Goal: Task Accomplishment & Management: Manage account settings

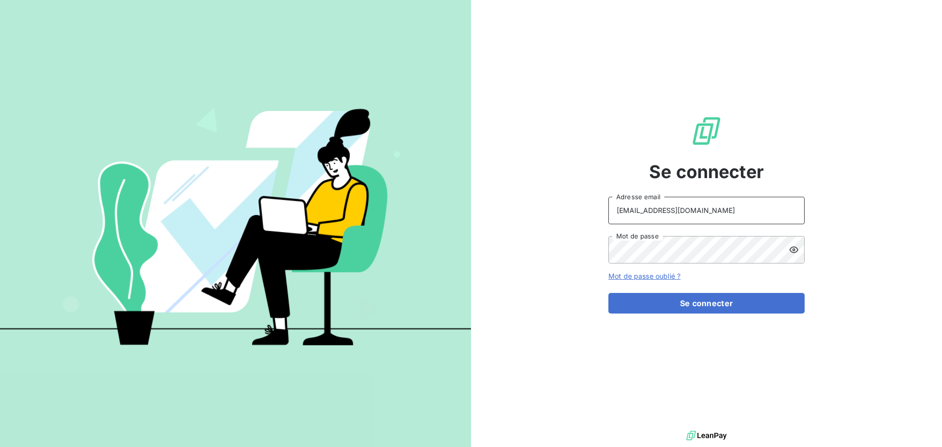
click at [728, 216] on input "[EMAIL_ADDRESS][DOMAIN_NAME]" at bounding box center [706, 210] width 196 height 27
type input "[EMAIL_ADDRESS][DOMAIN_NAME]"
click at [713, 302] on button "Se connecter" at bounding box center [706, 303] width 196 height 21
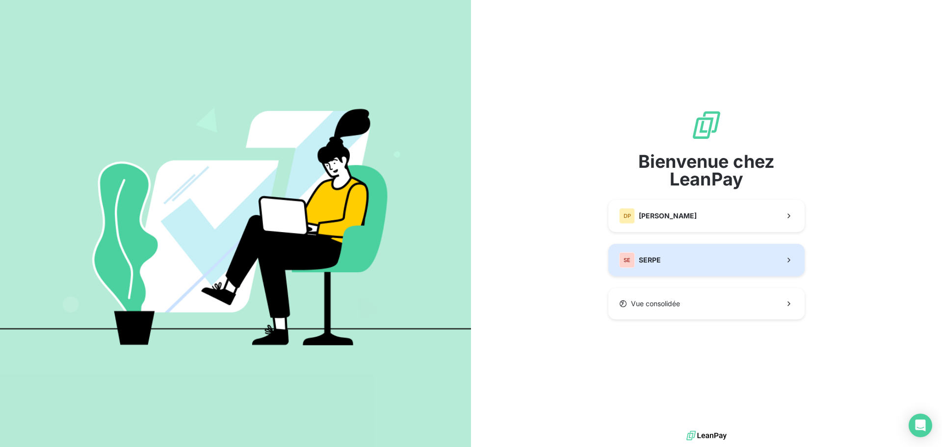
click at [700, 265] on button "SE SERPE" at bounding box center [706, 260] width 196 height 32
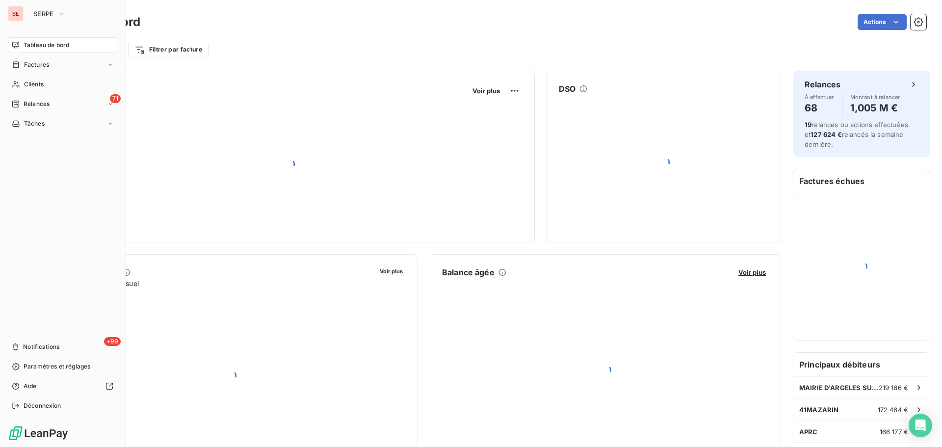
click at [42, 112] on nav "Tableau de bord Factures Clients 71 Relances Tâches" at bounding box center [62, 84] width 109 height 94
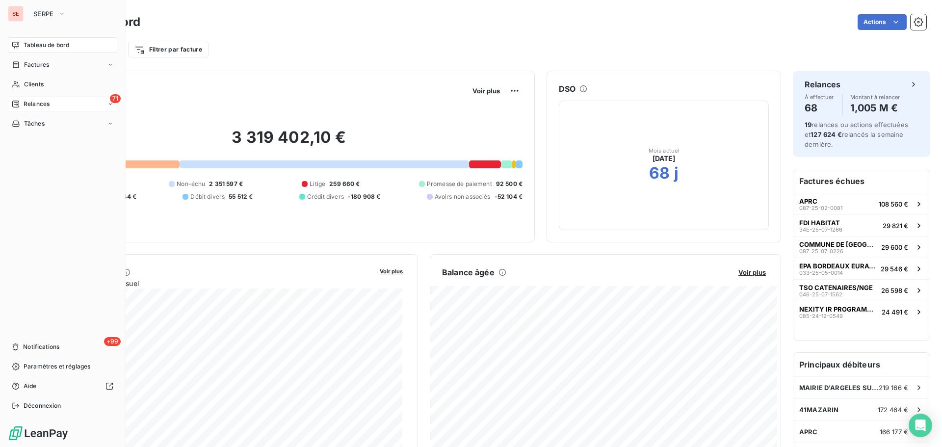
click at [50, 100] on div "71 Relances" at bounding box center [62, 104] width 109 height 16
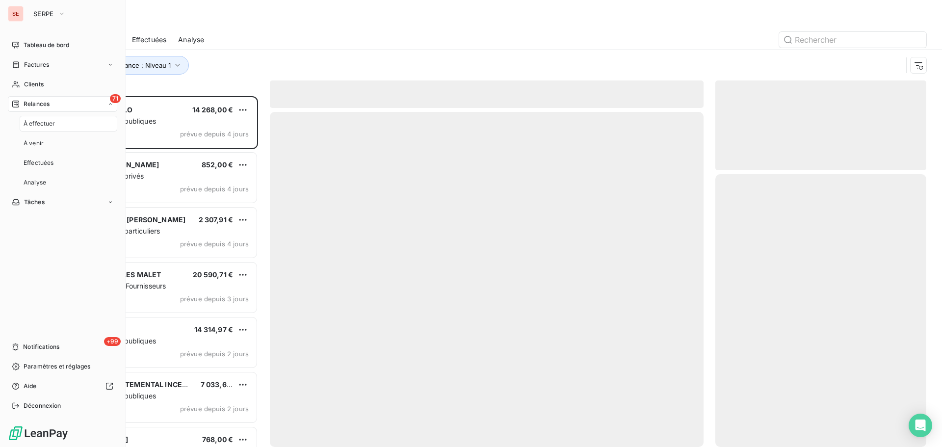
scroll to position [343, 204]
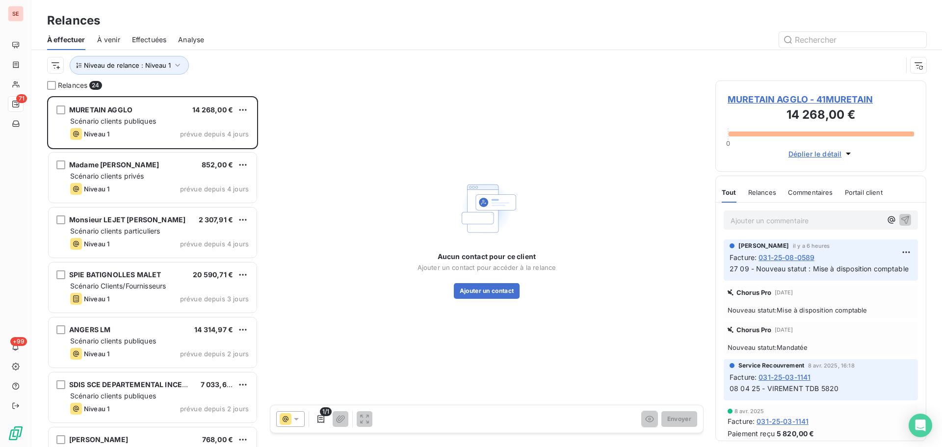
click at [780, 98] on span "MURETAIN AGGLO - 41MURETAIN" at bounding box center [821, 99] width 186 height 13
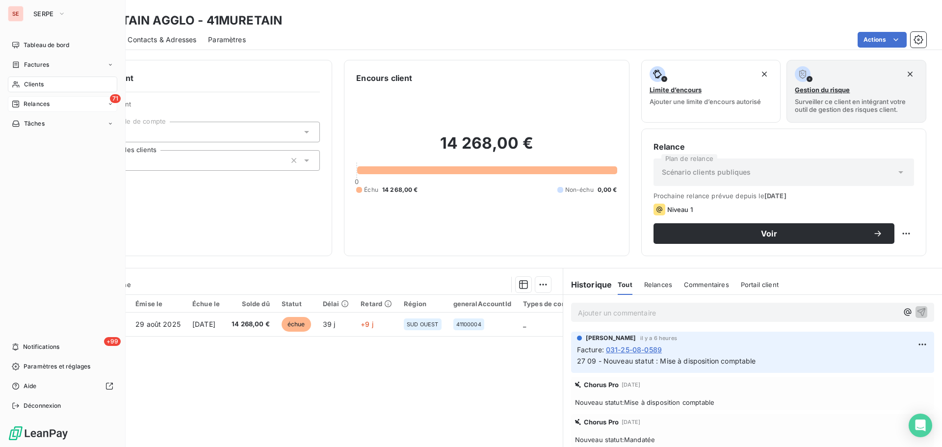
click at [38, 106] on span "Relances" at bounding box center [37, 104] width 26 height 9
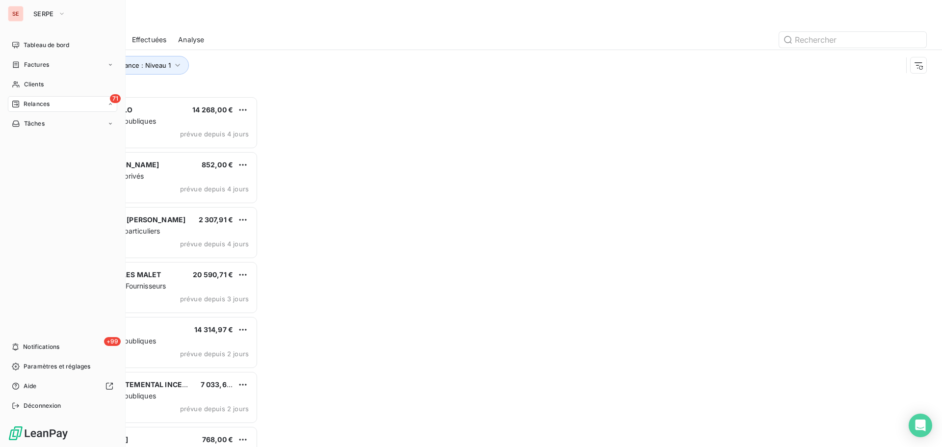
scroll to position [343, 204]
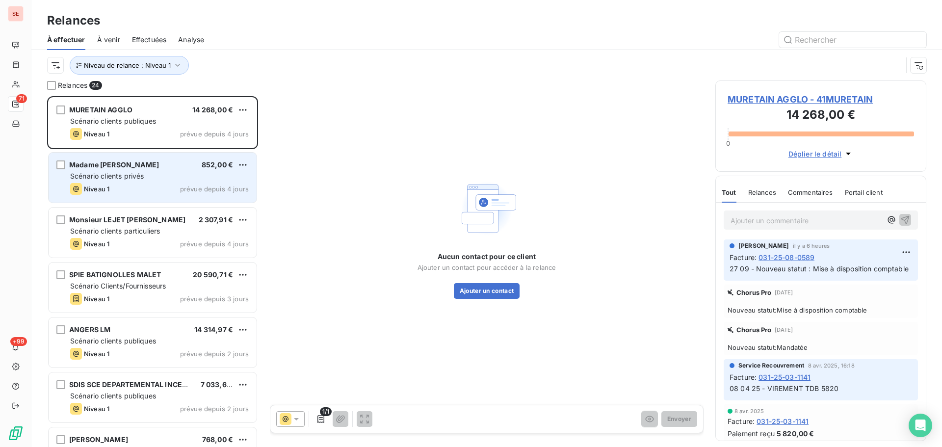
click at [170, 181] on div "Madame [PERSON_NAME] 852,00 € Scénario clients privés Niveau 1 prévue depuis 4 …" at bounding box center [153, 178] width 208 height 50
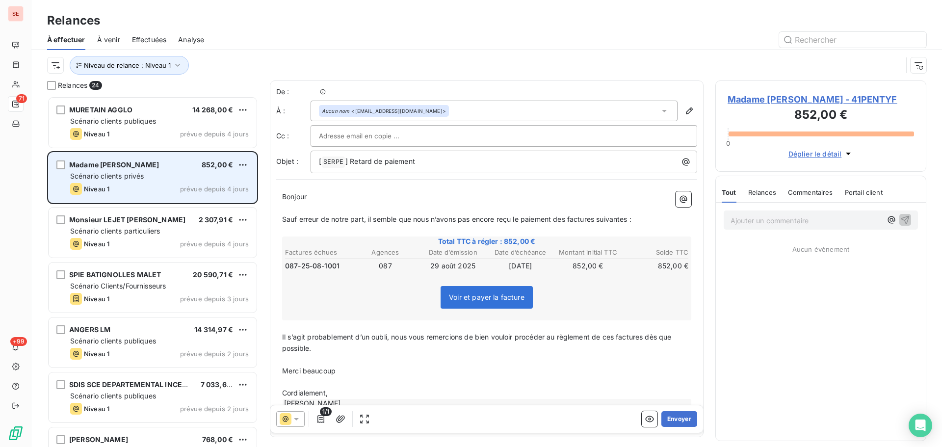
scroll to position [343, 204]
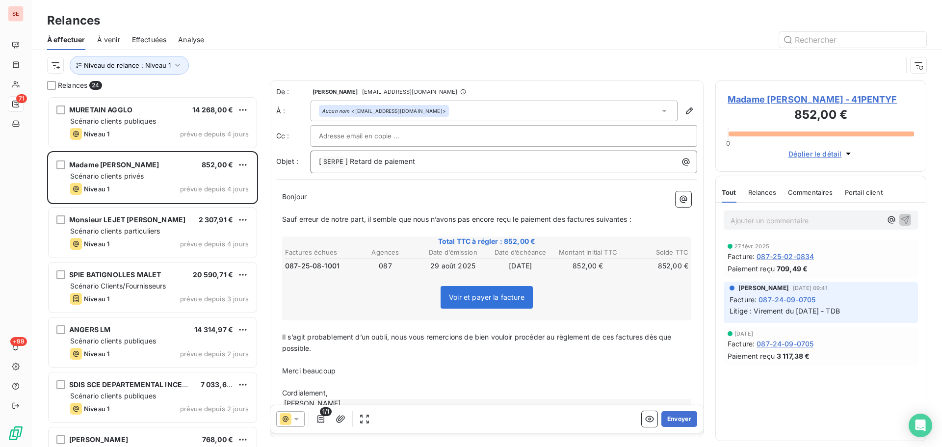
click at [350, 164] on span "] Retard de paiement" at bounding box center [380, 161] width 70 height 8
click at [809, 96] on span "Madame [PERSON_NAME] - 41PENTYF" at bounding box center [821, 99] width 186 height 13
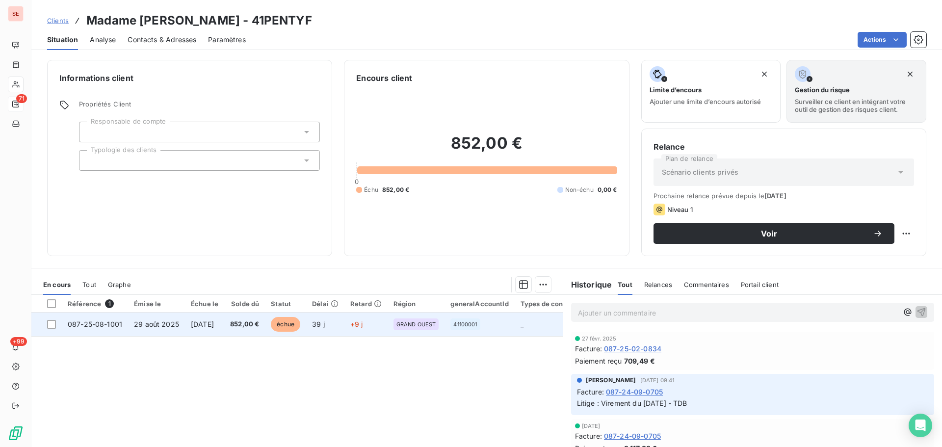
click at [191, 327] on span "[DATE]" at bounding box center [202, 324] width 23 height 8
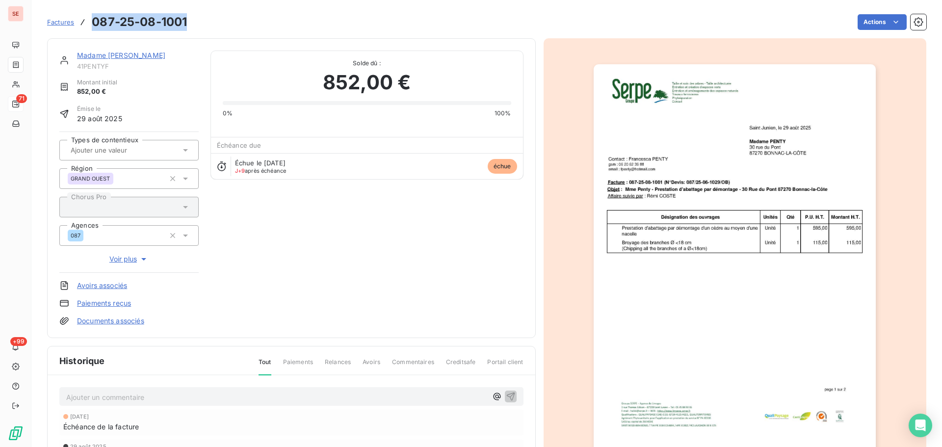
drag, startPoint x: 191, startPoint y: 26, endPoint x: 92, endPoint y: 27, distance: 99.1
click at [92, 27] on div "Factures 087-25-08-1001 Actions" at bounding box center [486, 22] width 879 height 21
copy h3 "087-25-08-1001"
click at [245, 399] on p "Ajouter un commentaire ﻿" at bounding box center [276, 397] width 421 height 12
click at [167, 395] on p "07" at bounding box center [276, 396] width 421 height 11
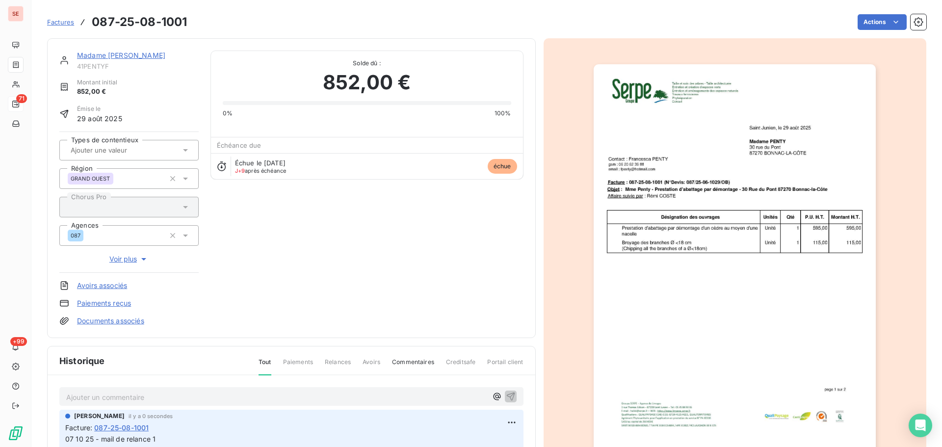
click at [150, 54] on link "Madame [PERSON_NAME]" at bounding box center [121, 55] width 88 height 8
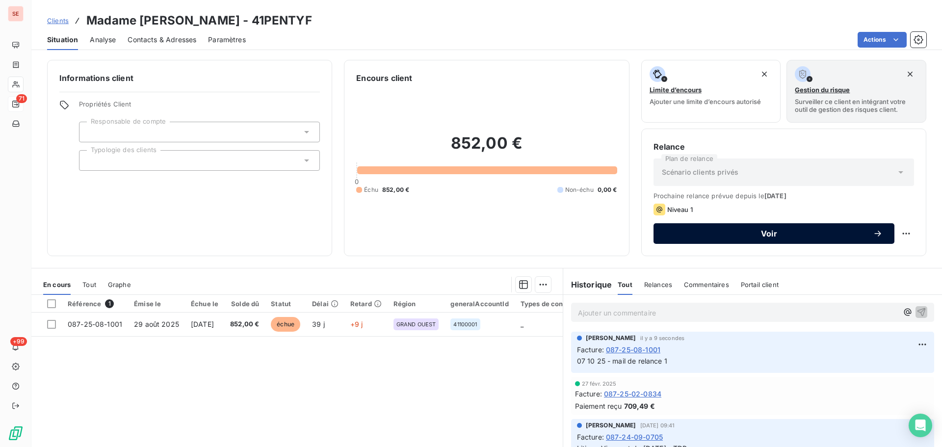
click at [683, 232] on span "Voir" at bounding box center [769, 234] width 208 height 8
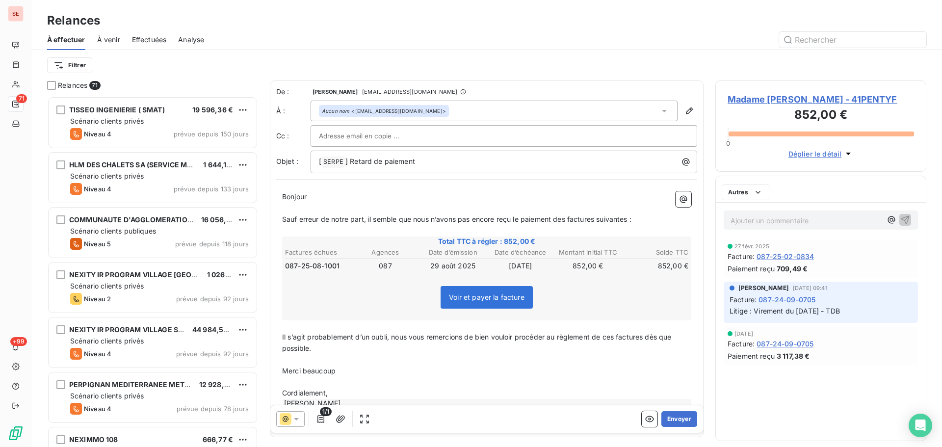
scroll to position [343, 204]
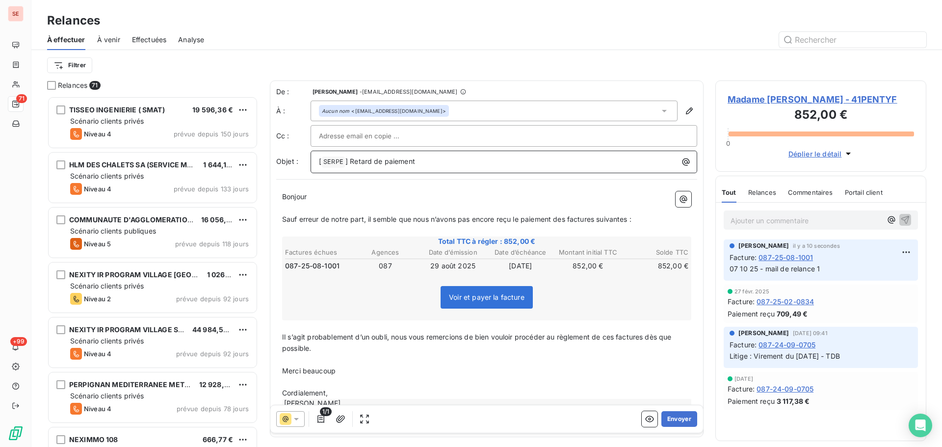
click at [350, 161] on span "] Retard de paiement" at bounding box center [380, 161] width 70 height 8
click at [567, 222] on span "Sauf erreur de notre part, il semble que nous n’avons pas encore reçu le paieme…" at bounding box center [456, 219] width 349 height 8
click at [601, 221] on span "Sauf erreur de notre part, il semble que nous n’avons pas encore reçu le paieme…" at bounding box center [458, 219] width 353 height 8
click at [631, 223] on span "Sauf erreur de notre part, il semble que nous n’avons pas encore reçu le paieme…" at bounding box center [457, 219] width 350 height 8
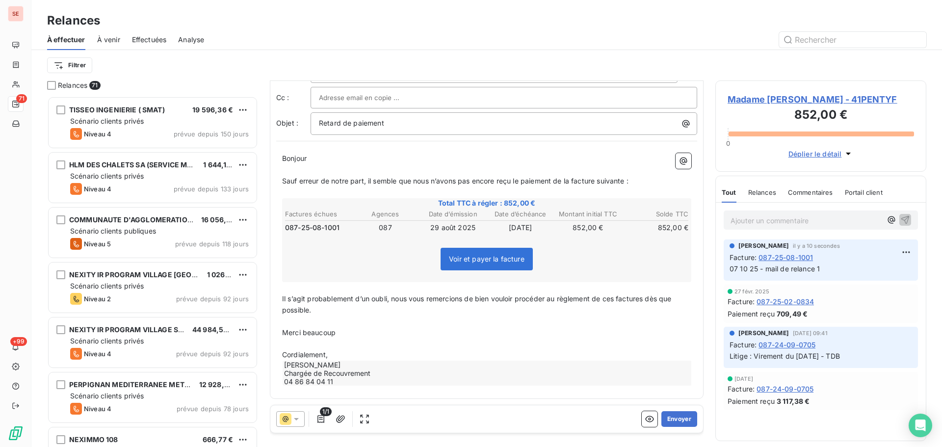
click at [618, 300] on span "Il s’agit probablement d’un oubli, nous vous remercions de bien vouloir procéde…" at bounding box center [477, 304] width 391 height 20
click at [651, 303] on p "Il s’agit probablement d’un oubli, nous vous remercions de bien vouloir procéde…" at bounding box center [486, 304] width 409 height 23
click at [356, 355] on p "Cordialement," at bounding box center [486, 354] width 409 height 11
click at [344, 422] on icon "button" at bounding box center [341, 419] width 10 height 10
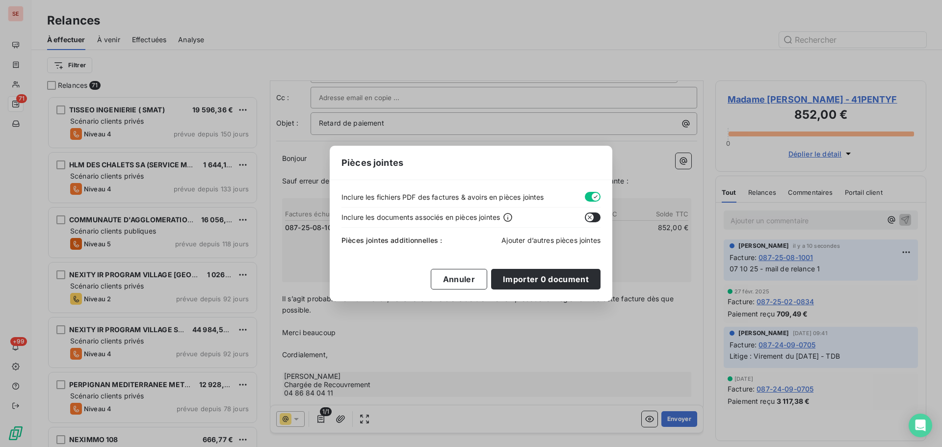
click at [529, 241] on span "Ajouter d’autres pièces jointes" at bounding box center [550, 240] width 99 height 8
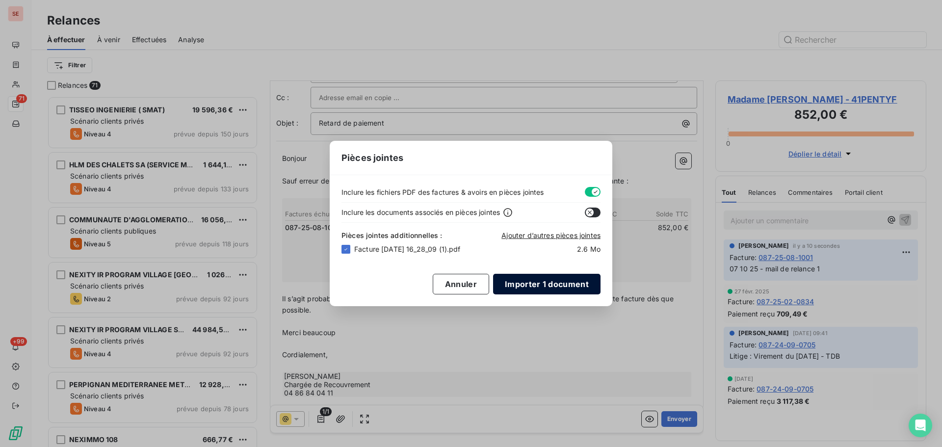
click at [569, 282] on button "Importer 1 document" at bounding box center [546, 284] width 107 height 21
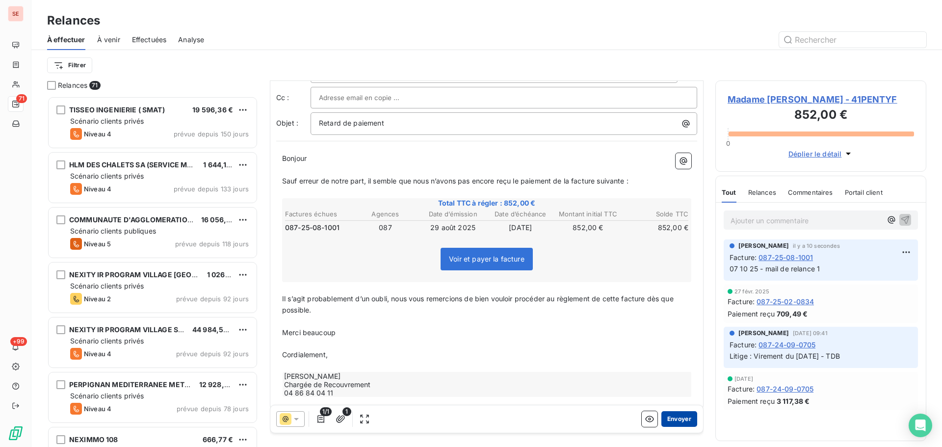
click at [666, 419] on button "Envoyer" at bounding box center [679, 419] width 36 height 16
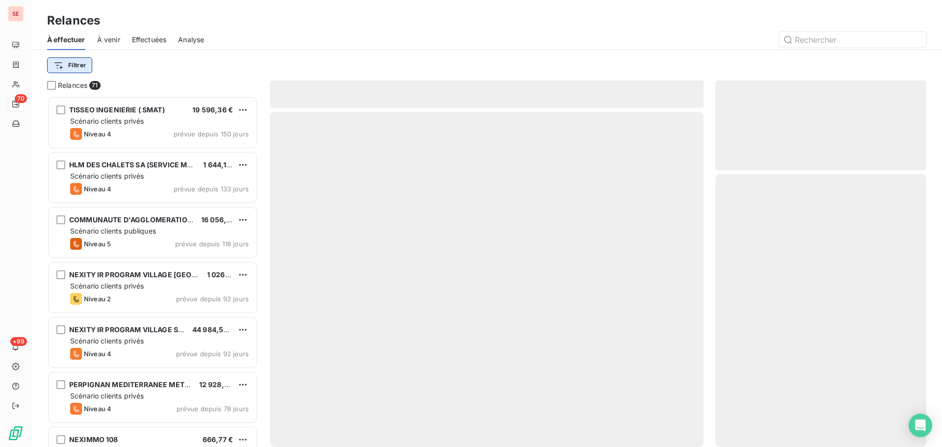
click at [78, 62] on html "SE 70 +99 Relances À effectuer À venir Effectuées Analyse Filtrer Relances 71 T…" at bounding box center [471, 223] width 942 height 447
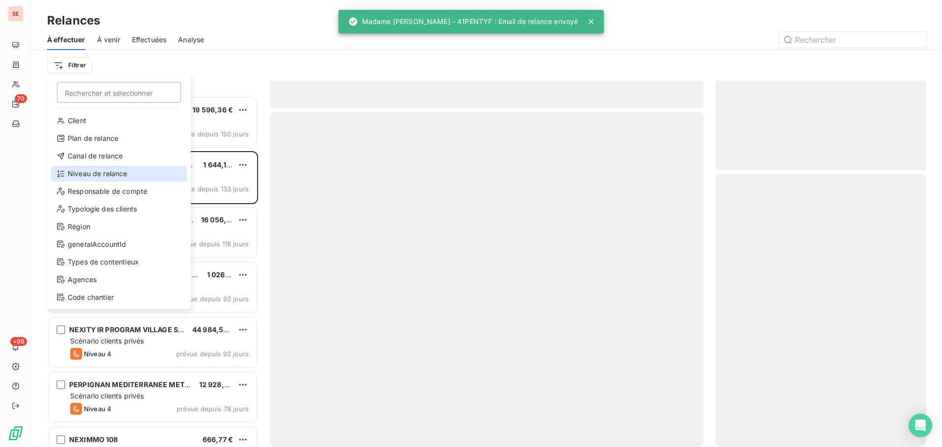
click at [95, 173] on div "Niveau de relance" at bounding box center [119, 174] width 136 height 16
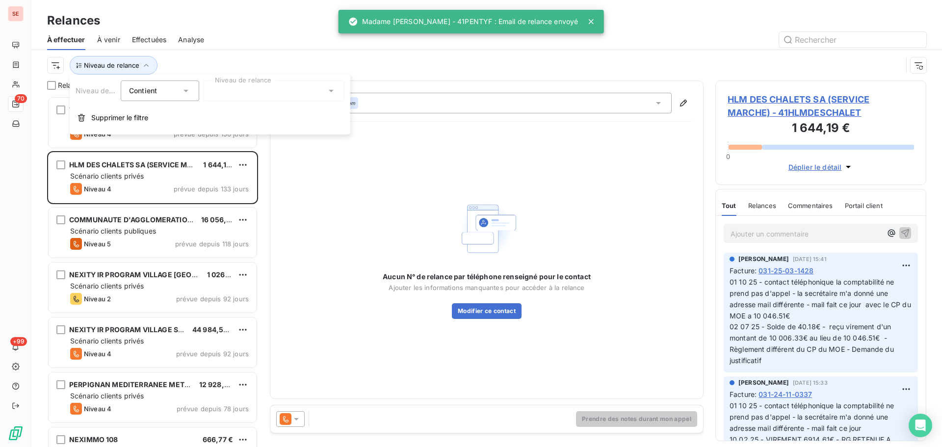
click at [261, 93] on div at bounding box center [273, 90] width 141 height 21
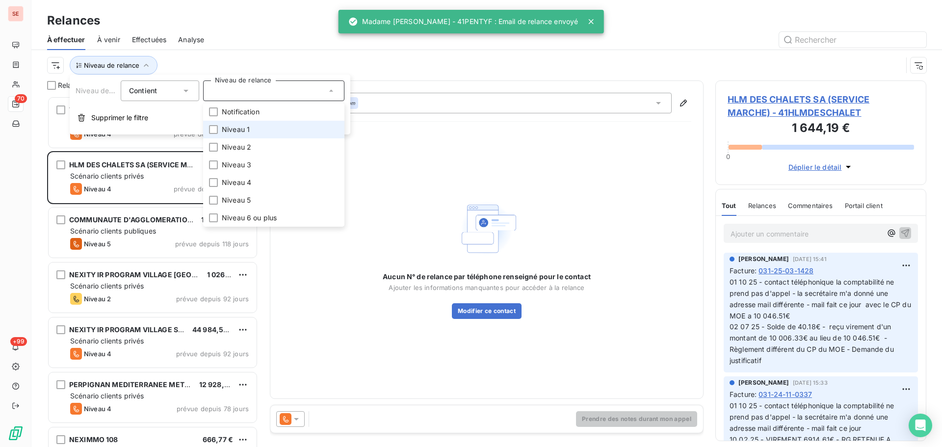
click at [257, 131] on li "Niveau 1" at bounding box center [273, 130] width 141 height 18
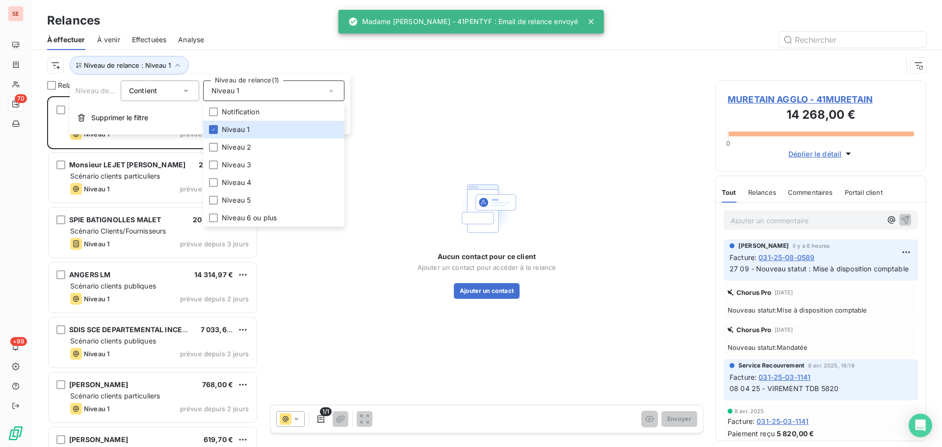
click at [236, 53] on div "Niveau de relance : Niveau 1" at bounding box center [486, 65] width 879 height 30
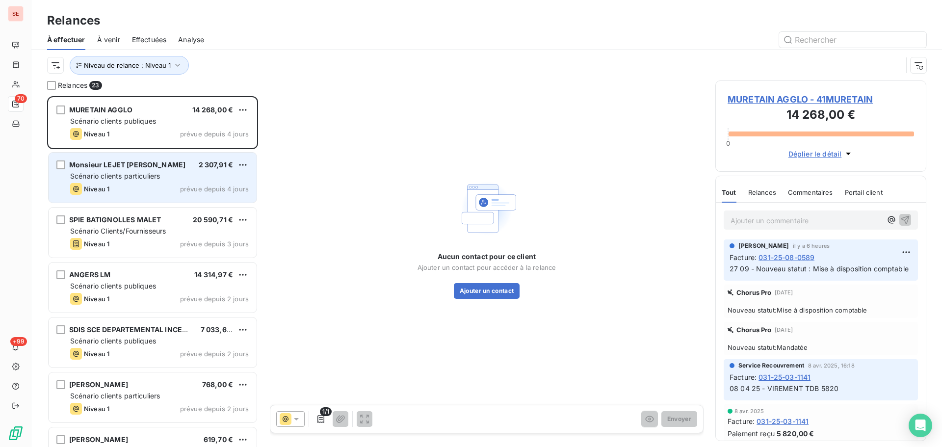
click at [157, 181] on div "Scénario clients particuliers" at bounding box center [159, 176] width 179 height 10
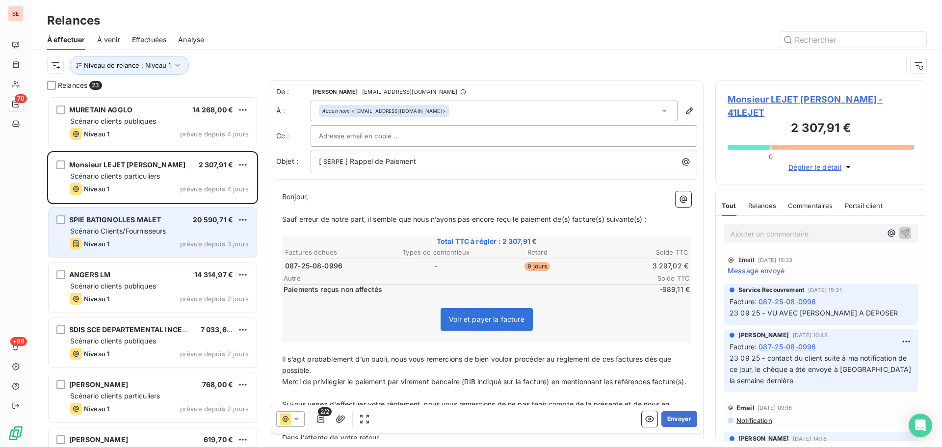
click at [126, 236] on div "SPIE BATIGNOLLES MALET 20 590,71 € Scénario Clients/Fournisseurs Niveau 1 prévu…" at bounding box center [153, 233] width 208 height 50
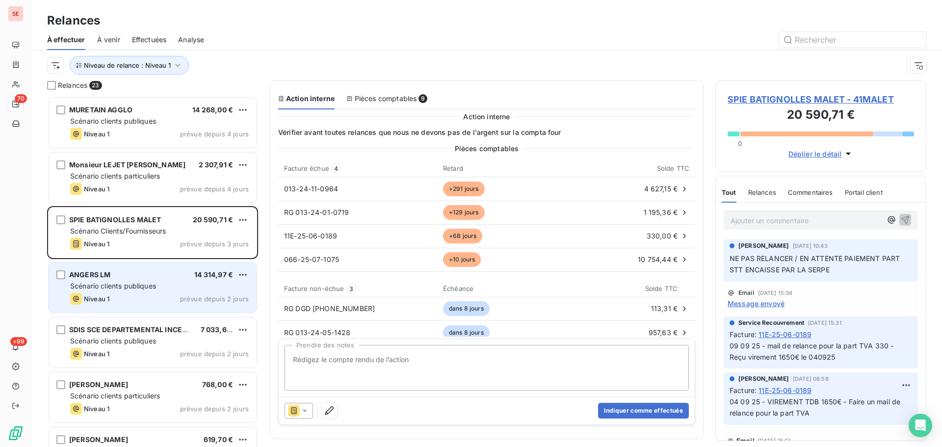
click at [144, 278] on div "ANGERS LM 14 314,97 €" at bounding box center [159, 274] width 179 height 9
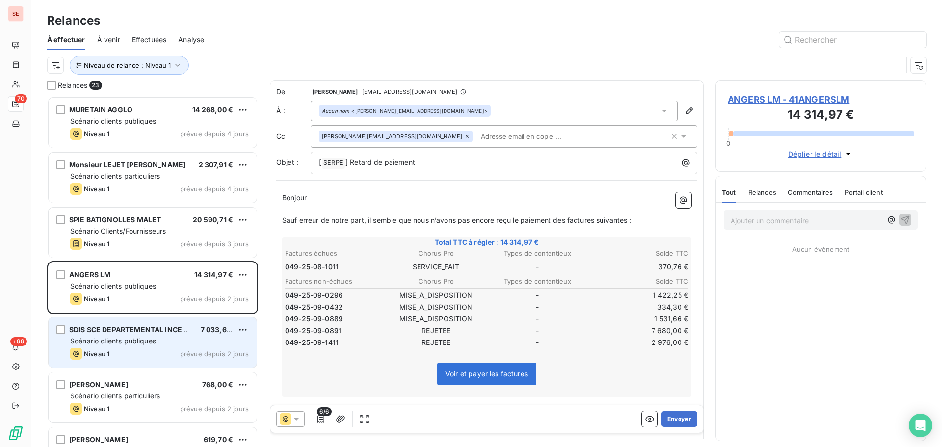
click at [175, 337] on div "Scénario clients publiques" at bounding box center [159, 341] width 179 height 10
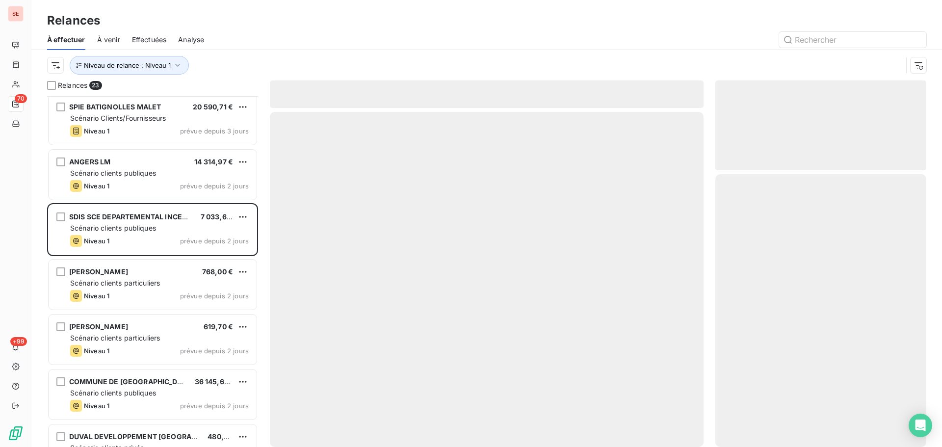
scroll to position [131, 0]
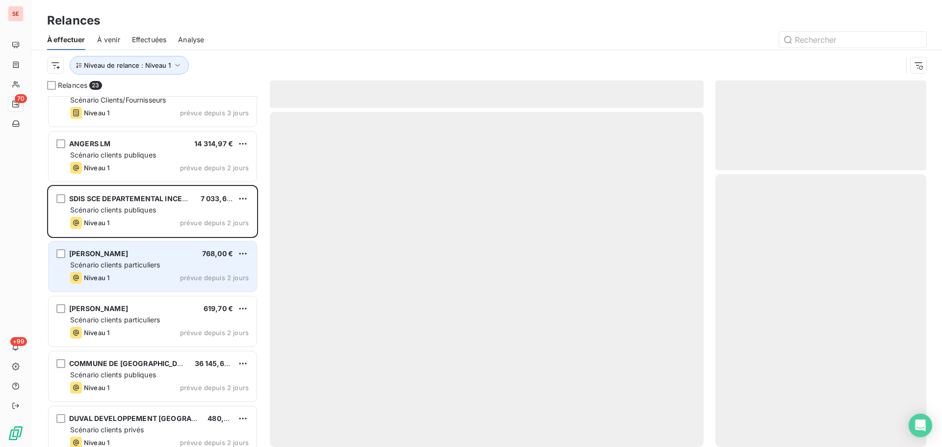
click at [109, 279] on span "Niveau 1" at bounding box center [97, 278] width 26 height 8
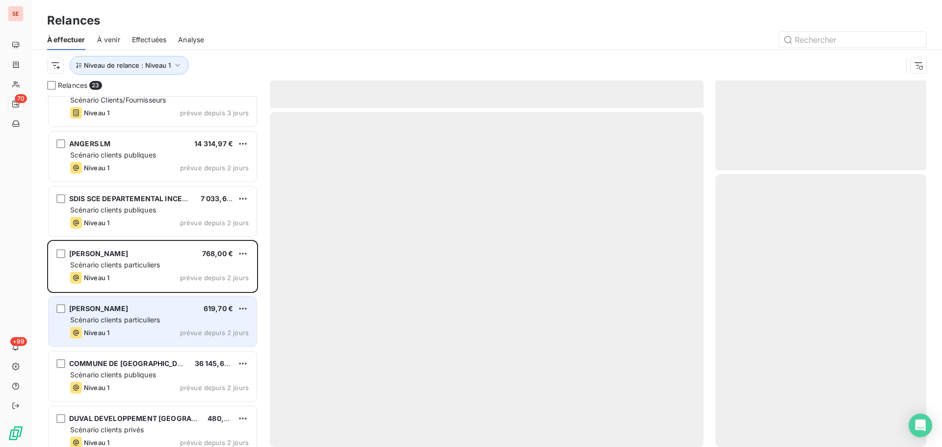
click at [176, 313] on div "[PERSON_NAME] 619,70 € Scénario clients particuliers Niveau 1 prévue depuis 2 j…" at bounding box center [153, 321] width 208 height 50
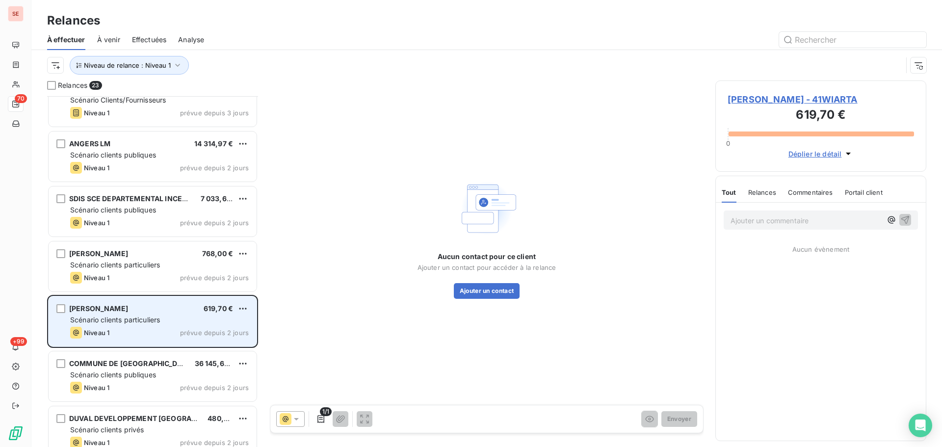
click at [190, 326] on div "[PERSON_NAME] 619,70 € Scénario clients particuliers Niveau 1 prévue depuis 2 j…" at bounding box center [153, 321] width 208 height 50
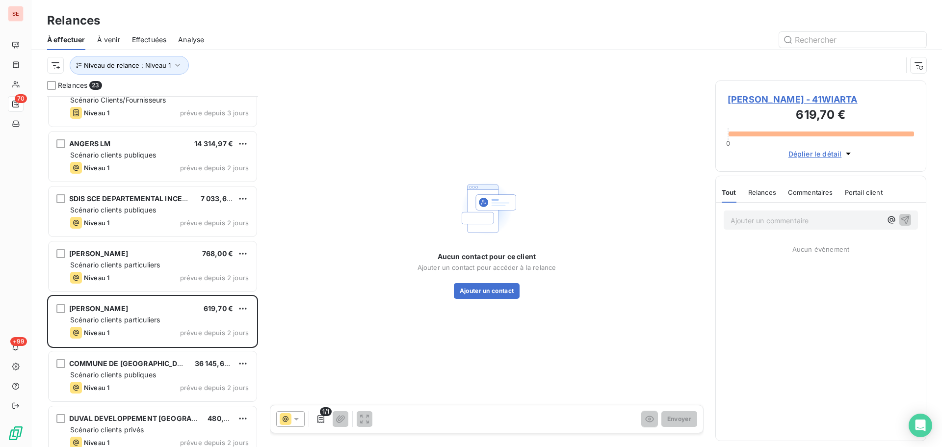
click at [768, 99] on span "[PERSON_NAME] - 41WIARTA" at bounding box center [821, 99] width 186 height 13
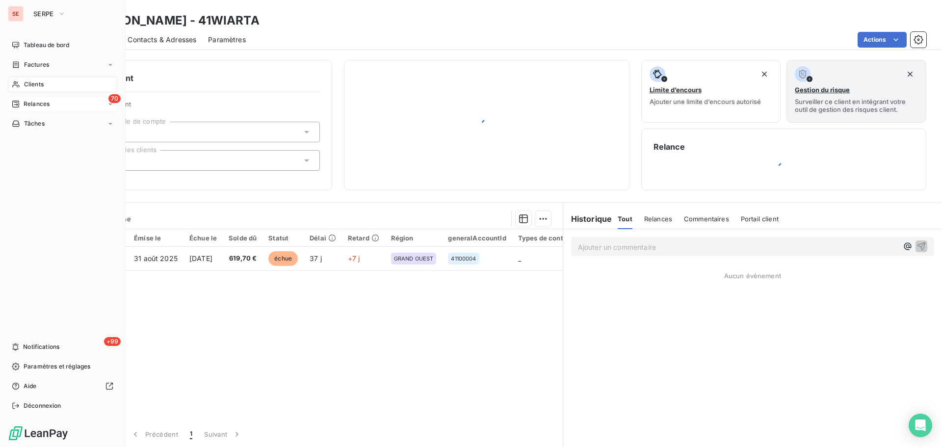
click at [17, 103] on icon at bounding box center [16, 104] width 8 height 8
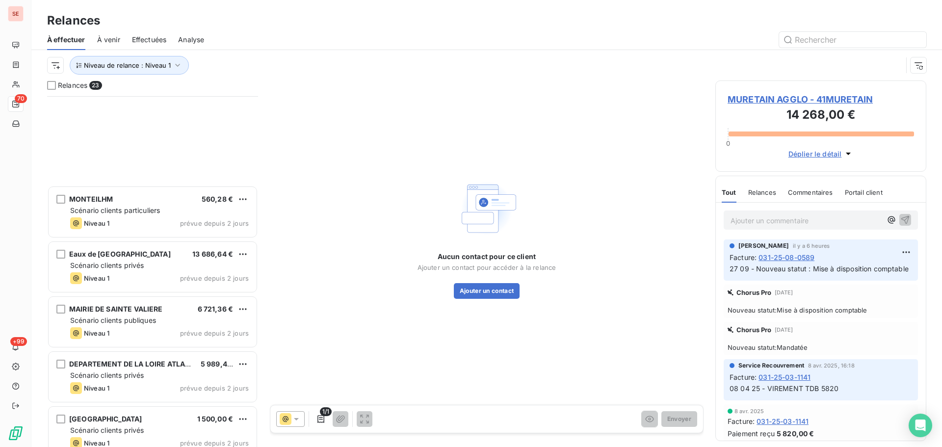
scroll to position [913, 0]
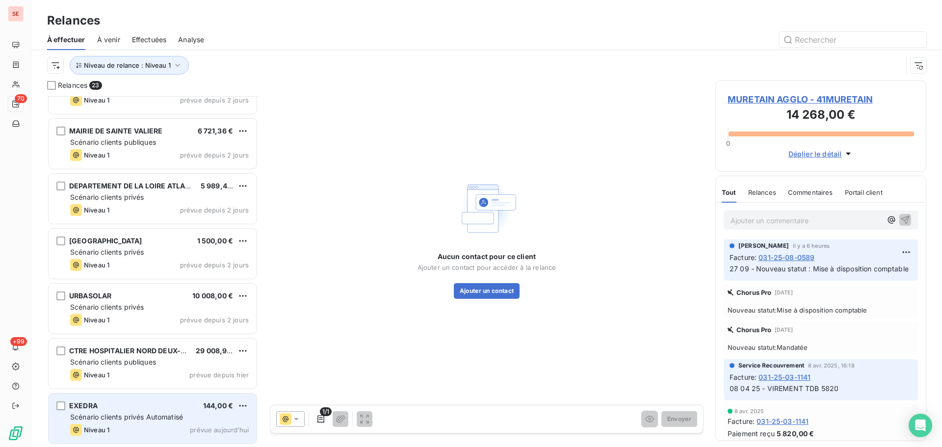
click at [129, 427] on div "Niveau 1 prévue aujourd’hui" at bounding box center [159, 430] width 179 height 12
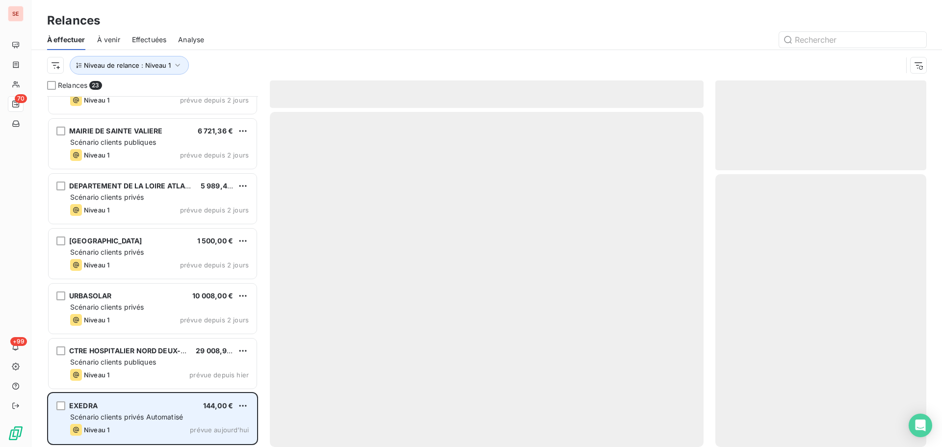
click at [124, 401] on div "EXEDRA 144,00 €" at bounding box center [159, 405] width 179 height 9
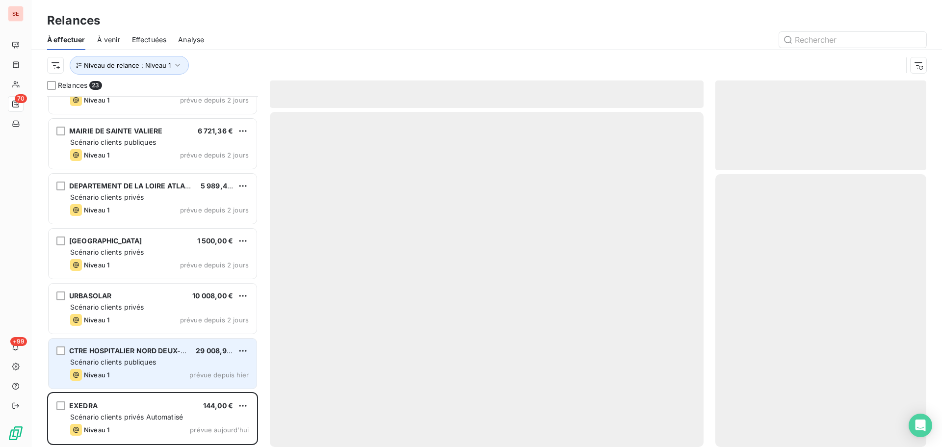
click at [127, 372] on div "Niveau 1 prévue depuis hier" at bounding box center [159, 375] width 179 height 12
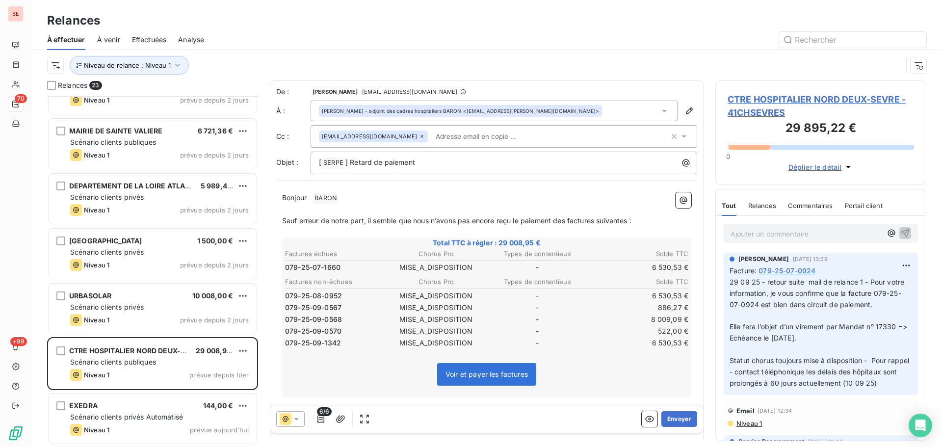
click at [763, 103] on span "CTRE HOSPITALIER NORD DEUX-SEVRE - 41CHSEVRES" at bounding box center [821, 106] width 186 height 26
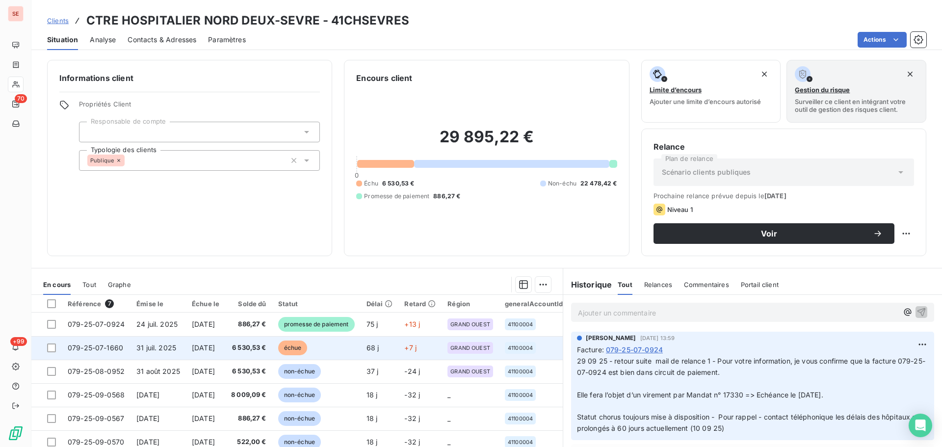
click at [257, 350] on span "6 530,53 €" at bounding box center [248, 348] width 35 height 10
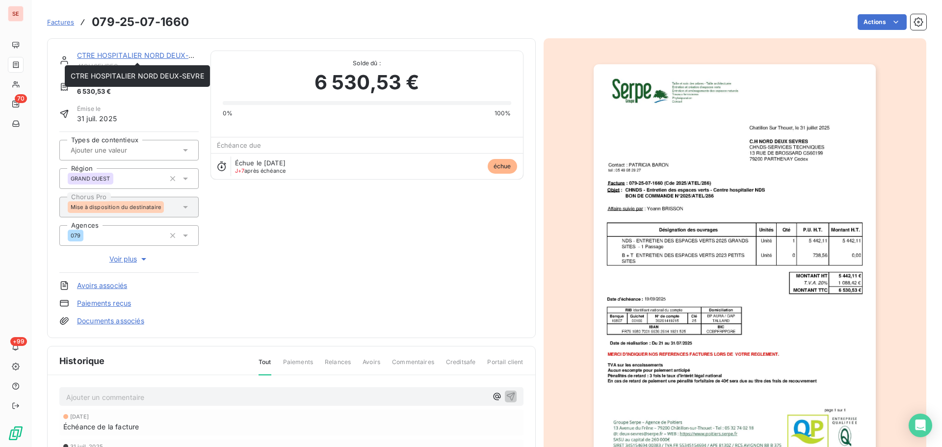
click at [153, 53] on link "CTRE HOSPITALIER NORD DEUX-SEVRE" at bounding box center [143, 55] width 133 height 8
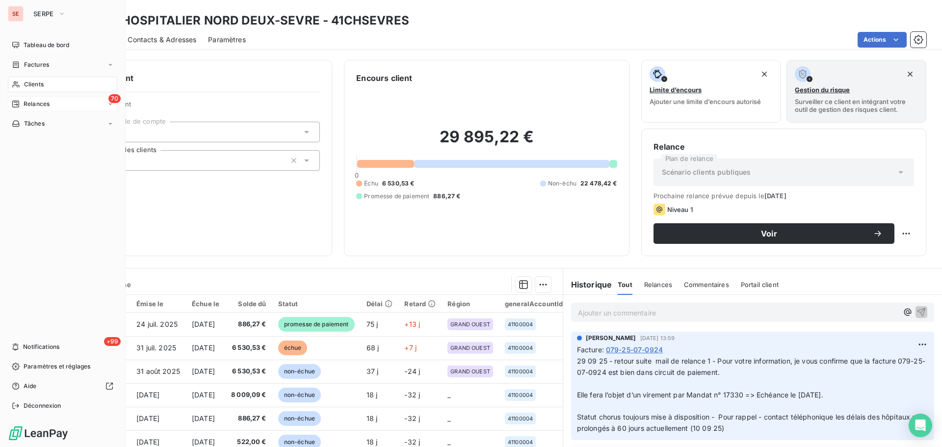
click at [38, 104] on span "Relances" at bounding box center [37, 104] width 26 height 9
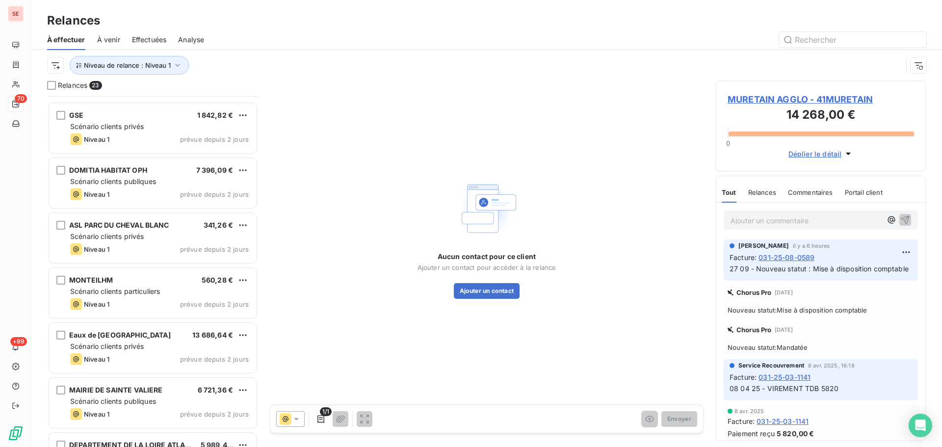
scroll to position [913, 0]
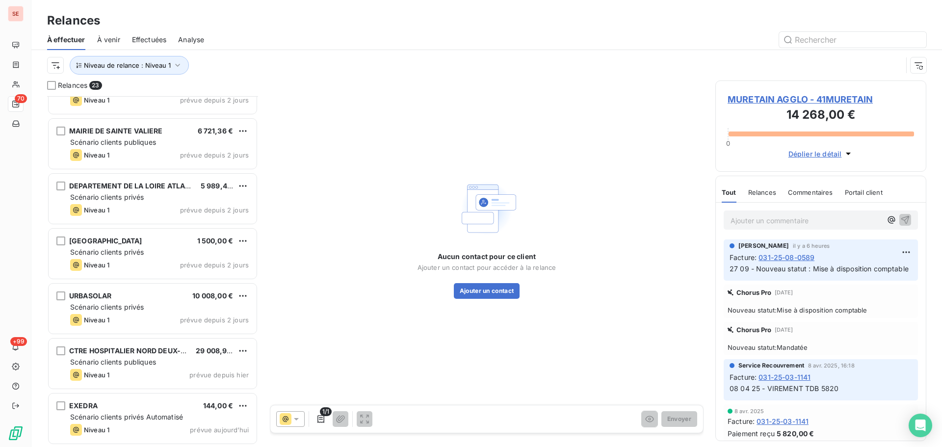
click at [161, 310] on div "Scénario clients privés" at bounding box center [159, 307] width 179 height 10
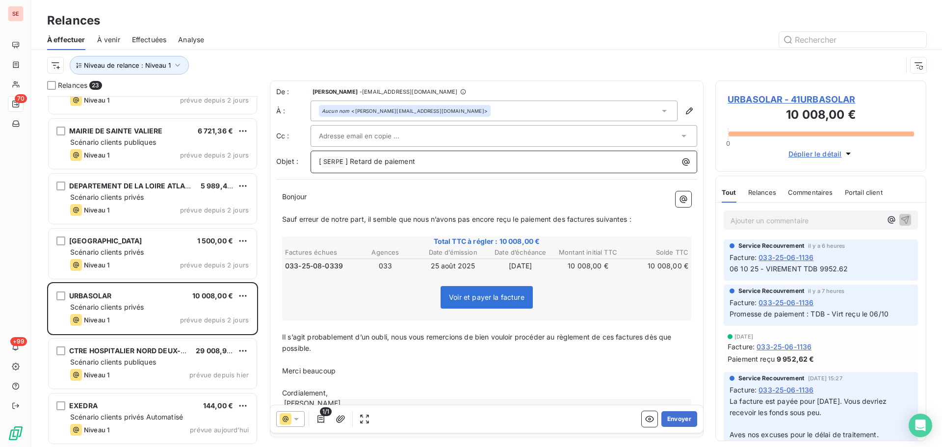
click at [347, 161] on span "] Retard de paiement" at bounding box center [380, 161] width 70 height 8
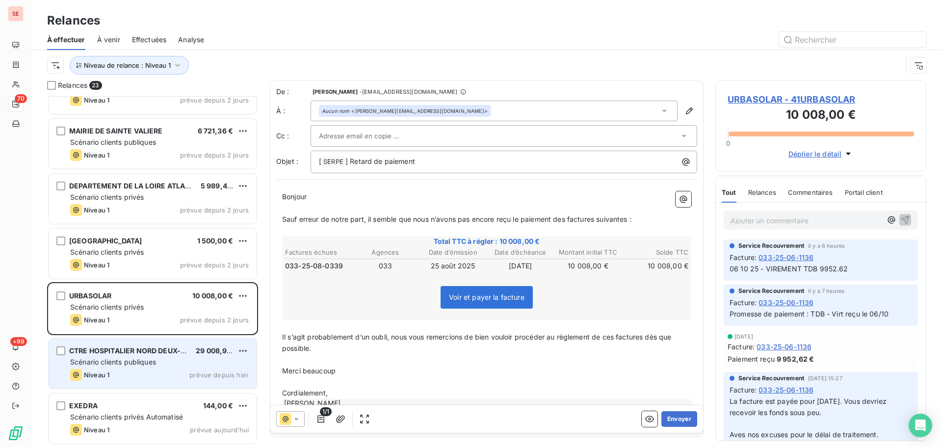
click at [154, 360] on span "Scénario clients publiques" at bounding box center [113, 362] width 86 height 8
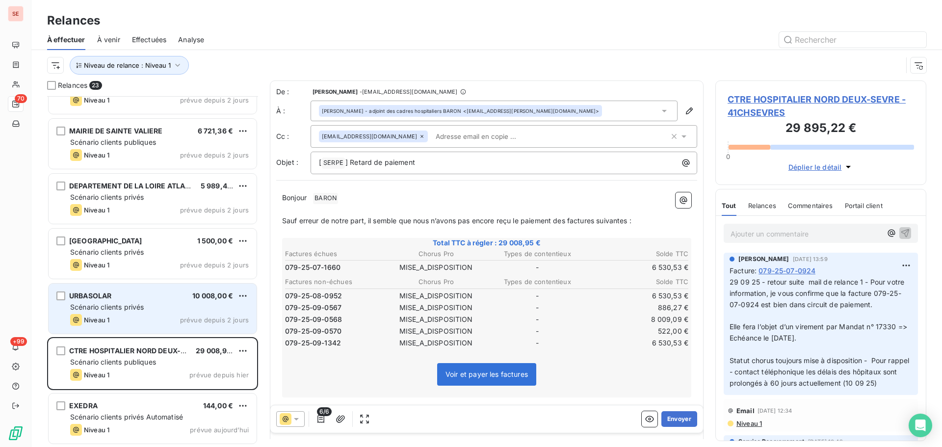
scroll to position [782, 0]
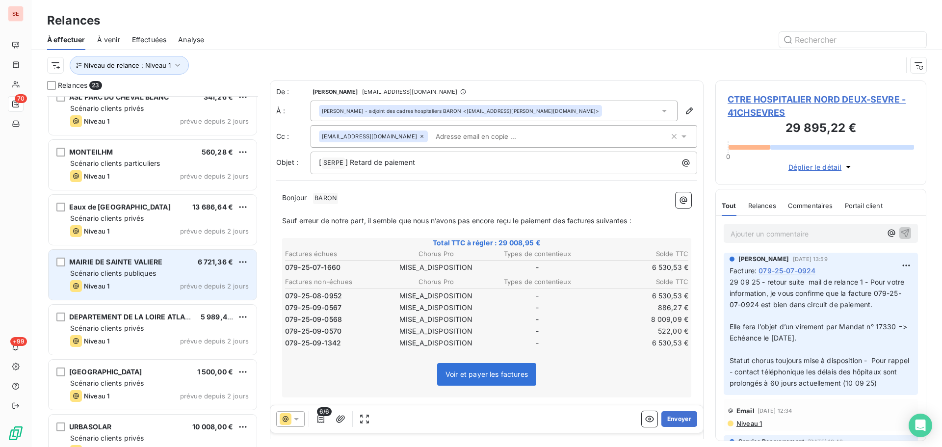
click at [164, 283] on div "Niveau 1 prévue depuis 2 jours" at bounding box center [159, 286] width 179 height 12
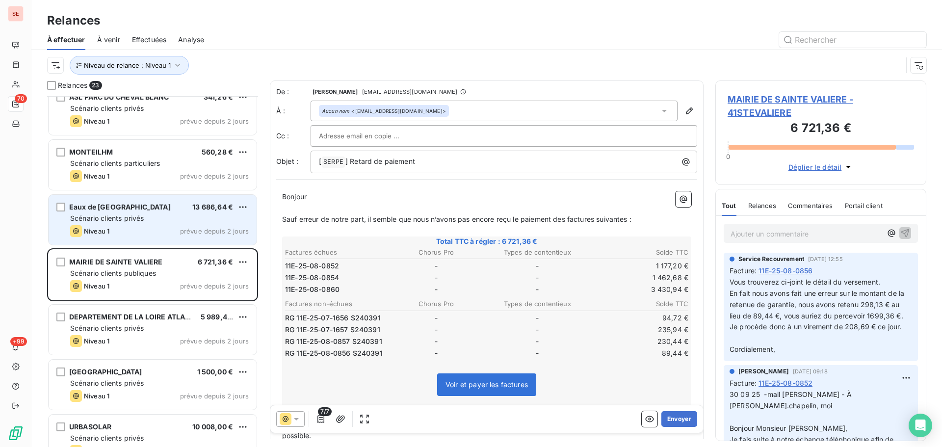
click at [172, 230] on div "Niveau 1 prévue depuis 2 jours" at bounding box center [159, 231] width 179 height 12
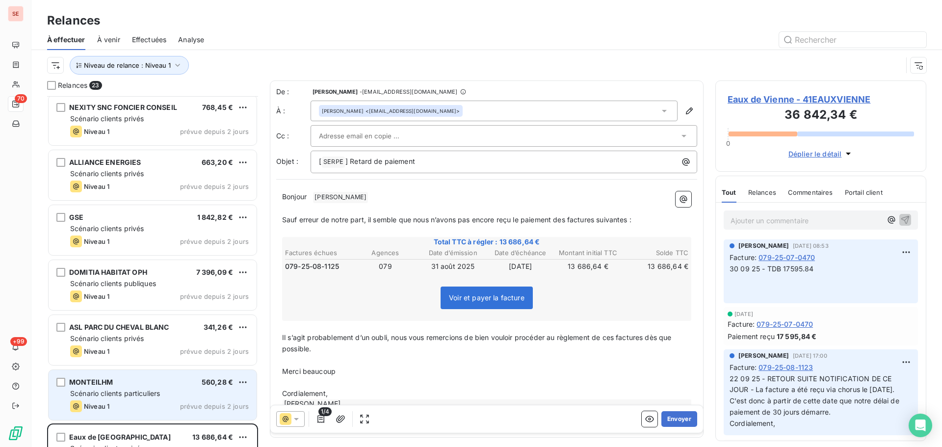
scroll to position [521, 0]
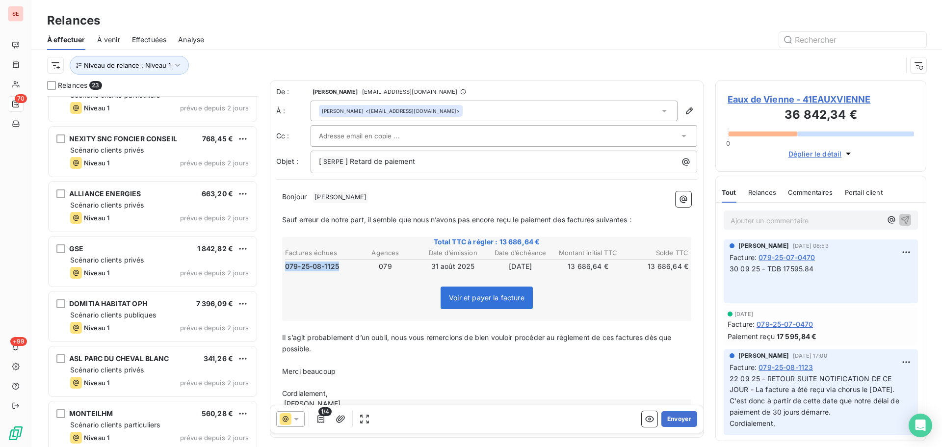
drag, startPoint x: 338, startPoint y: 268, endPoint x: 285, endPoint y: 263, distance: 53.7
click at [285, 263] on td "079-25-08-1125" at bounding box center [318, 266] width 67 height 11
drag, startPoint x: 342, startPoint y: 266, endPoint x: 283, endPoint y: 268, distance: 58.9
click at [283, 268] on div "Total TTC à régler : 13 686,64 € Factures échues Agences Date d’émission Date d…" at bounding box center [486, 279] width 409 height 84
click at [308, 267] on span "079-25-08-1125" at bounding box center [312, 266] width 54 height 10
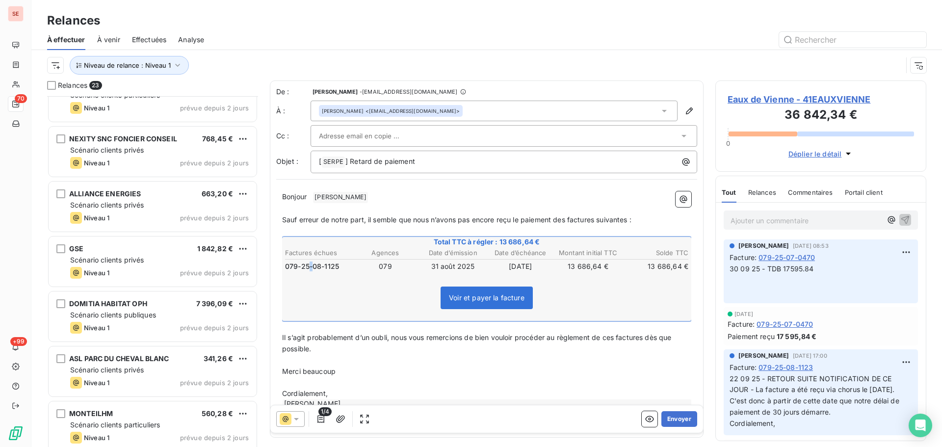
click at [308, 267] on span "079-25-08-1125" at bounding box center [312, 266] width 54 height 10
drag, startPoint x: 348, startPoint y: 264, endPoint x: 288, endPoint y: 261, distance: 59.9
click at [288, 261] on td "079-25-08-1125" at bounding box center [318, 266] width 67 height 11
click at [825, 97] on span "Eaux de Vienne - 41EAUXVIENNE" at bounding box center [821, 99] width 186 height 13
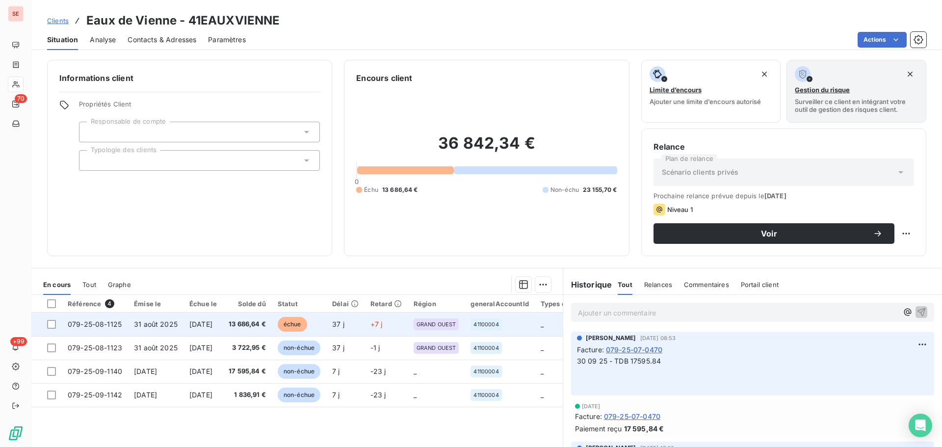
click at [260, 330] on td "13 686,64 €" at bounding box center [247, 324] width 49 height 24
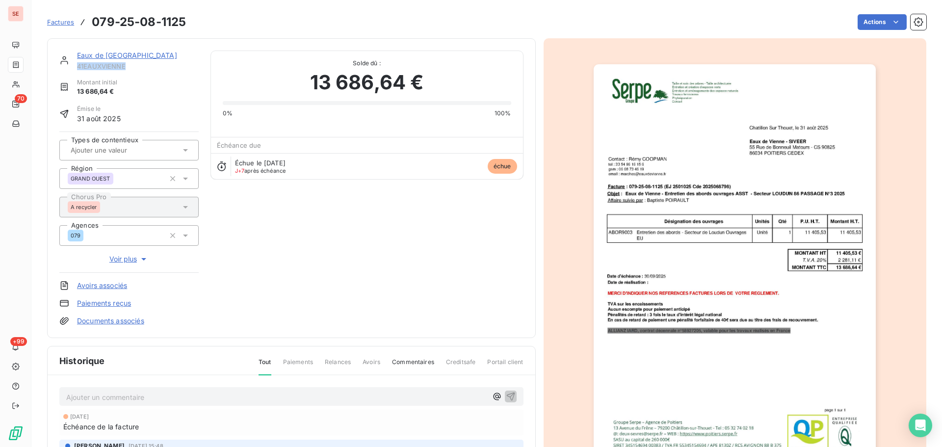
drag, startPoint x: 125, startPoint y: 67, endPoint x: 77, endPoint y: 69, distance: 47.6
click at [77, 69] on span "41EAUXVIENNE" at bounding box center [138, 66] width 122 height 8
copy span "41EAUXVIENNE"
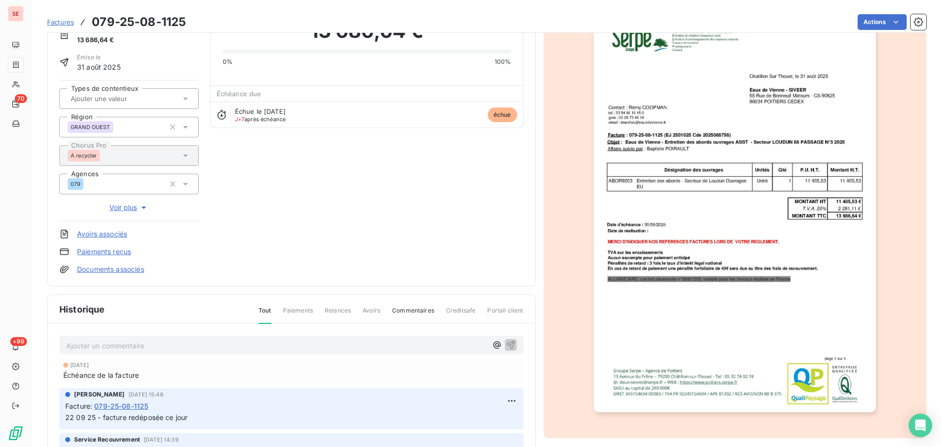
scroll to position [134, 0]
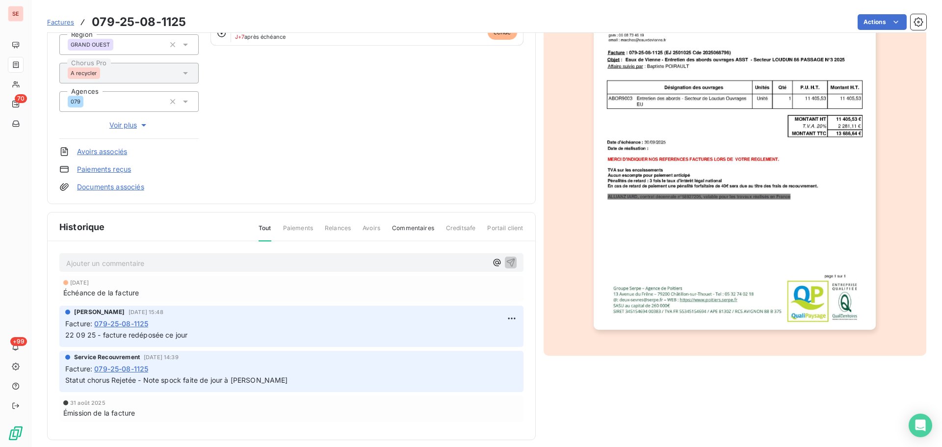
click at [861, 27] on html "SE 70 +99 Factures 079-25-08-1125 Actions Eaux de [GEOGRAPHIC_DATA] 41EAUXVIENN…" at bounding box center [471, 223] width 942 height 447
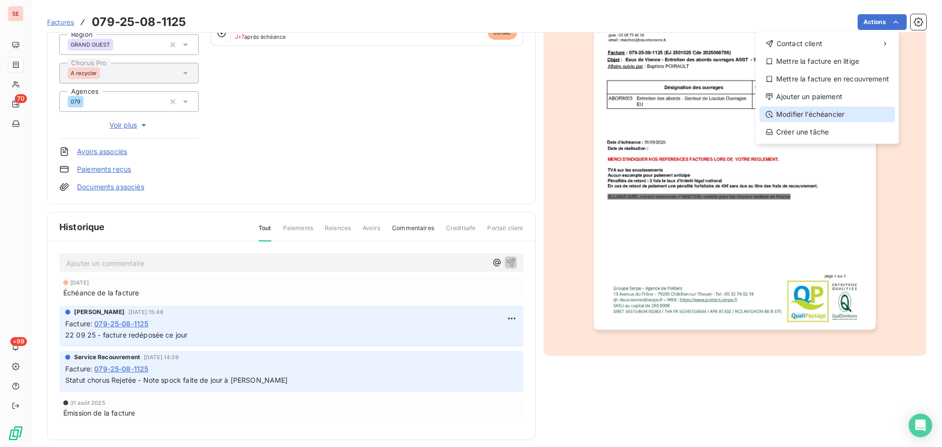
click at [808, 121] on div "Modifier l’échéancier" at bounding box center [826, 114] width 135 height 16
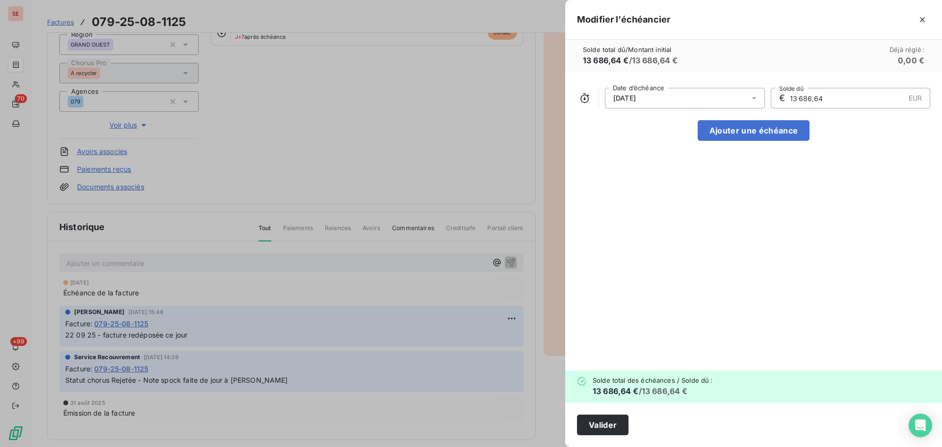
click at [693, 97] on div "[DATE]" at bounding box center [685, 98] width 160 height 21
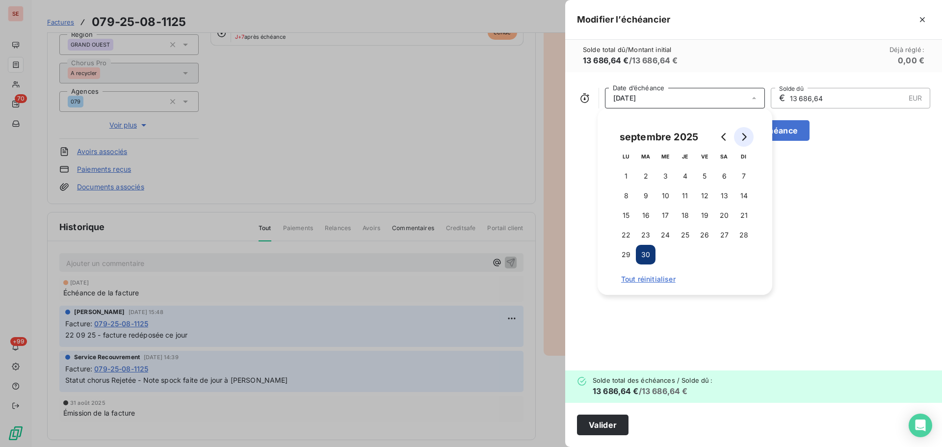
click at [739, 134] on button "Go to next month" at bounding box center [744, 137] width 20 height 20
click at [667, 237] on button "22" at bounding box center [665, 235] width 20 height 20
click at [607, 425] on button "Valider" at bounding box center [603, 425] width 52 height 21
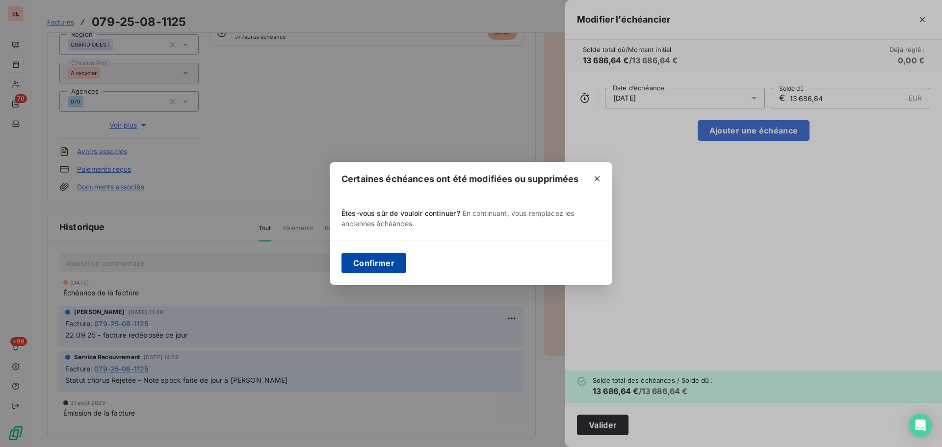
click at [383, 253] on button "Confirmer" at bounding box center [373, 263] width 65 height 21
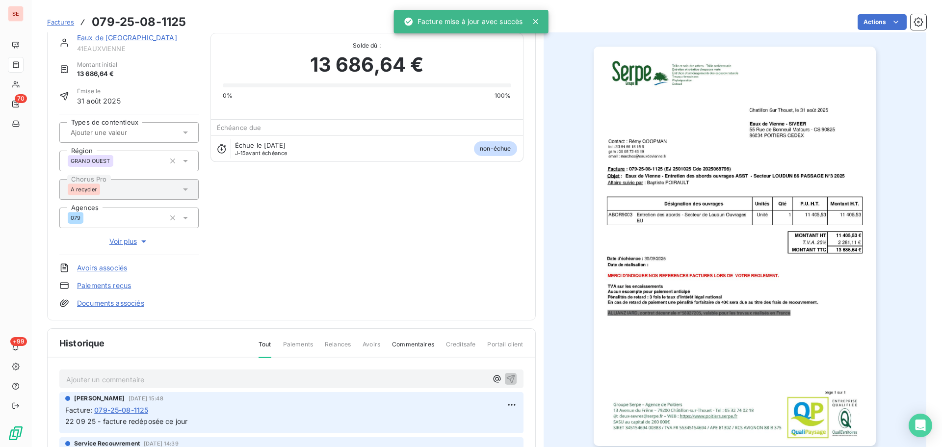
scroll to position [0, 0]
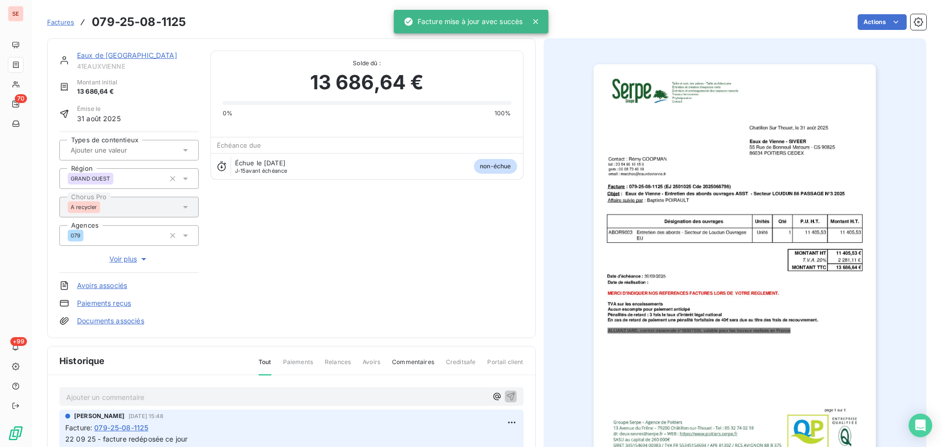
click at [115, 56] on link "Eaux de [GEOGRAPHIC_DATA]" at bounding box center [127, 55] width 100 height 8
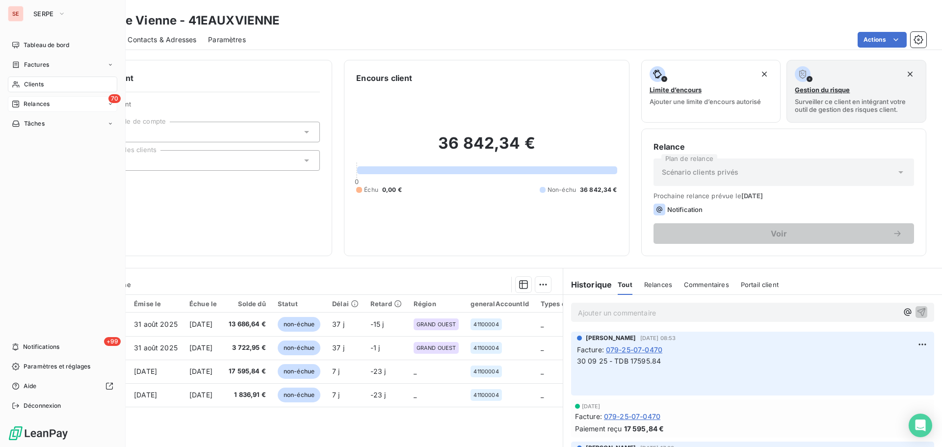
click at [20, 104] on div "Relances" at bounding box center [31, 104] width 38 height 9
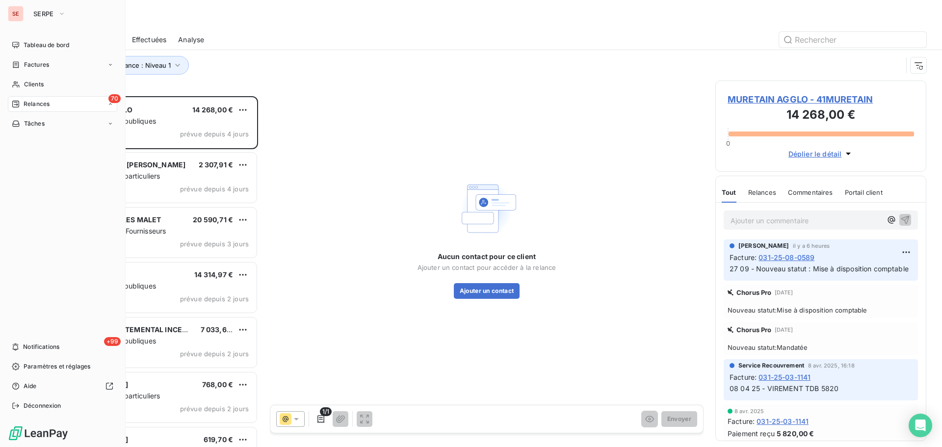
scroll to position [343, 204]
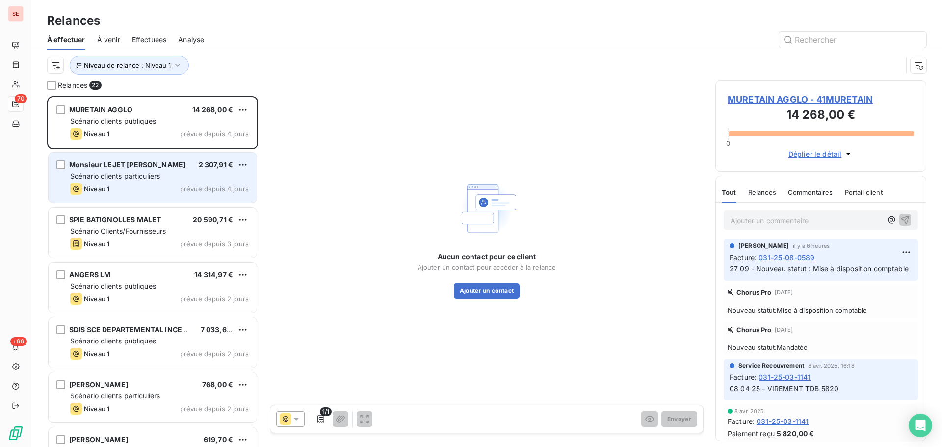
click at [136, 173] on span "Scénario clients particuliers" at bounding box center [115, 176] width 90 height 8
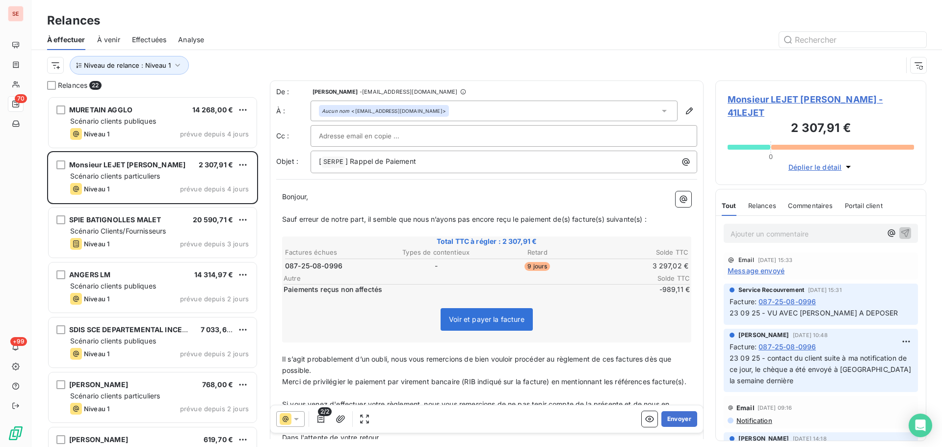
click at [765, 93] on span "Monsieur LEJET [PERSON_NAME] - 41LEJET" at bounding box center [821, 106] width 186 height 26
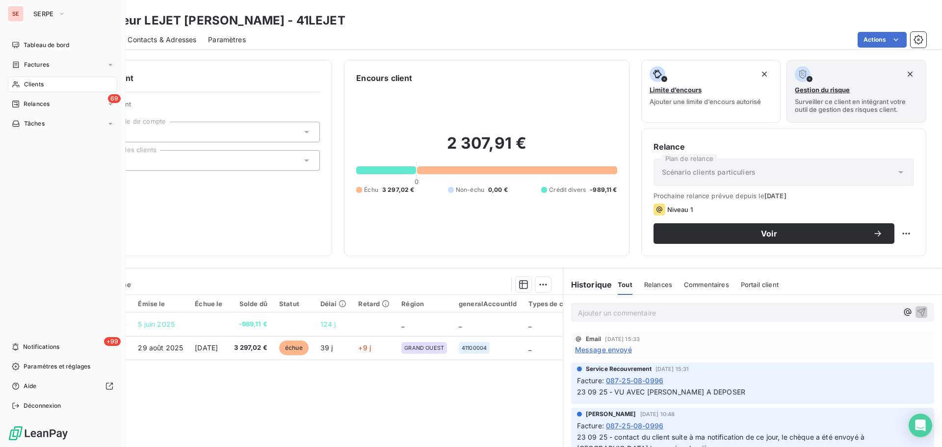
click at [25, 84] on span "Clients" at bounding box center [34, 84] width 20 height 9
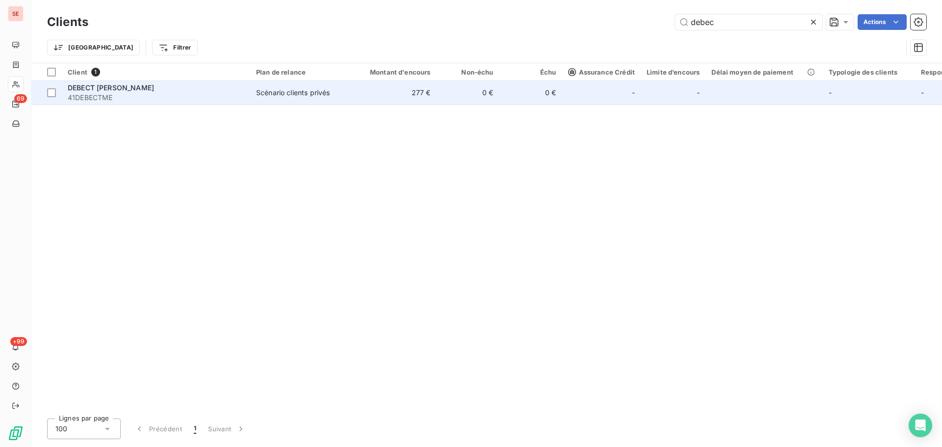
type input "debec"
click at [293, 96] on div "Scénario clients privés" at bounding box center [293, 93] width 74 height 10
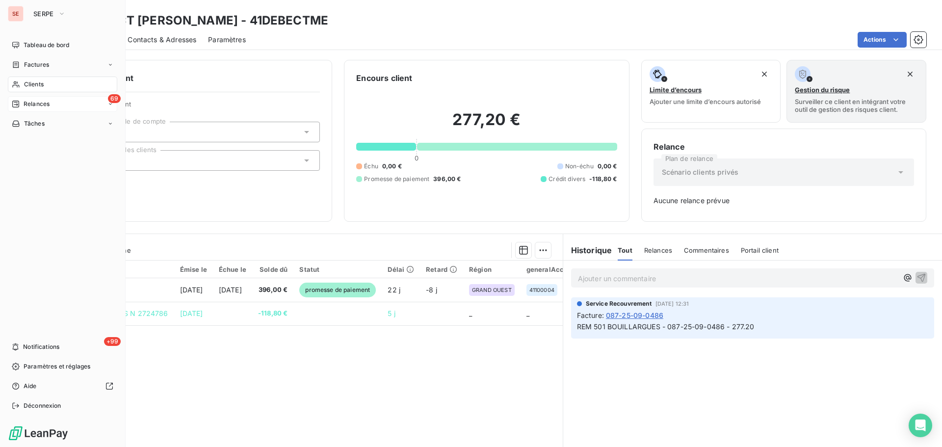
drag, startPoint x: 30, startPoint y: 104, endPoint x: 24, endPoint y: 104, distance: 6.5
click at [24, 104] on span "Relances" at bounding box center [37, 104] width 26 height 9
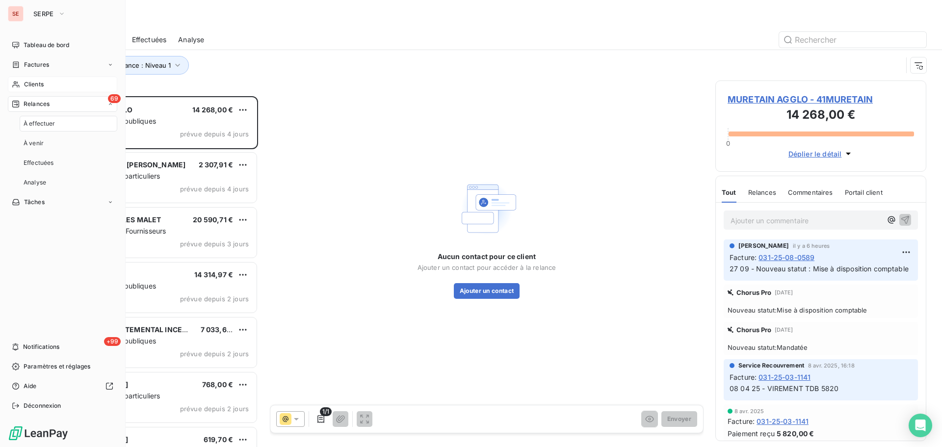
scroll to position [343, 204]
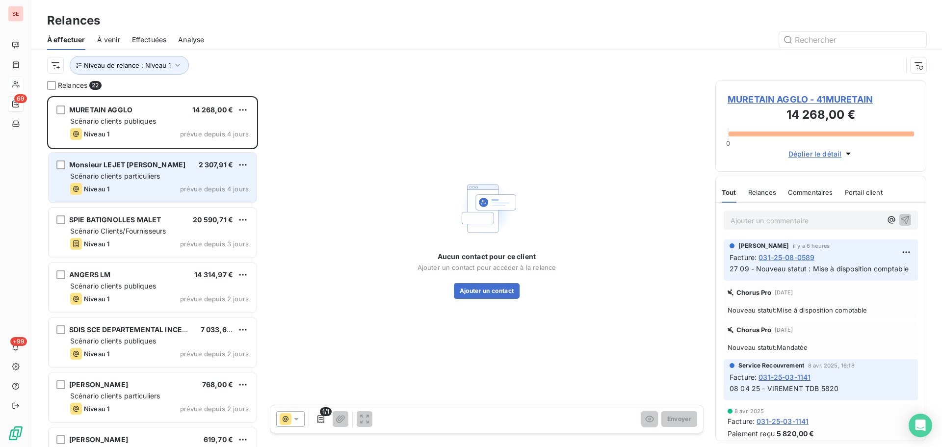
click at [170, 178] on div "Scénario clients particuliers" at bounding box center [159, 176] width 179 height 10
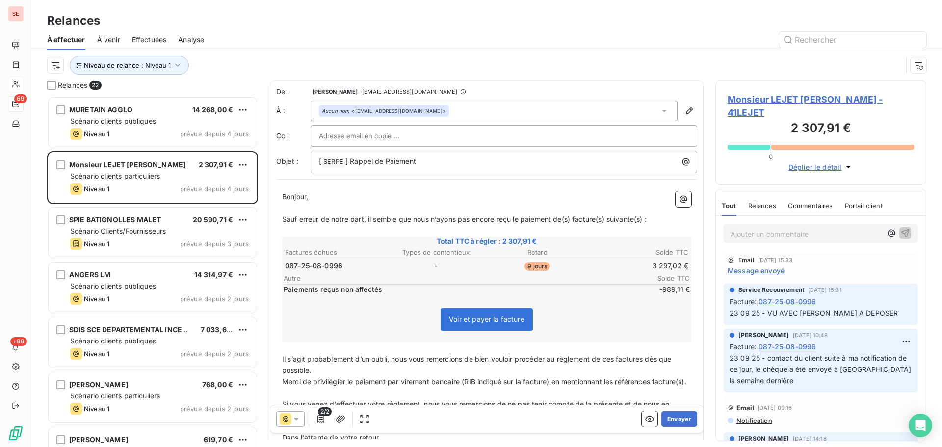
click at [791, 96] on span "Monsieur LEJET [PERSON_NAME] - 41LEJET" at bounding box center [821, 106] width 186 height 26
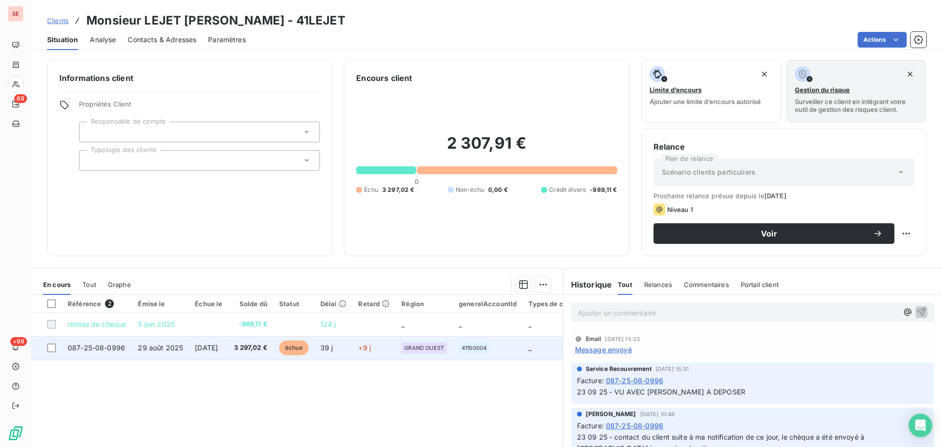
click at [260, 347] on span "3 297,02 €" at bounding box center [250, 348] width 33 height 10
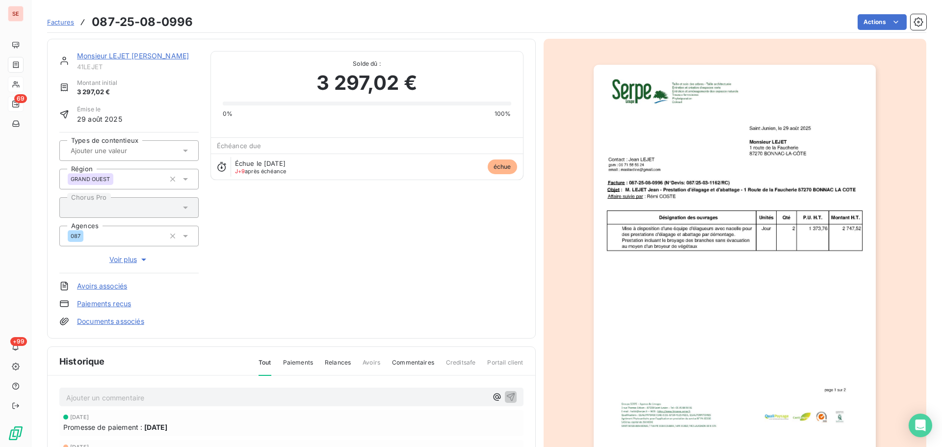
scroll to position [143, 0]
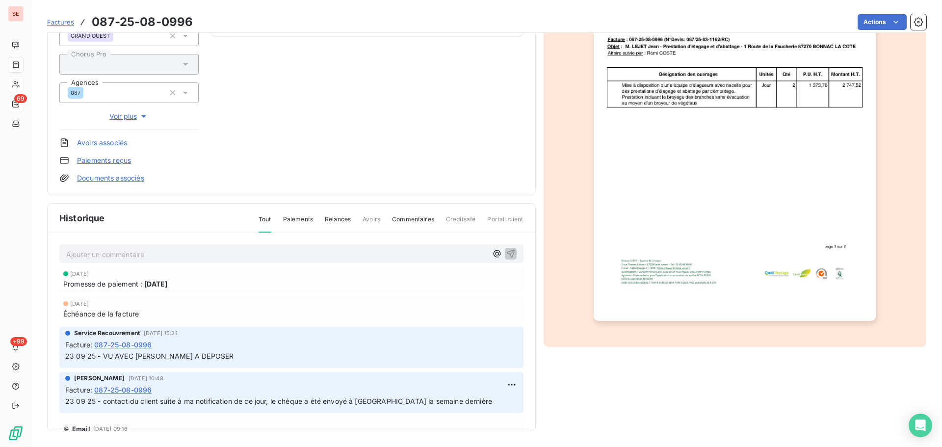
click at [229, 357] on span "23 09 25 - VU AVEC [PERSON_NAME] A DEPOSER" at bounding box center [149, 356] width 168 height 8
click at [232, 355] on span "23 09 25 - VU AVEC [PERSON_NAME] A DEPOSER" at bounding box center [149, 356] width 168 height 8
copy div "23 09 25 - VU AVEC [PERSON_NAME] A DEPOSER"
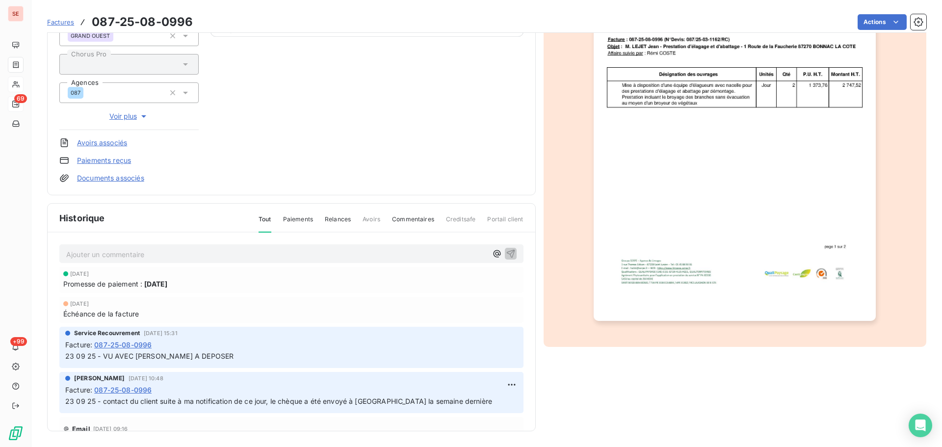
click at [244, 255] on p "Ajouter un commentaire ﻿" at bounding box center [276, 254] width 421 height 12
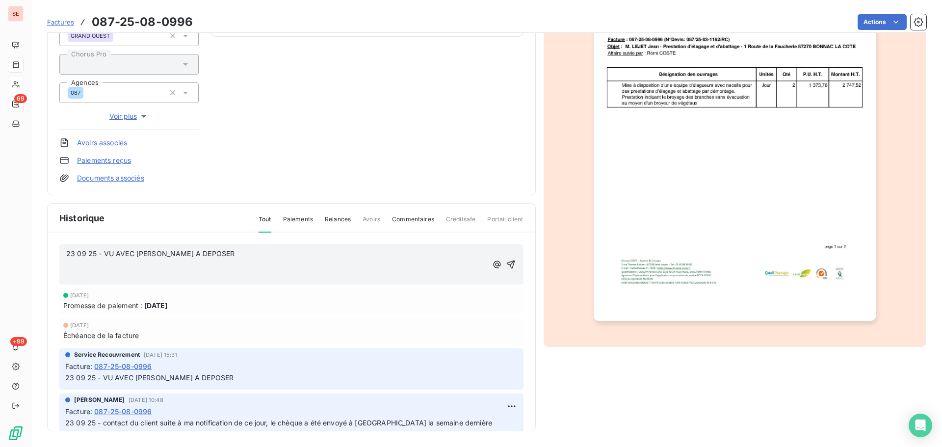
click at [65, 256] on div "23 09 25 - VU AVEC [PERSON_NAME] CHEQUE A DEPOSER ﻿ ﻿" at bounding box center [291, 264] width 464 height 41
click at [67, 256] on span "23 09 25 - VU AVEC [PERSON_NAME] A DEPOSER" at bounding box center [150, 253] width 168 height 8
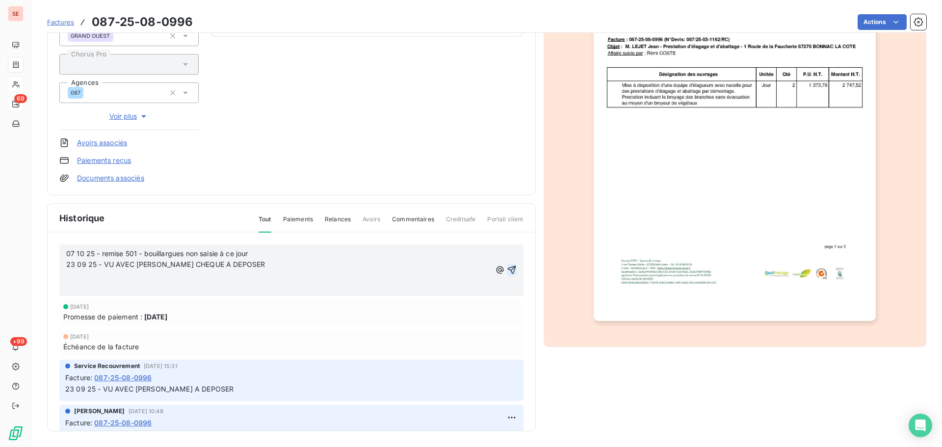
click at [507, 264] on button "button" at bounding box center [512, 270] width 10 height 12
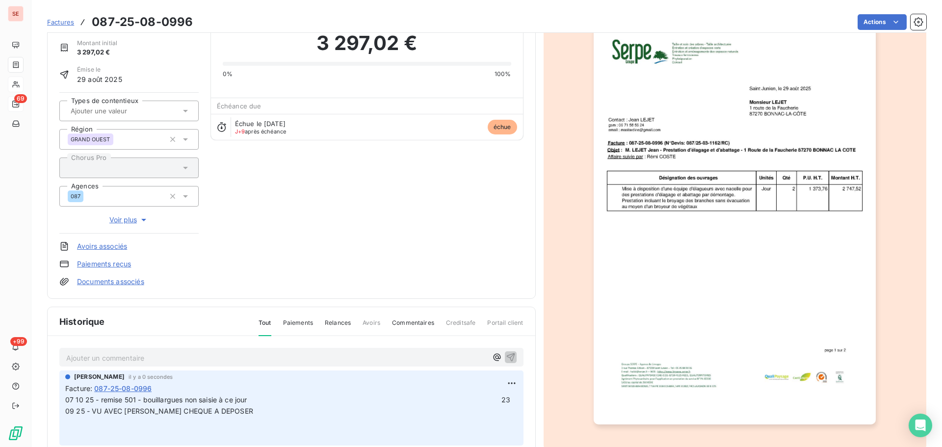
scroll to position [0, 0]
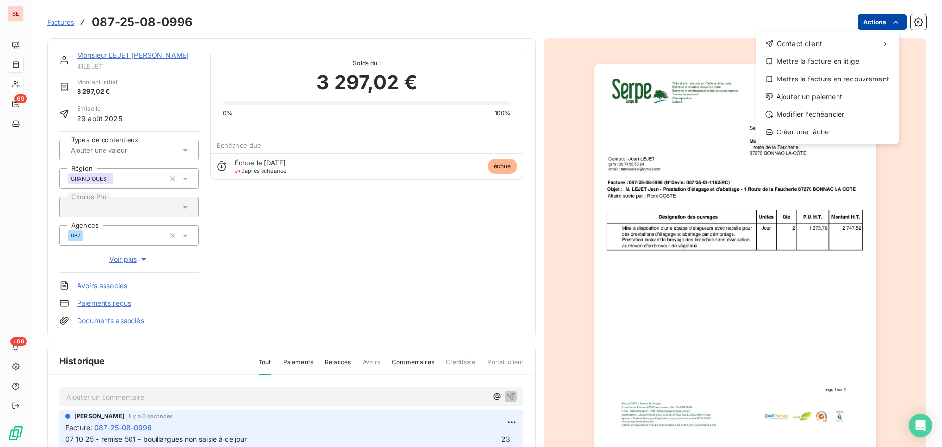
click at [870, 22] on html "SE 69 +99 Factures [PHONE_NUMBER] Actions Contact client Mettre la facture en l…" at bounding box center [471, 223] width 942 height 447
click at [821, 94] on div "Ajouter un paiement" at bounding box center [826, 97] width 135 height 16
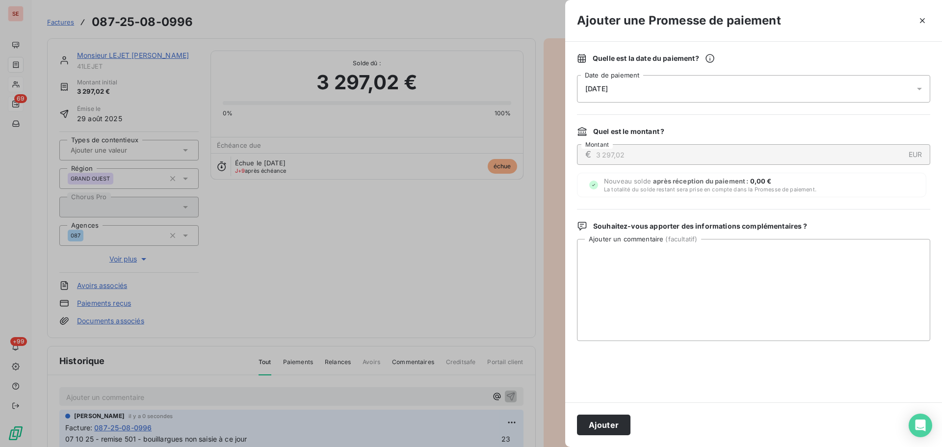
click at [767, 85] on div "[DATE]" at bounding box center [753, 88] width 353 height 27
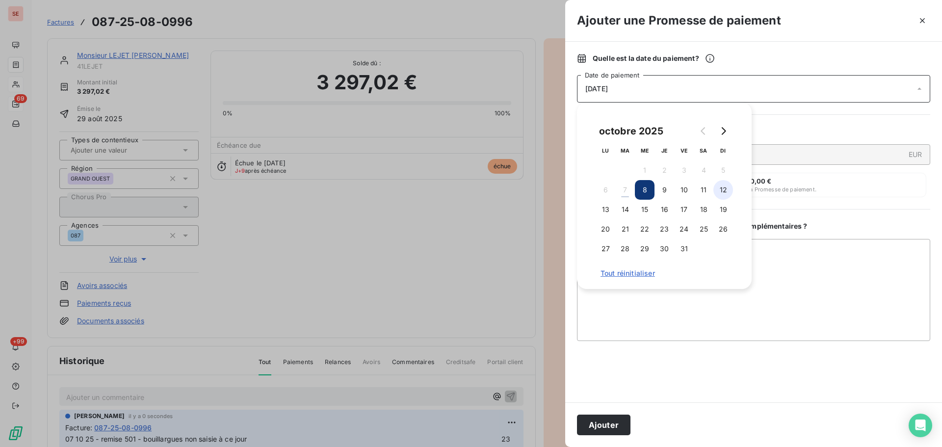
click at [720, 186] on button "12" at bounding box center [723, 190] width 20 height 20
click at [618, 421] on button "Ajouter" at bounding box center [603, 425] width 53 height 21
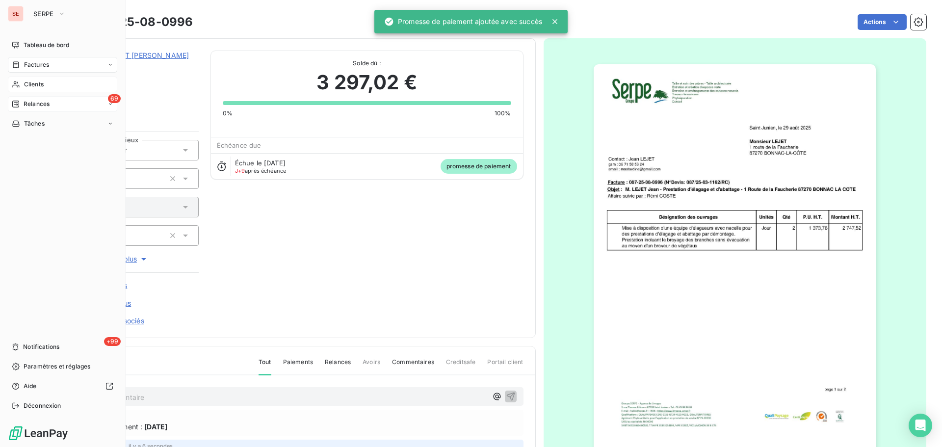
click at [32, 64] on span "Factures" at bounding box center [36, 64] width 25 height 9
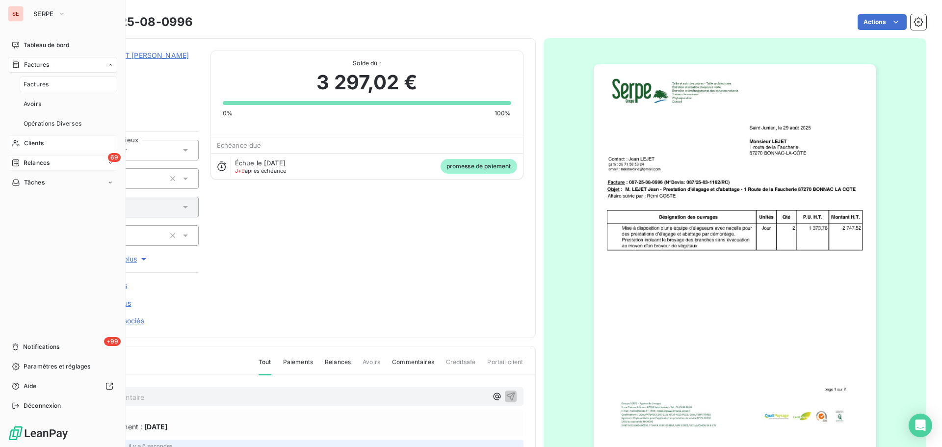
click at [61, 159] on div "69 Relances" at bounding box center [62, 163] width 109 height 16
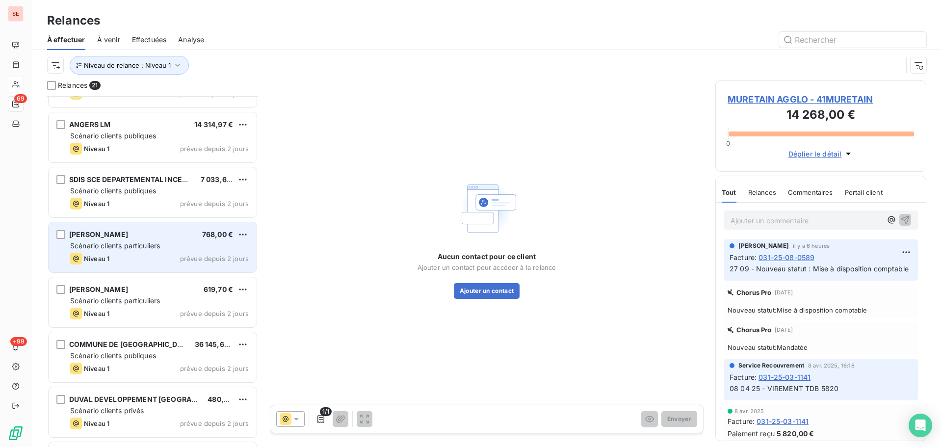
scroll to position [131, 0]
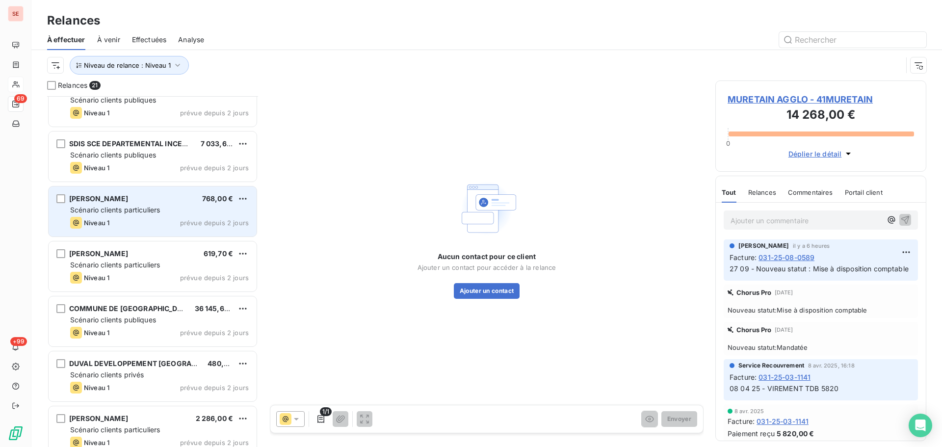
click at [178, 201] on div "[PERSON_NAME] 768,00 €" at bounding box center [159, 198] width 179 height 9
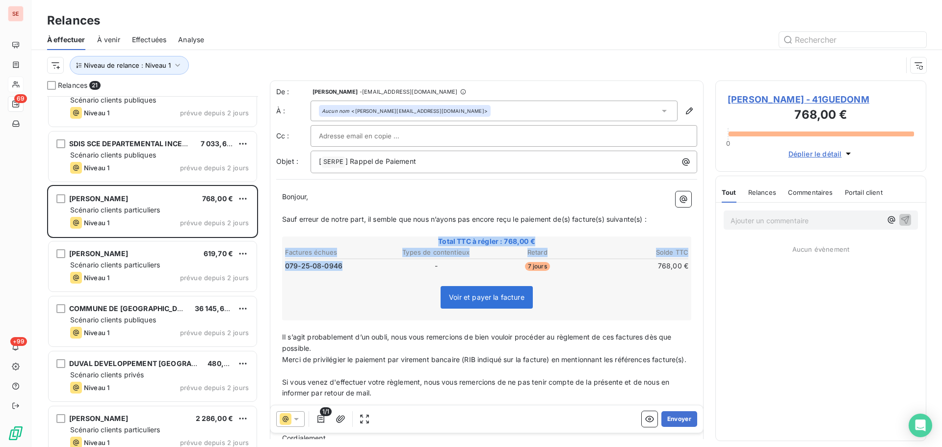
drag, startPoint x: 348, startPoint y: 272, endPoint x: 282, endPoint y: 267, distance: 66.4
click at [282, 267] on div "Bonjour, ﻿ Sauf erreur de notre part, il semble que nous n’ayons pas encore reç…" at bounding box center [486, 336] width 421 height 302
click at [307, 269] on span "079-25-08-0946" at bounding box center [313, 266] width 57 height 10
drag, startPoint x: 347, startPoint y: 269, endPoint x: 284, endPoint y: 268, distance: 62.8
click at [284, 268] on table "Factures échues Types de contentieux Retard Solde TTC 079-25-08-0946 - 7 jours …" at bounding box center [487, 259] width 406 height 26
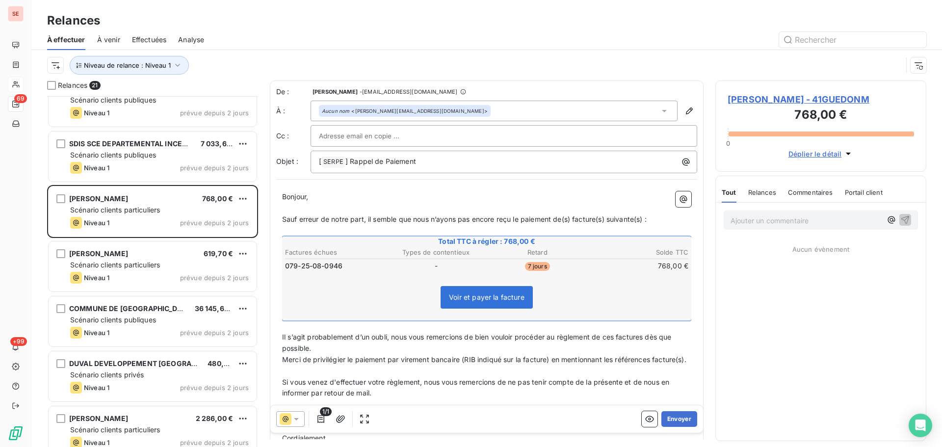
click at [769, 102] on span "[PERSON_NAME] - 41GUEDONM" at bounding box center [821, 99] width 186 height 13
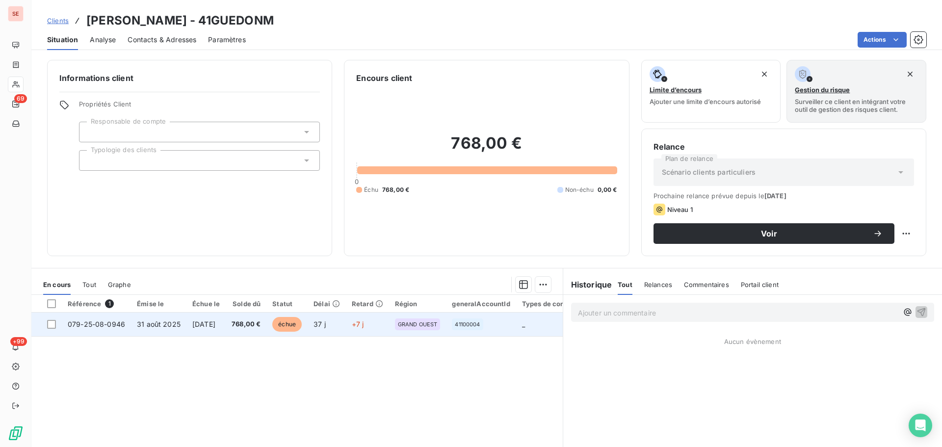
click at [252, 330] on td "768,00 €" at bounding box center [246, 324] width 41 height 24
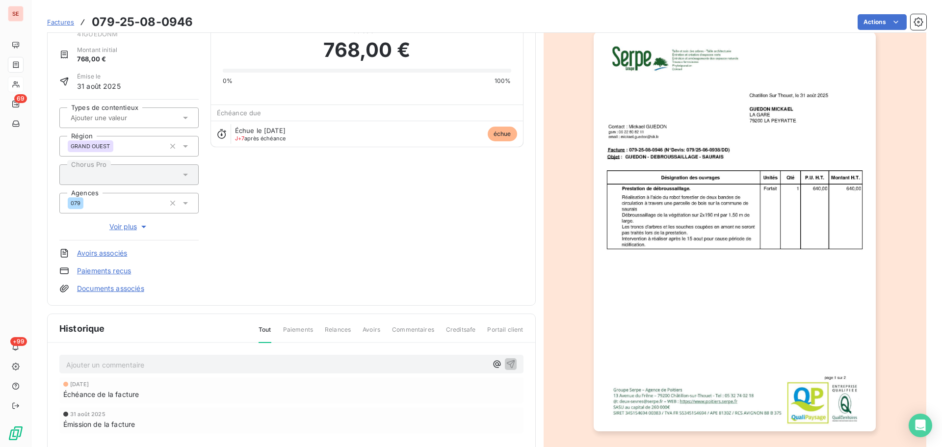
scroll to position [143, 0]
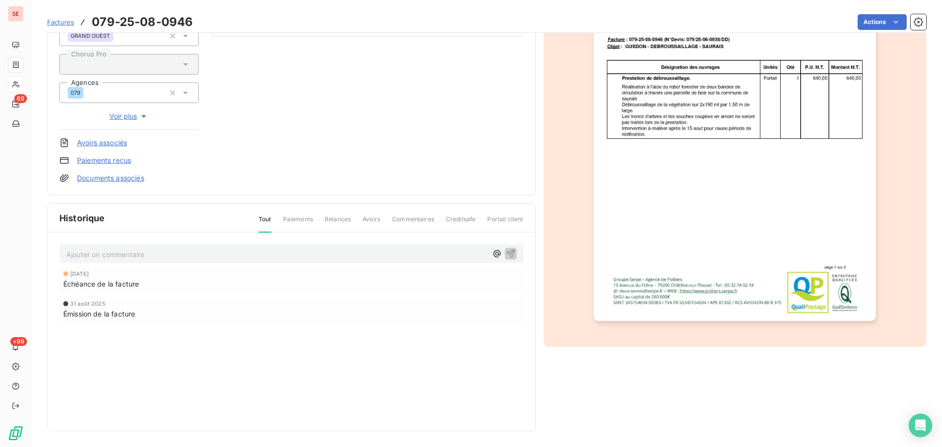
click at [202, 256] on p "Ajouter un commentaire ﻿" at bounding box center [276, 254] width 421 height 12
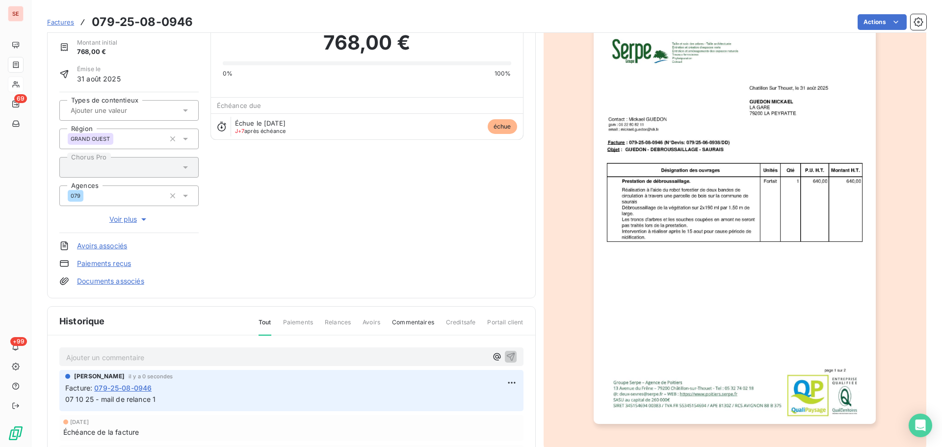
scroll to position [0, 0]
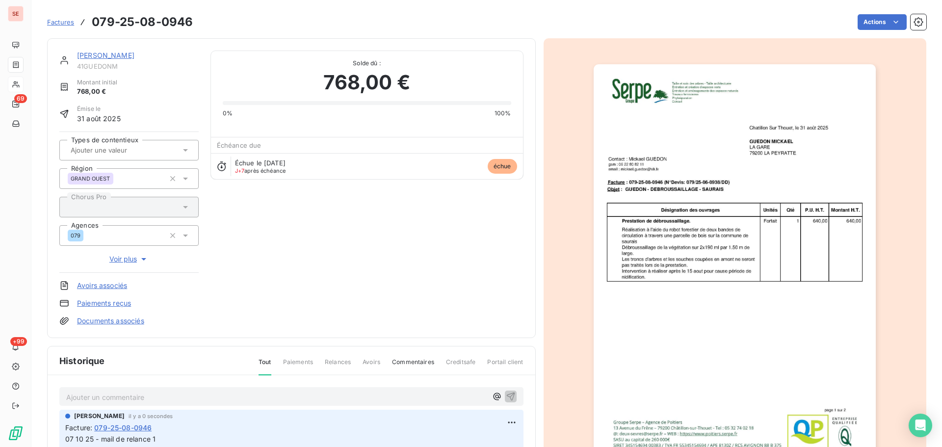
click at [113, 54] on link "[PERSON_NAME]" at bounding box center [105, 55] width 57 height 8
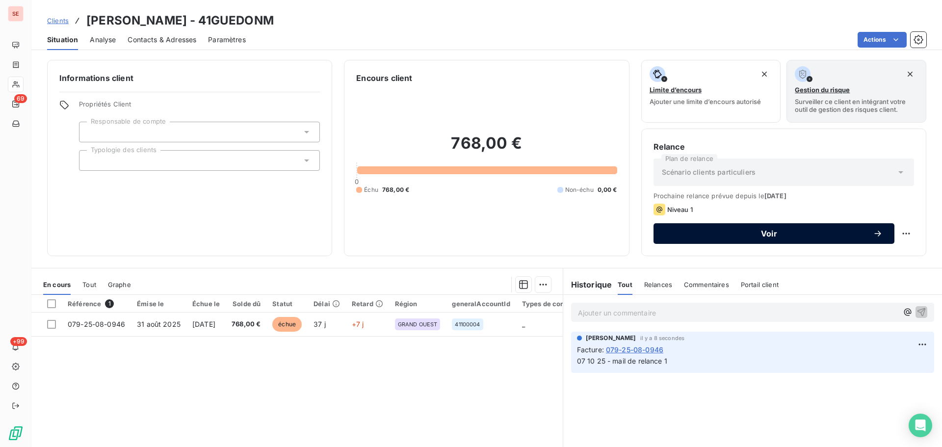
click at [822, 230] on span "Voir" at bounding box center [769, 234] width 208 height 8
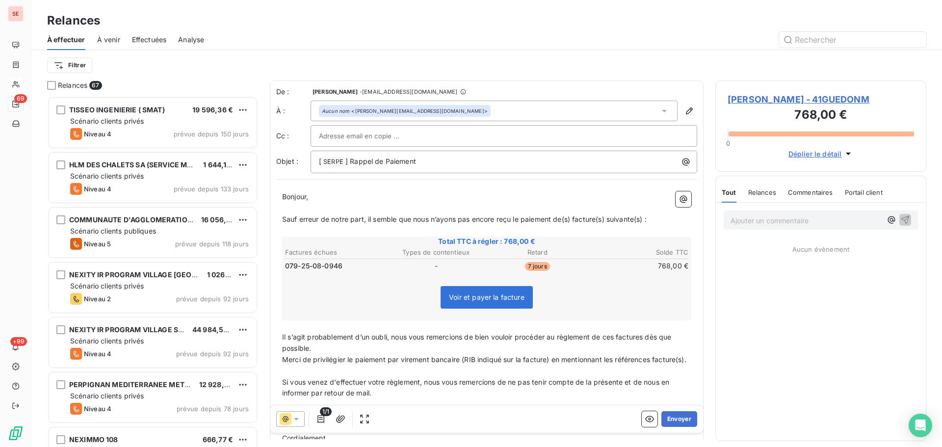
scroll to position [343, 204]
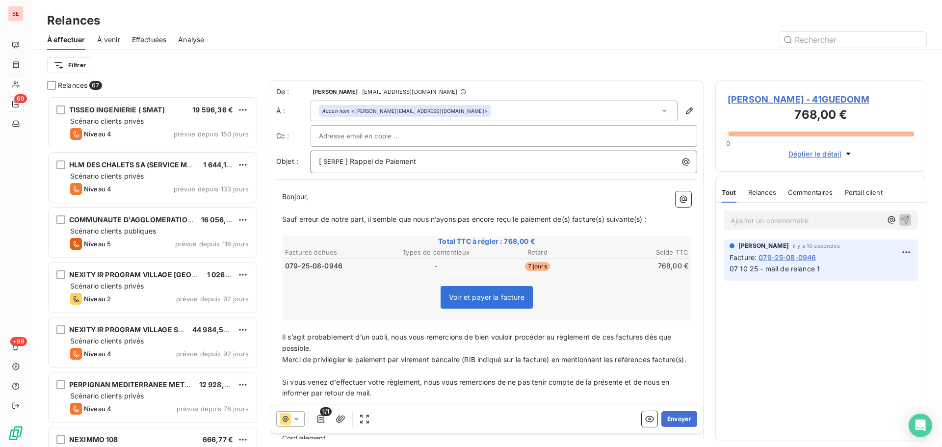
click at [351, 161] on span "] Rappel de Paiement" at bounding box center [380, 161] width 71 height 8
click at [572, 220] on span "Sauf erreur de notre part, il semble que nous n’ayons pas encore reçu le paieme…" at bounding box center [464, 219] width 364 height 8
click at [575, 221] on span "Sauf erreur de notre part, il semble que nous n’ayons pas encore reçu le paieme…" at bounding box center [464, 219] width 364 height 8
click at [617, 337] on span "Il s’agit probablement d’un oubli, nous vous remercions de bien vouloir procéde…" at bounding box center [477, 343] width 391 height 20
click at [651, 339] on span "Il s’agit probablement d’un oubli, nous vous remercions de bien vouloir procéde…" at bounding box center [480, 343] width 397 height 20
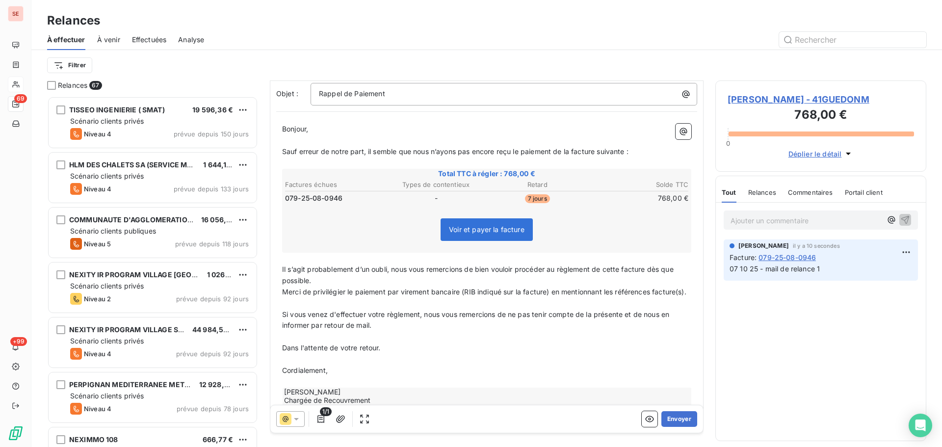
scroll to position [106, 0]
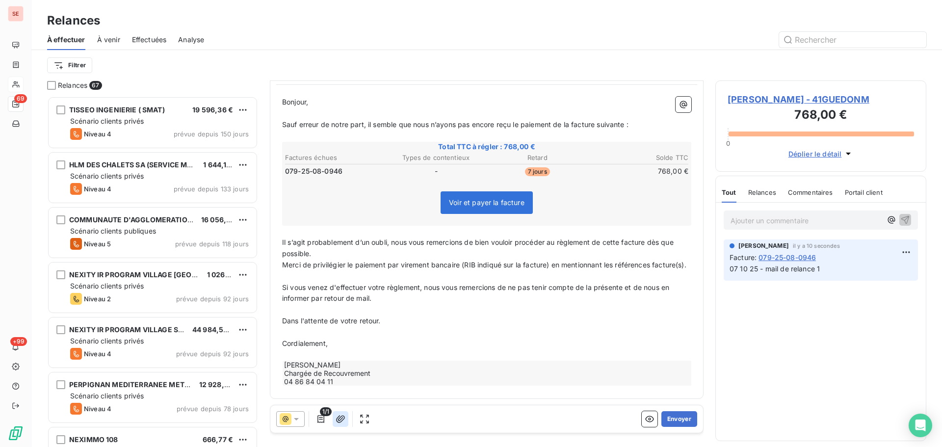
click at [344, 413] on button "button" at bounding box center [341, 419] width 16 height 16
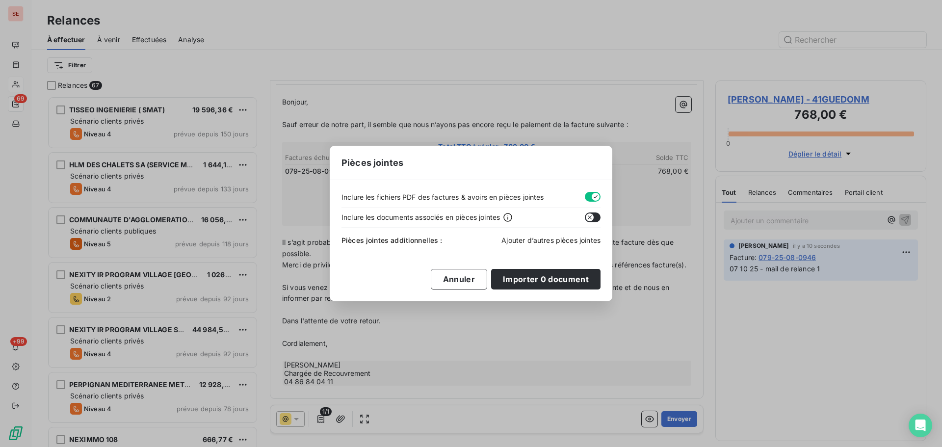
click at [556, 241] on span "Ajouter d’autres pièces jointes" at bounding box center [550, 240] width 99 height 8
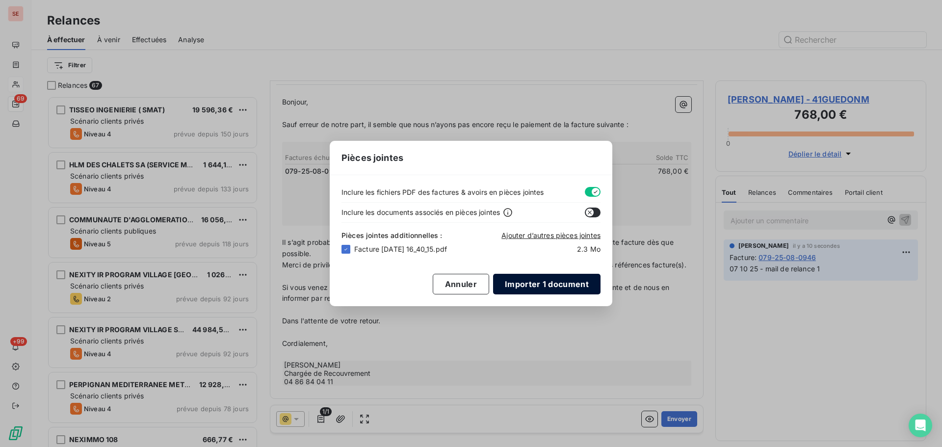
click at [564, 283] on button "Importer 1 document" at bounding box center [546, 284] width 107 height 21
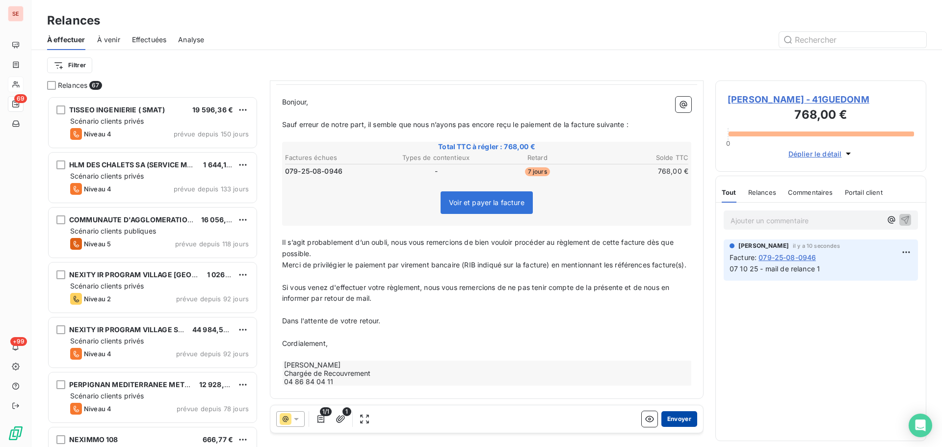
click at [679, 420] on button "Envoyer" at bounding box center [679, 419] width 36 height 16
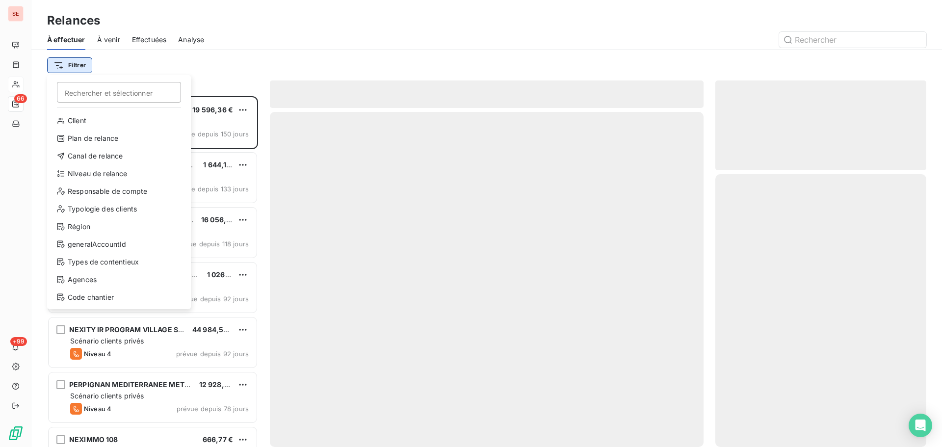
click at [73, 62] on html "SE 66 +99 Relances À effectuer À venir Effectuées Analyse Filtrer Rechercher et…" at bounding box center [471, 223] width 942 height 447
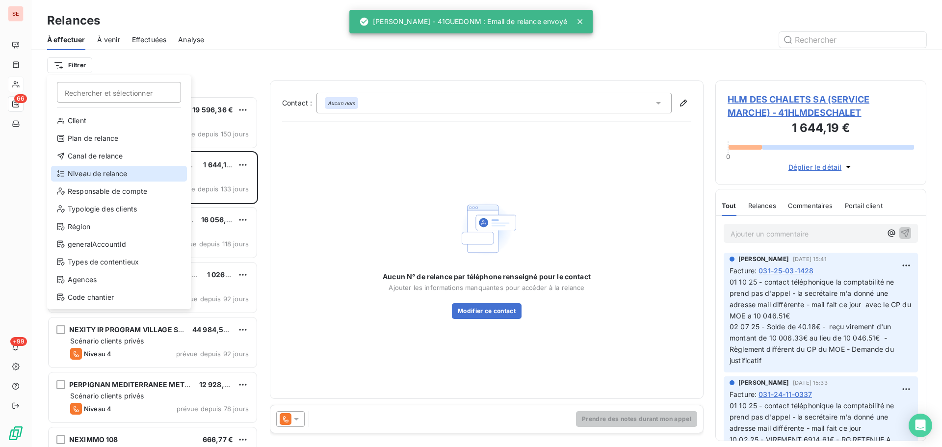
click at [106, 175] on div "Niveau de relance" at bounding box center [119, 174] width 136 height 16
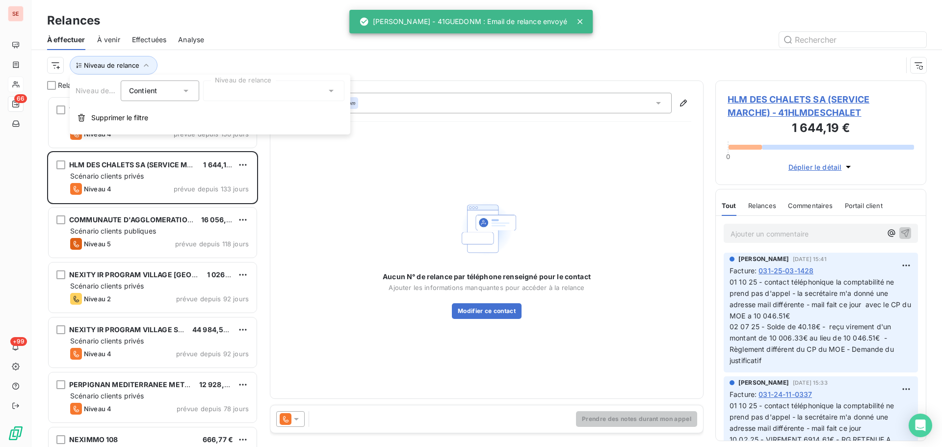
click at [221, 92] on div at bounding box center [273, 90] width 141 height 21
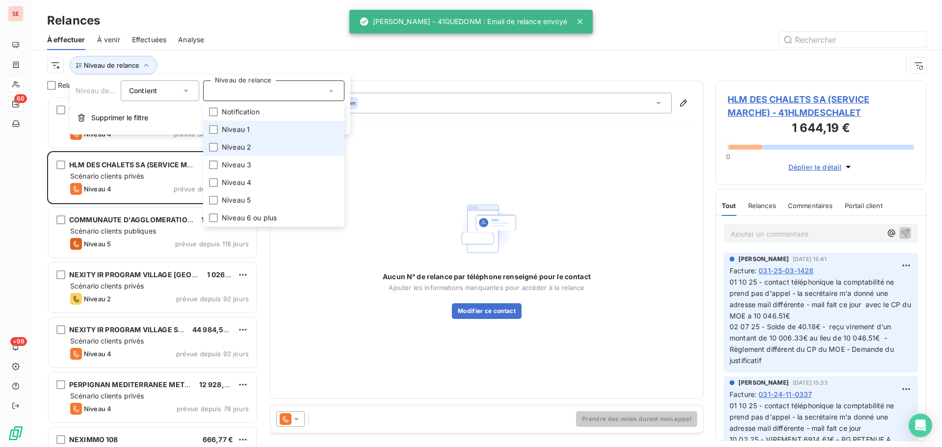
click at [239, 132] on span "Niveau 1" at bounding box center [236, 130] width 28 height 10
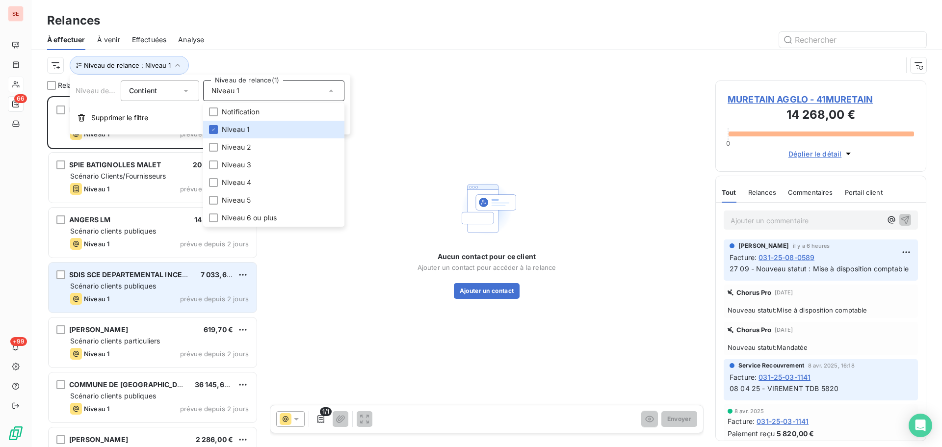
click at [176, 287] on div "Scénario clients publiques" at bounding box center [159, 286] width 179 height 10
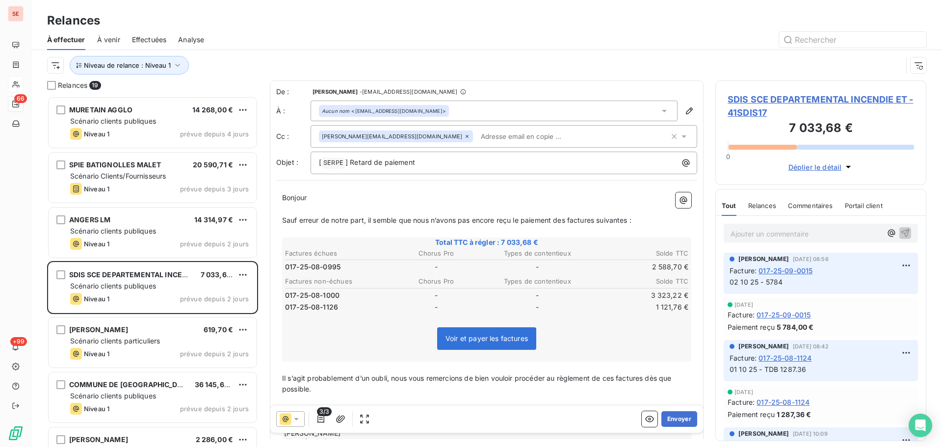
click at [771, 99] on span "SDIS SCE DEPARTEMENTAL INCENDIE ET - 41SDIS17" at bounding box center [821, 106] width 186 height 26
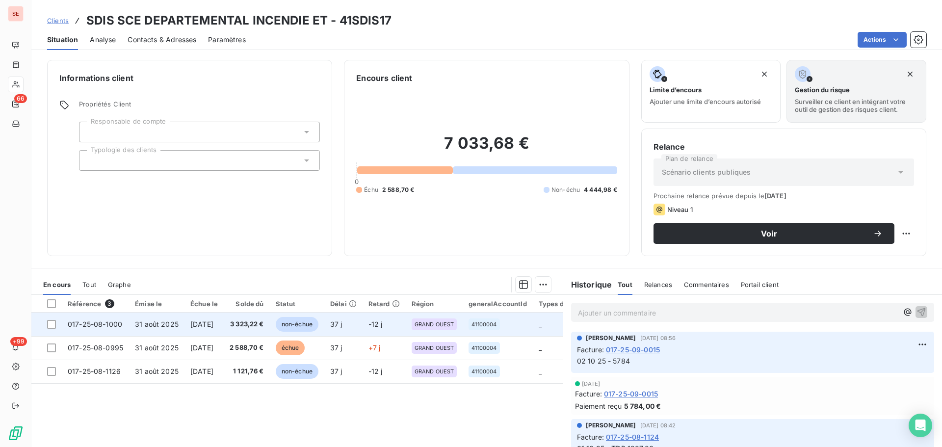
click at [224, 325] on td "[DATE]" at bounding box center [203, 324] width 39 height 24
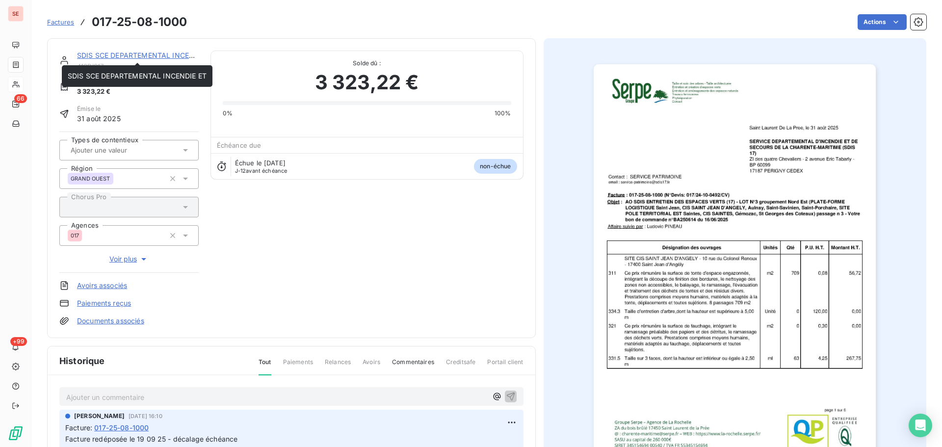
click at [123, 56] on link "SDIS SCE DEPARTEMENTAL INCENDIE ET" at bounding box center [146, 55] width 139 height 8
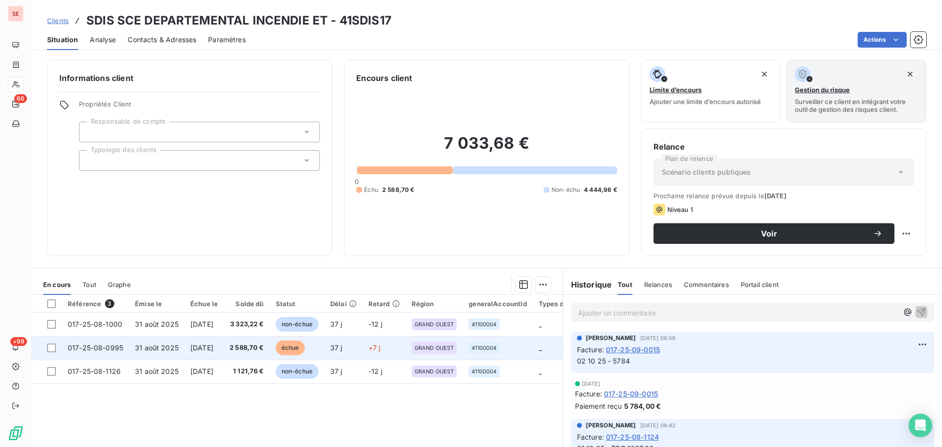
click at [257, 348] on span "2 588,70 €" at bounding box center [247, 348] width 34 height 10
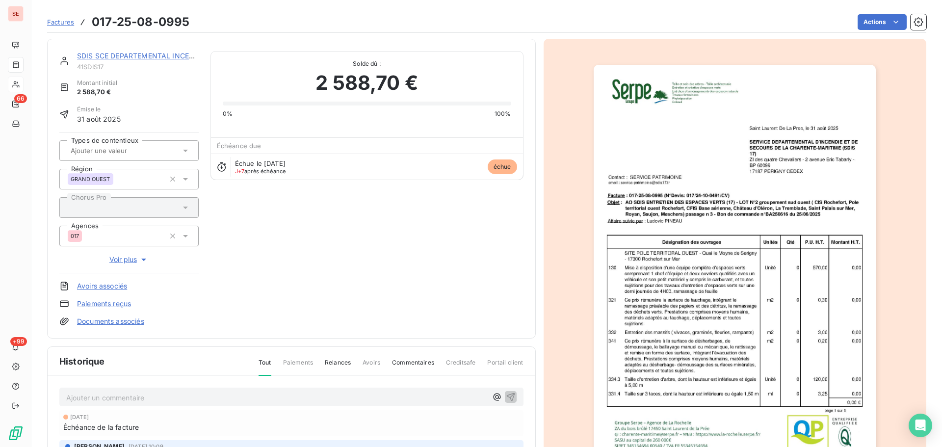
scroll to position [143, 0]
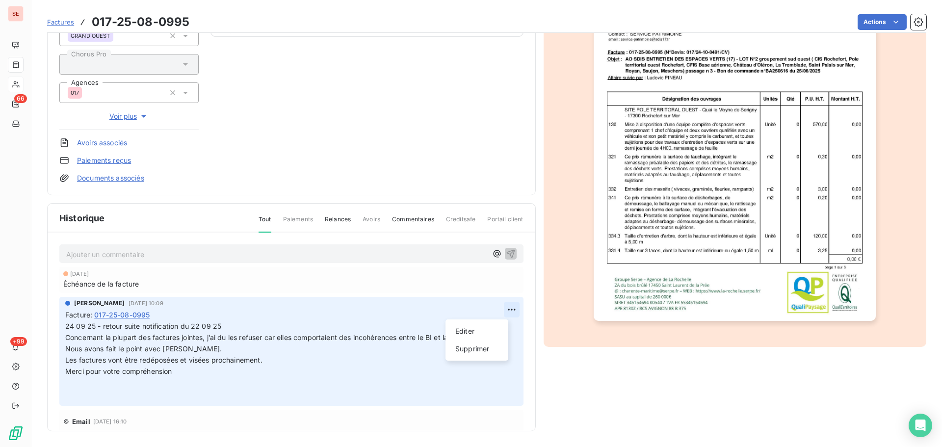
click at [498, 312] on html "SE 66 +99 Factures 017-25-08-0995 Actions SDIS SCE DEPARTEMENTAL INCENDIE ET 41…" at bounding box center [471, 223] width 942 height 447
click at [479, 330] on div "Editer" at bounding box center [476, 331] width 55 height 16
click at [246, 327] on span "24 09 25 - retour suite notification du 22 09 25 Concernant la plupart des fact…" at bounding box center [288, 332] width 447 height 20
click at [228, 327] on span "24 09 25 - retour suite notification du 22 09 25 Concernant la plupart des fact…" at bounding box center [288, 332] width 447 height 20
click at [102, 329] on span "24 09 25 - retour suite notification du 22 09 25 Concernant la plupart des fact…" at bounding box center [288, 332] width 447 height 20
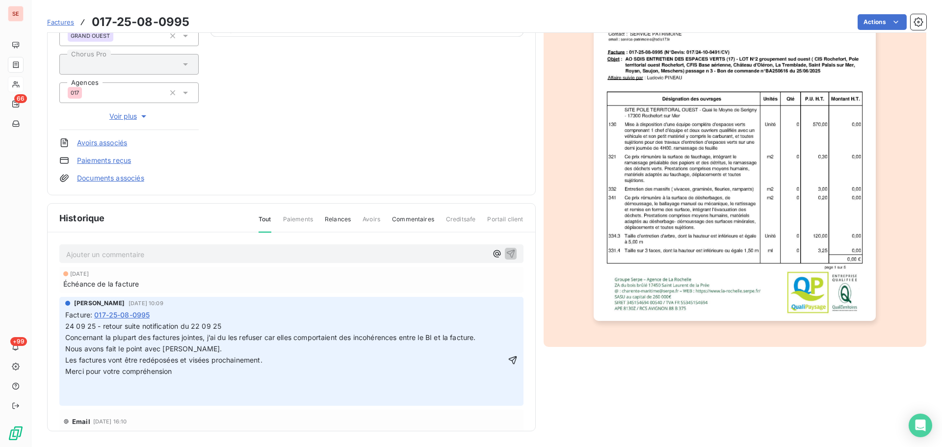
scroll to position [0, 0]
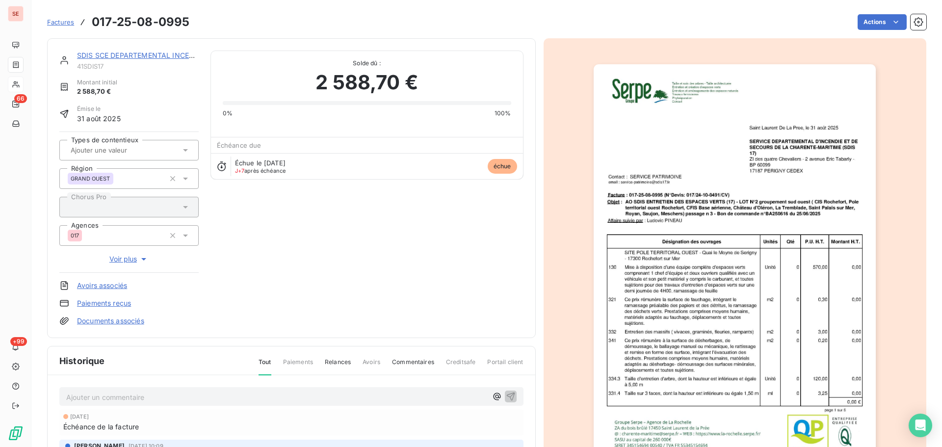
click at [144, 53] on link "SDIS SCE DEPARTEMENTAL INCENDIE ET" at bounding box center [146, 55] width 139 height 8
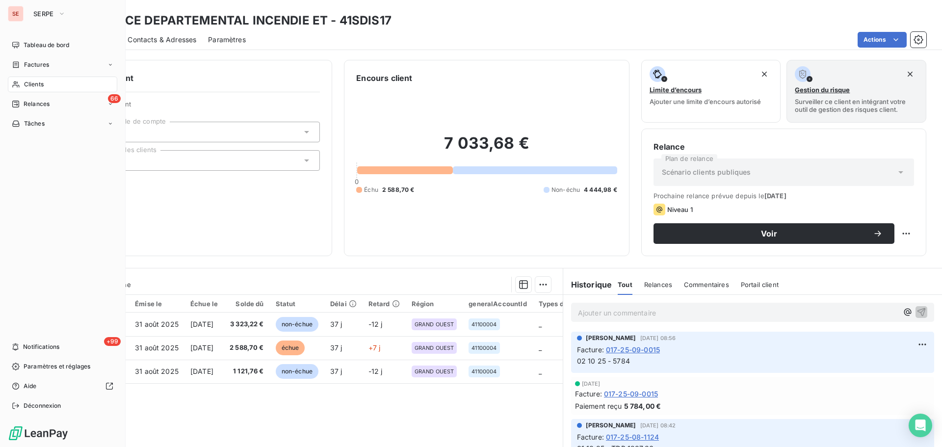
click at [29, 107] on span "Relances" at bounding box center [37, 104] width 26 height 9
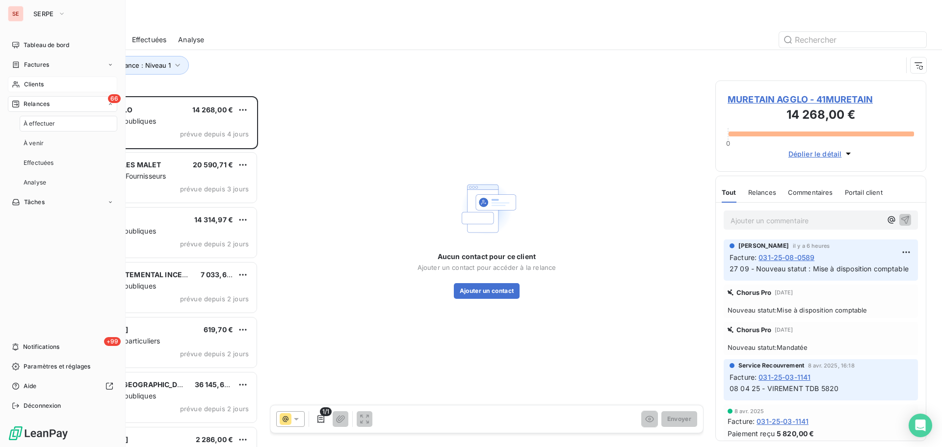
scroll to position [343, 204]
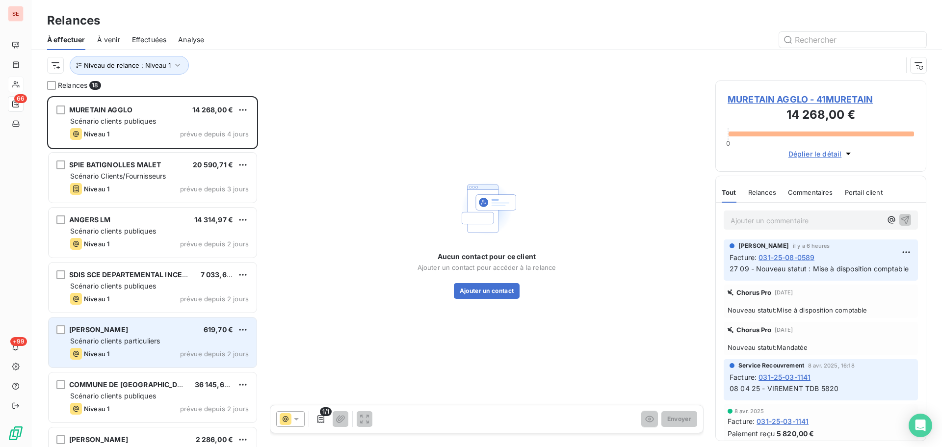
click at [171, 343] on div "Scénario clients particuliers" at bounding box center [159, 341] width 179 height 10
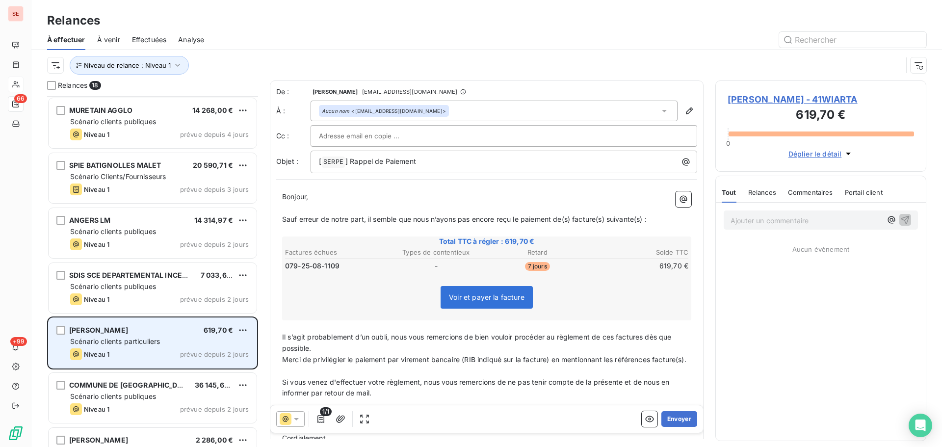
scroll to position [131, 0]
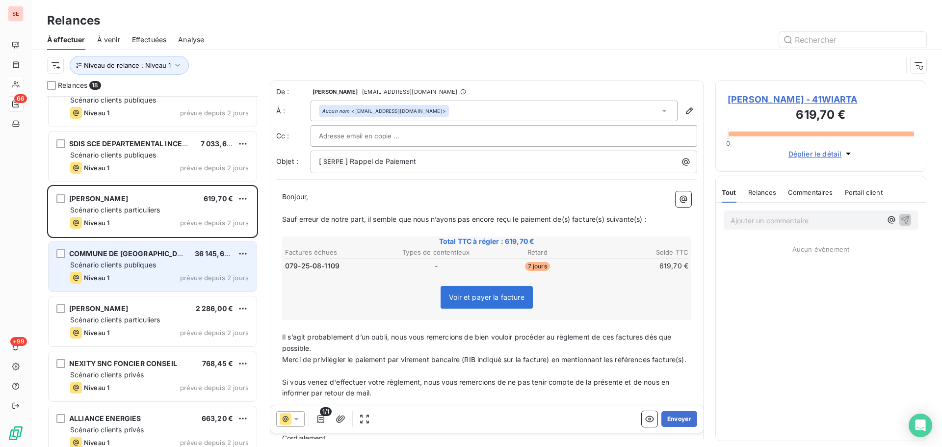
click at [159, 271] on div "COMMUNE DE [GEOGRAPHIC_DATA] 36 145,66 € Scénario clients publiques Niveau 1 pr…" at bounding box center [153, 266] width 208 height 50
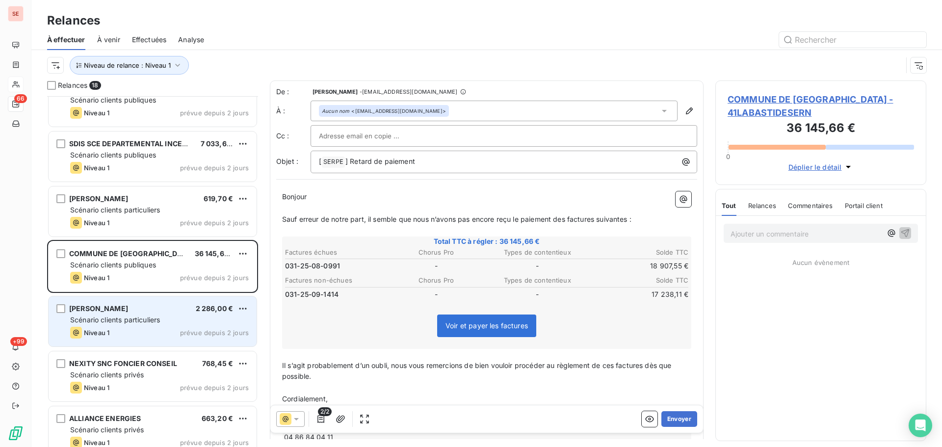
click at [149, 322] on span "Scénario clients particuliers" at bounding box center [115, 319] width 90 height 8
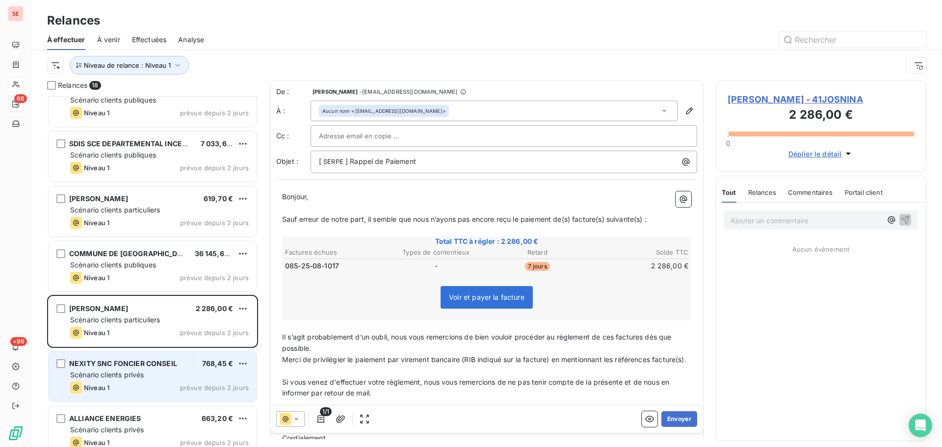
click at [161, 376] on div "Scénario clients privés" at bounding box center [159, 375] width 179 height 10
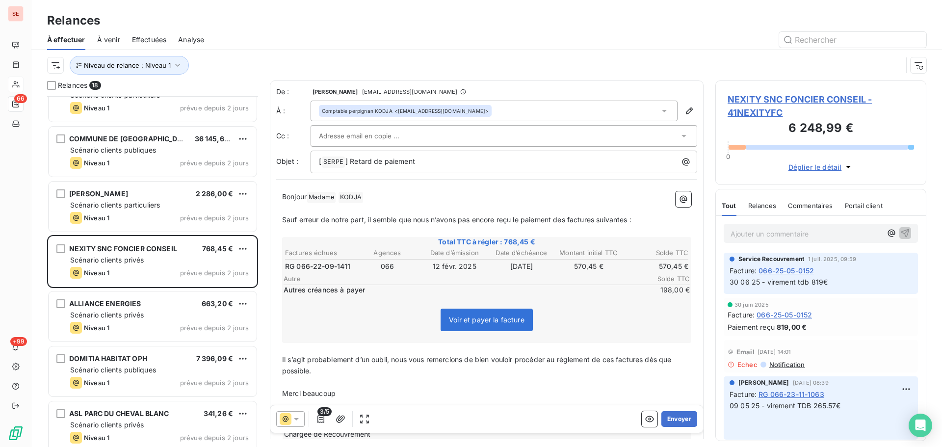
scroll to position [262, 0]
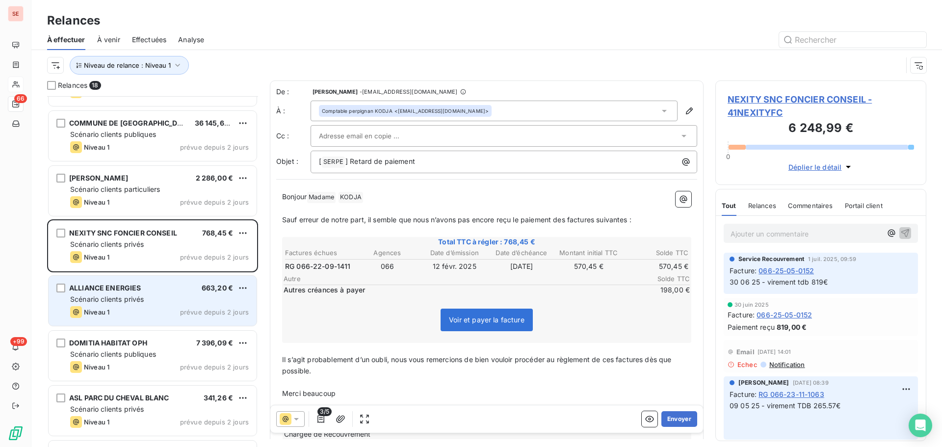
click at [164, 307] on div "Niveau 1 prévue depuis 2 jours" at bounding box center [159, 312] width 179 height 12
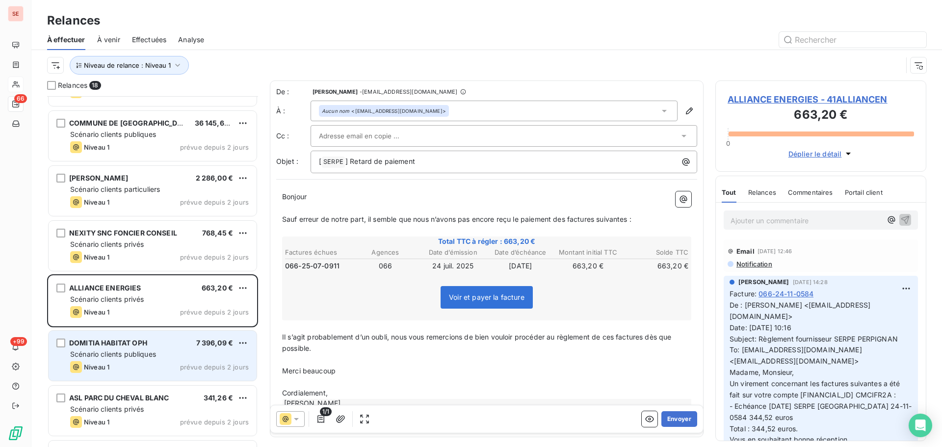
click at [154, 346] on div "DOMITIA HABITAT OPH 7 396,09 €" at bounding box center [159, 342] width 179 height 9
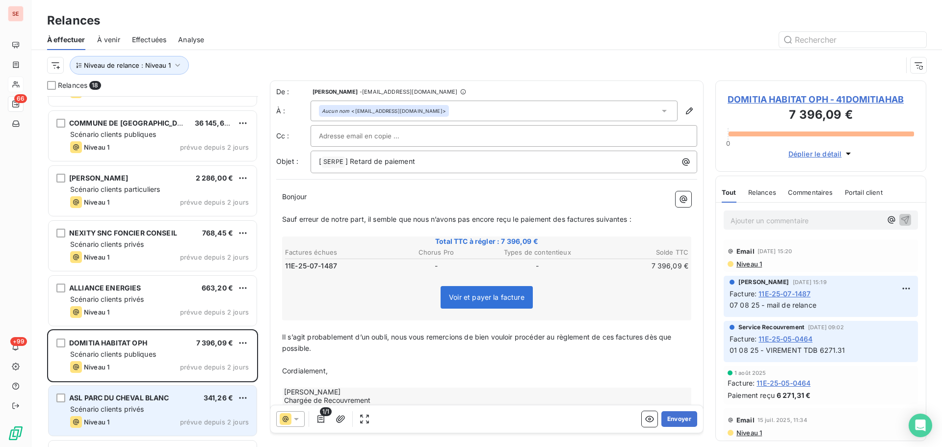
click at [158, 419] on div "Niveau 1 prévue depuis 2 jours" at bounding box center [159, 422] width 179 height 12
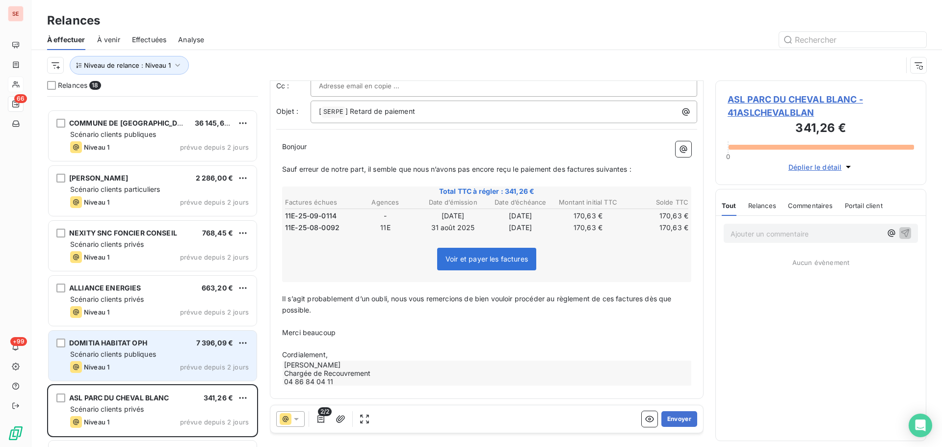
scroll to position [524, 0]
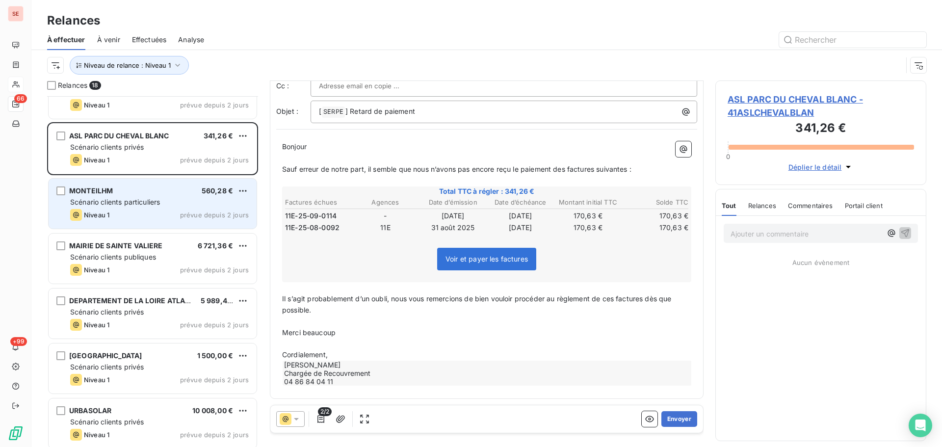
click at [181, 198] on div "Scénario clients particuliers" at bounding box center [159, 202] width 179 height 10
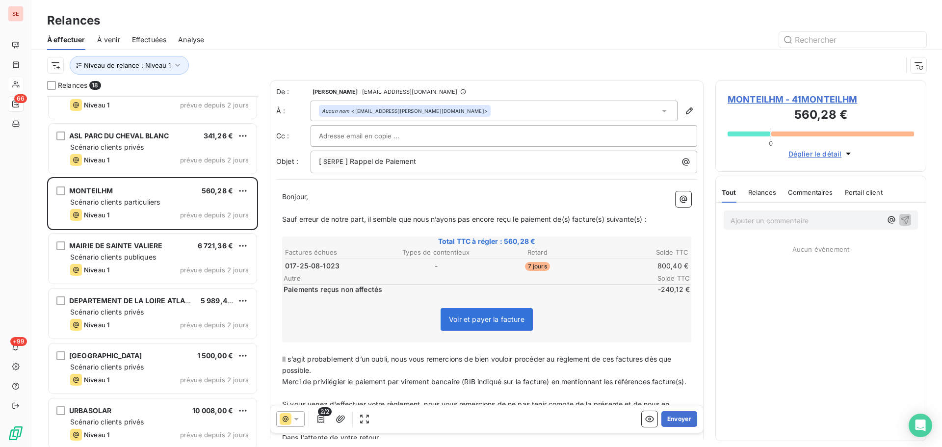
click at [748, 98] on span "MONTEILHM - 41MONTEILHM" at bounding box center [821, 99] width 186 height 13
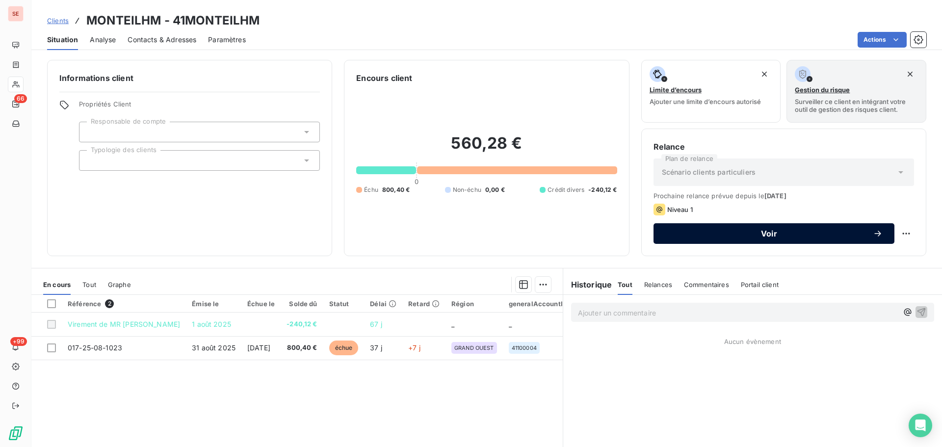
click at [721, 234] on span "Voir" at bounding box center [769, 234] width 208 height 8
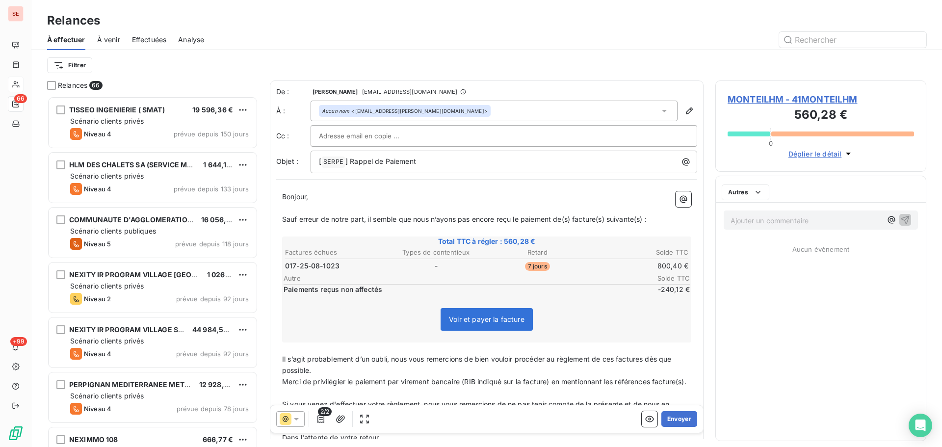
scroll to position [343, 204]
click at [350, 161] on span "] Rappel de Paiement" at bounding box center [380, 161] width 71 height 8
drag, startPoint x: 573, startPoint y: 220, endPoint x: 573, endPoint y: 225, distance: 5.4
click at [573, 220] on span "Sauf erreur de notre part, il semble que nous n’ayons pas encore reçu le paieme…" at bounding box center [464, 219] width 364 height 8
click at [606, 218] on span "Sauf erreur de notre part, il semble que nous n’ayons pas encore reçu le paieme…" at bounding box center [464, 219] width 364 height 8
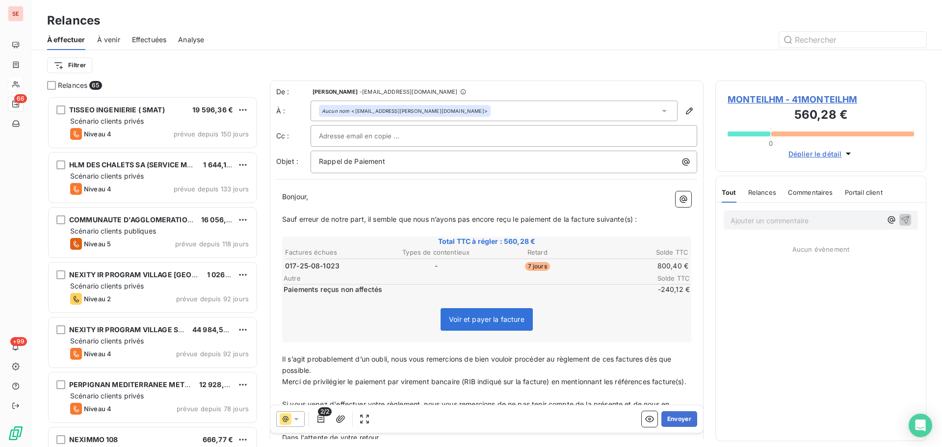
click at [636, 222] on span "Sauf erreur de notre part, il semble que nous n’ayons pas encore reçu le paieme…" at bounding box center [459, 219] width 355 height 8
click at [614, 359] on span "Il s’agit probablement d’un oubli, nous vous remercions de bien vouloir procéde…" at bounding box center [477, 365] width 391 height 20
click at [616, 359] on span "Il s’agit probablement d’un oubli, nous vous remercions de bien vouloir procéde…" at bounding box center [477, 365] width 391 height 20
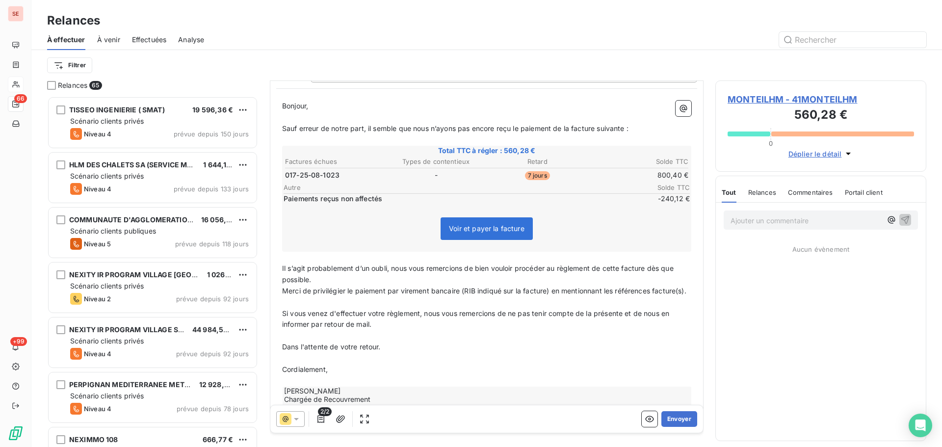
scroll to position [129, 0]
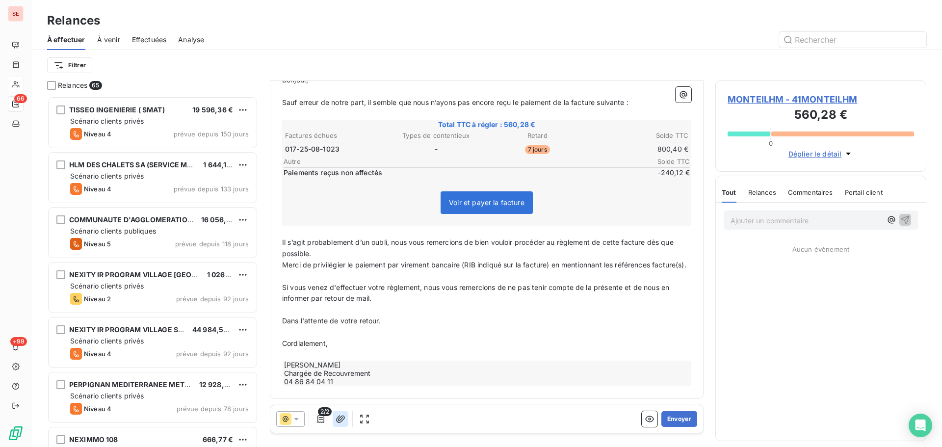
click at [340, 421] on icon "button" at bounding box center [341, 419] width 10 height 10
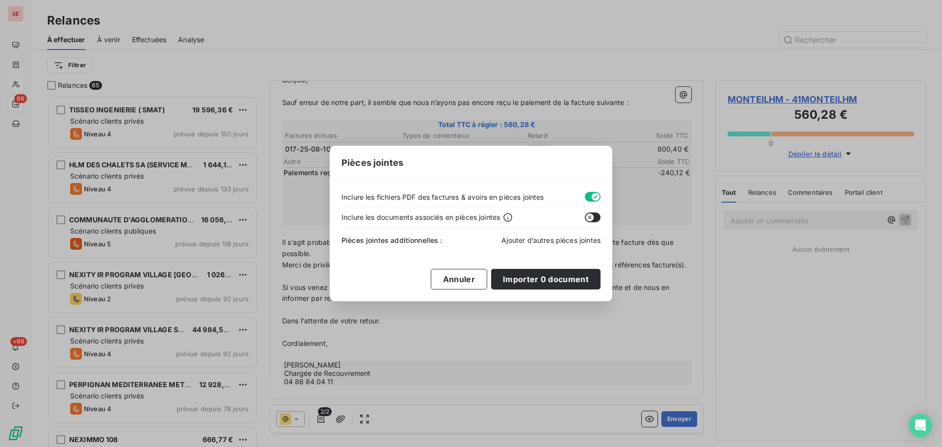
click at [544, 243] on span "Ajouter d’autres pièces jointes" at bounding box center [550, 240] width 99 height 8
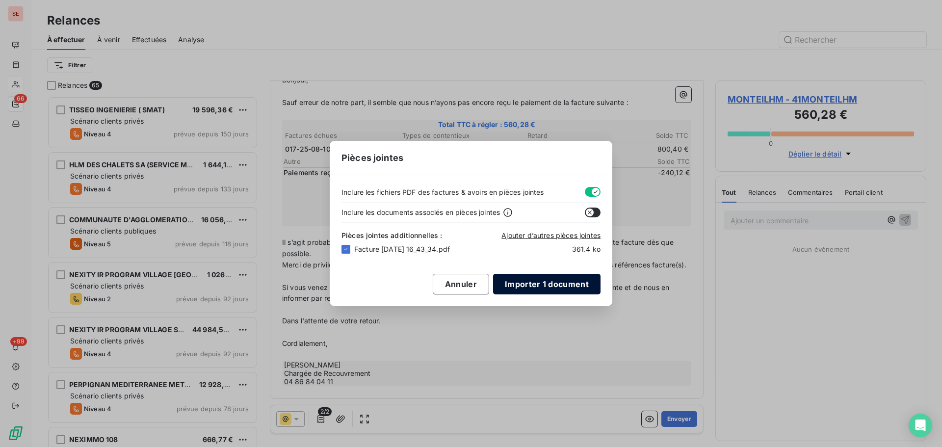
click at [527, 282] on button "Importer 1 document" at bounding box center [546, 284] width 107 height 21
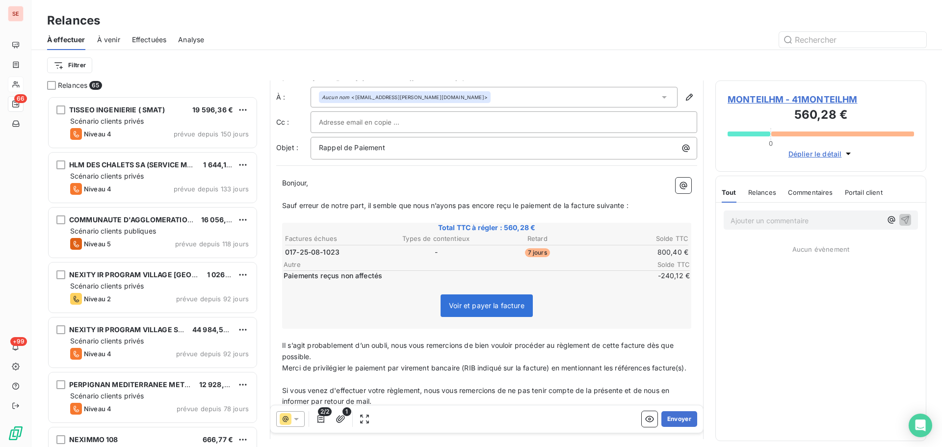
scroll to position [0, 0]
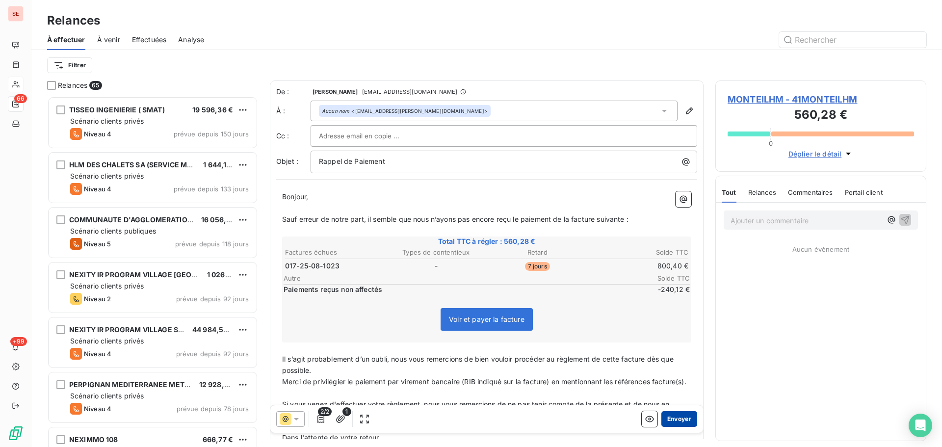
click at [672, 419] on button "Envoyer" at bounding box center [679, 419] width 36 height 16
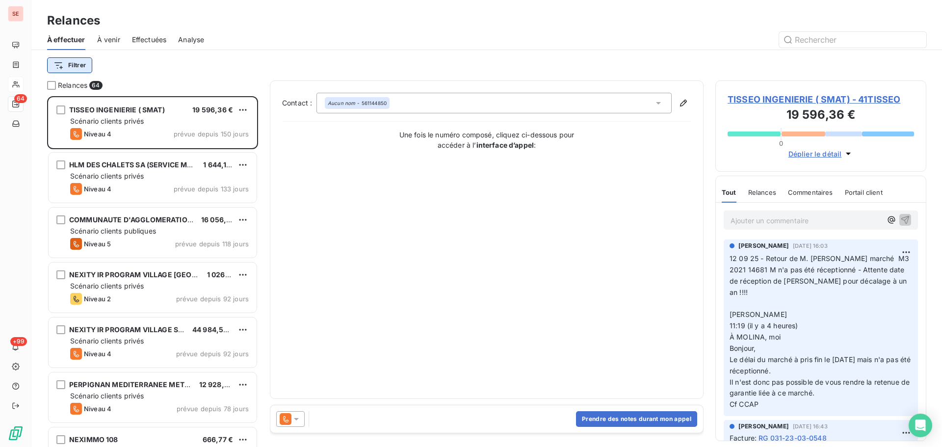
click at [54, 62] on html "SE 64 +99 Relances À effectuer À venir Effectuées Analyse Filtrer Relances 64 T…" at bounding box center [471, 223] width 942 height 447
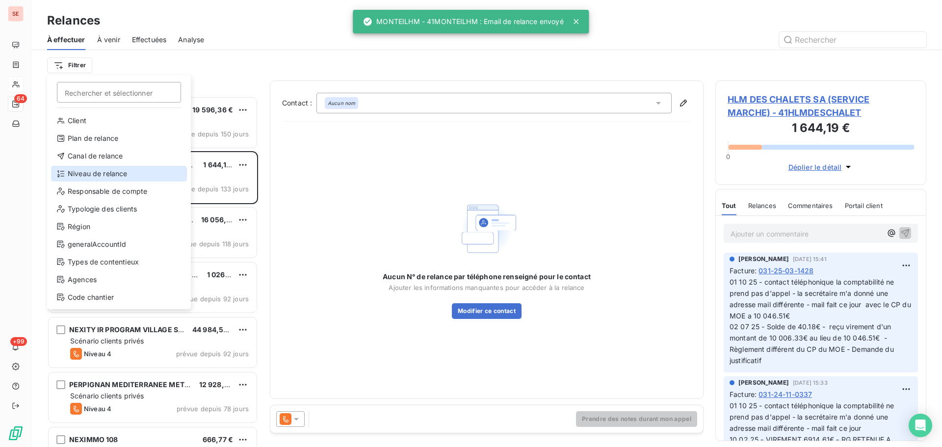
click at [110, 170] on div "Niveau de relance" at bounding box center [119, 174] width 136 height 16
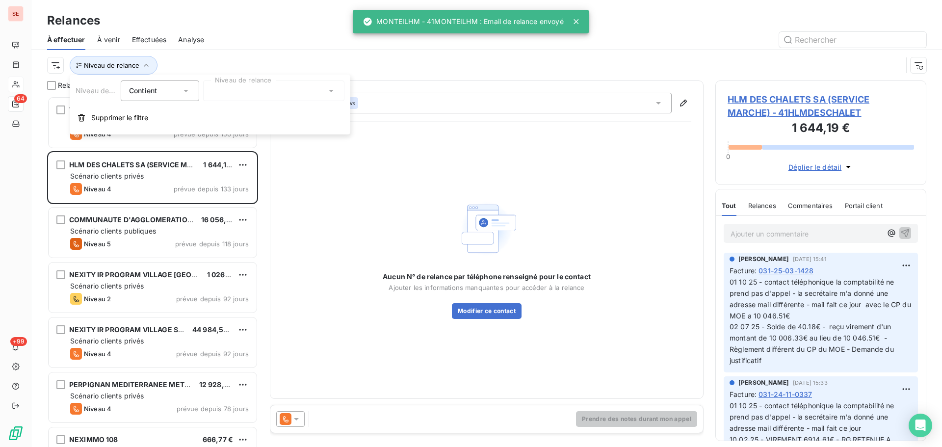
click at [262, 92] on div at bounding box center [273, 90] width 141 height 21
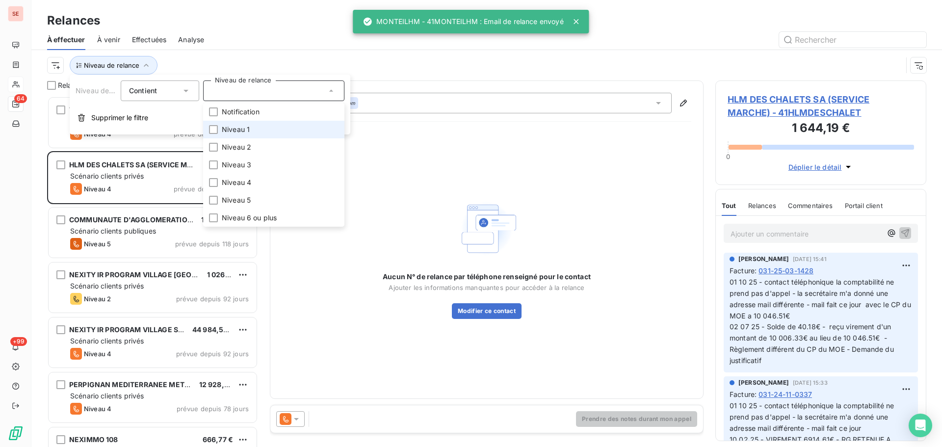
click at [264, 135] on li "Niveau 1" at bounding box center [273, 130] width 141 height 18
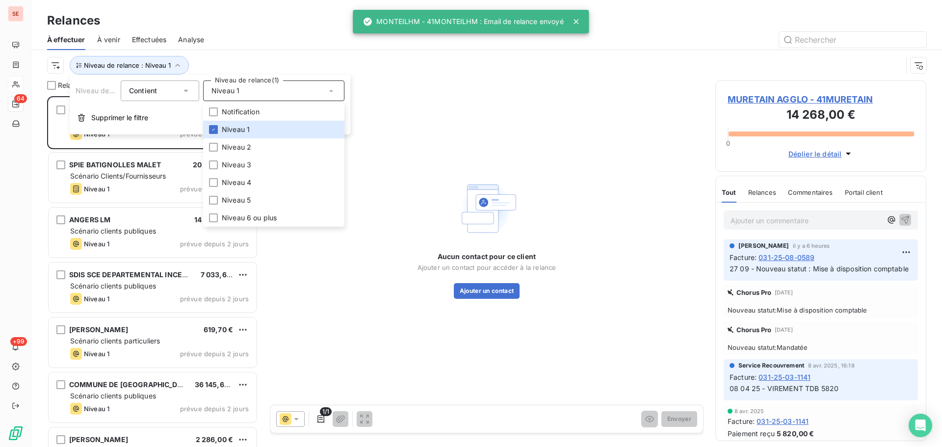
click at [247, 52] on div "Niveau de relance : Niveau 1" at bounding box center [486, 65] width 879 height 30
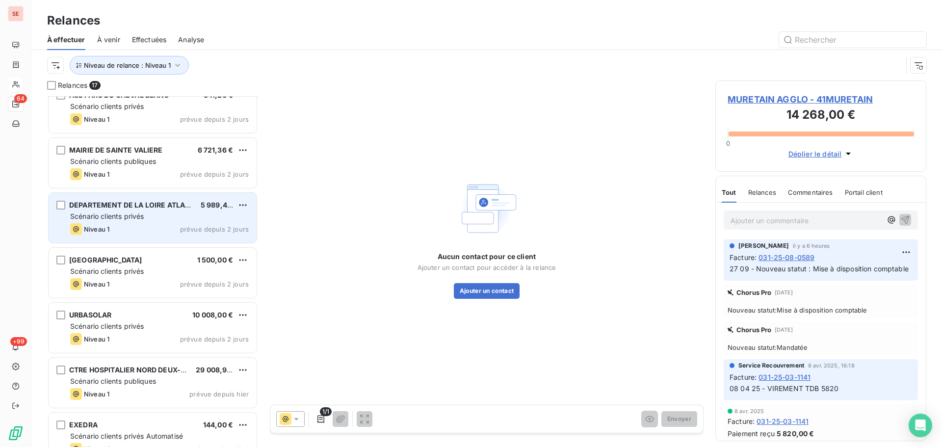
scroll to position [584, 0]
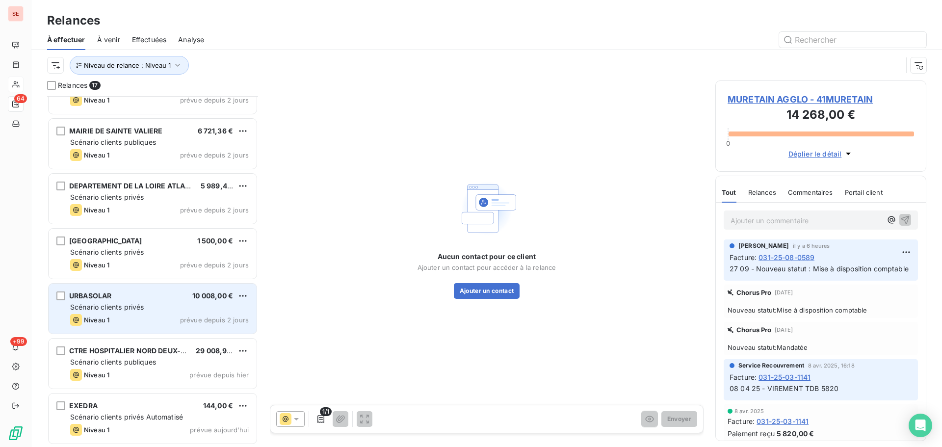
click at [203, 319] on span "prévue depuis 2 jours" at bounding box center [214, 320] width 69 height 8
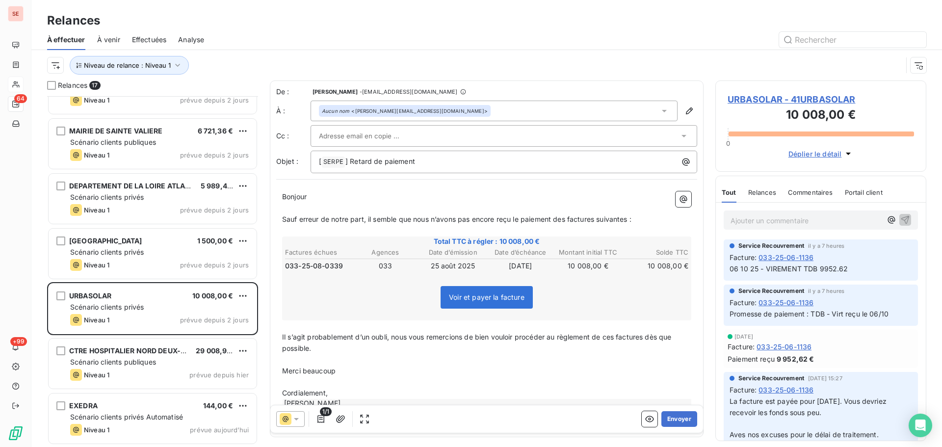
click at [406, 129] on div at bounding box center [499, 136] width 360 height 15
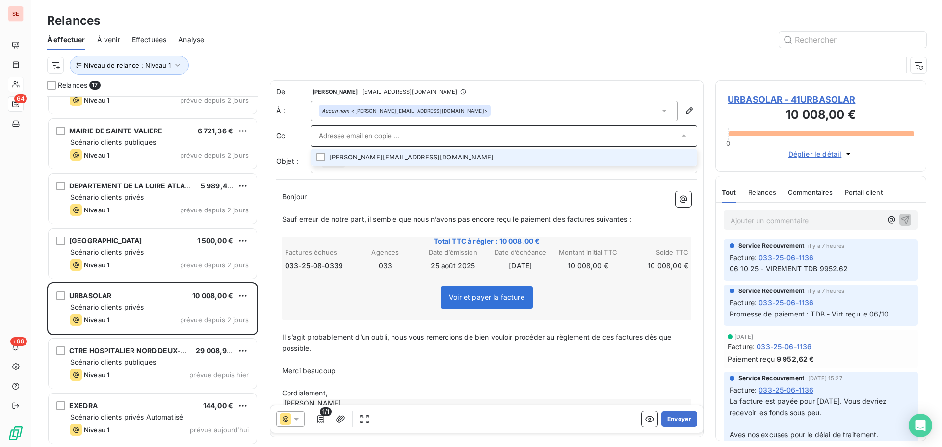
click at [378, 157] on li "[PERSON_NAME][EMAIL_ADDRESS][DOMAIN_NAME]" at bounding box center [504, 157] width 387 height 17
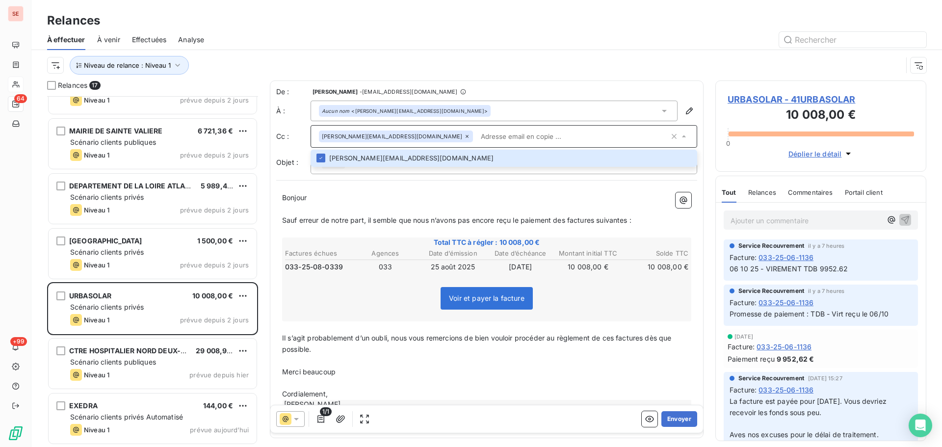
click at [365, 193] on p "Bonjour ﻿ ﻿ ﻿" at bounding box center [486, 197] width 409 height 11
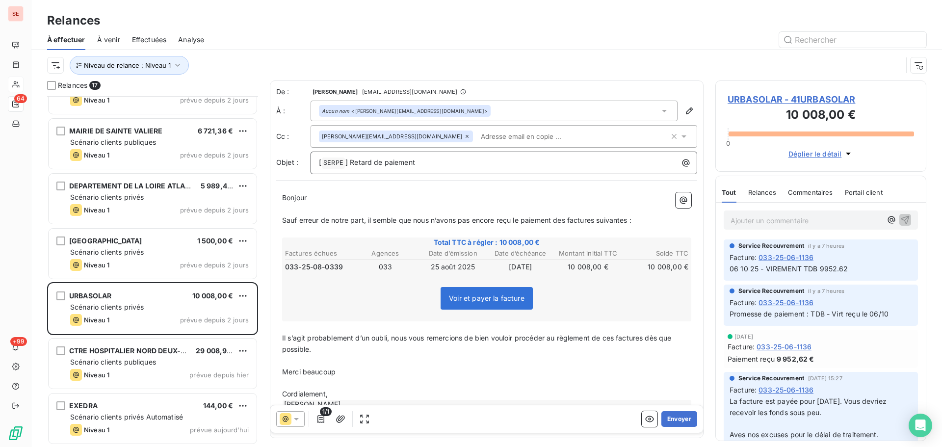
click at [350, 162] on span "] Retard de paiement" at bounding box center [380, 162] width 70 height 8
drag, startPoint x: 568, startPoint y: 221, endPoint x: 567, endPoint y: 230, distance: 9.4
click at [567, 221] on span "Sauf erreur de notre part, il semble que nous n’avons pas encore reçu le paieme…" at bounding box center [456, 220] width 349 height 8
click at [601, 220] on span "Sauf erreur de notre part, il semble que nous n’avons pas encore reçu le paieme…" at bounding box center [458, 220] width 353 height 8
click at [630, 224] on span "Sauf erreur de notre part, il semble que nous n’avons pas encore reçu le paieme…" at bounding box center [457, 220] width 350 height 8
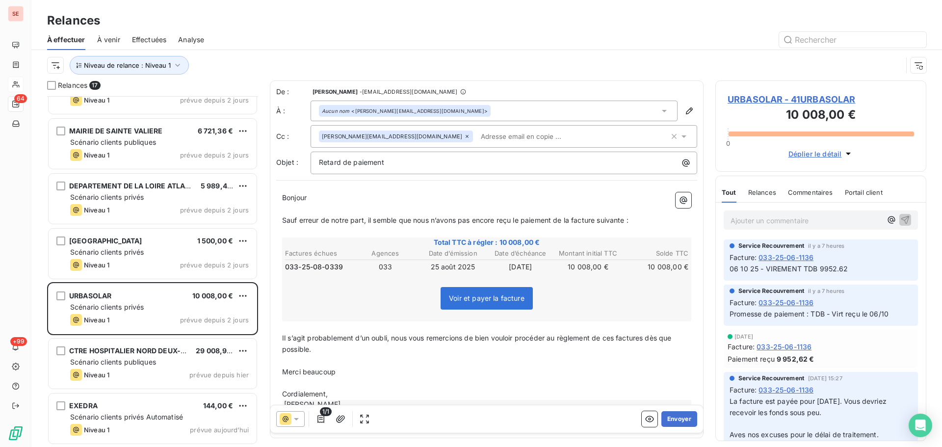
click at [616, 336] on span "Il s’agit probablement d’un oubli, nous vous remercions de bien vouloir procéde…" at bounding box center [477, 344] width 391 height 20
click at [650, 339] on span "Il s’agit probablement d’un oubli, nous vous remercions de bien vouloir procéde…" at bounding box center [480, 344] width 397 height 20
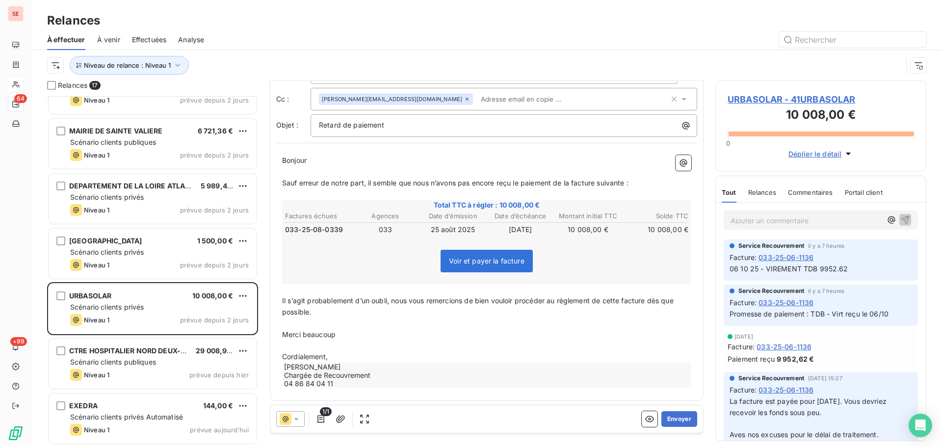
scroll to position [40, 0]
click at [341, 416] on icon "button" at bounding box center [341, 419] width 10 height 10
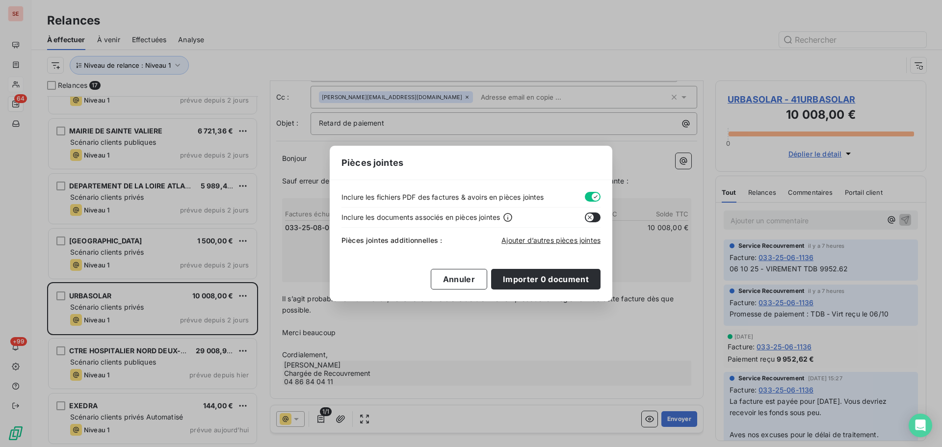
click at [525, 244] on div "Ajouter d’autres pièces jointes" at bounding box center [550, 240] width 99 height 10
click at [530, 240] on span "Ajouter d’autres pièces jointes" at bounding box center [550, 240] width 99 height 8
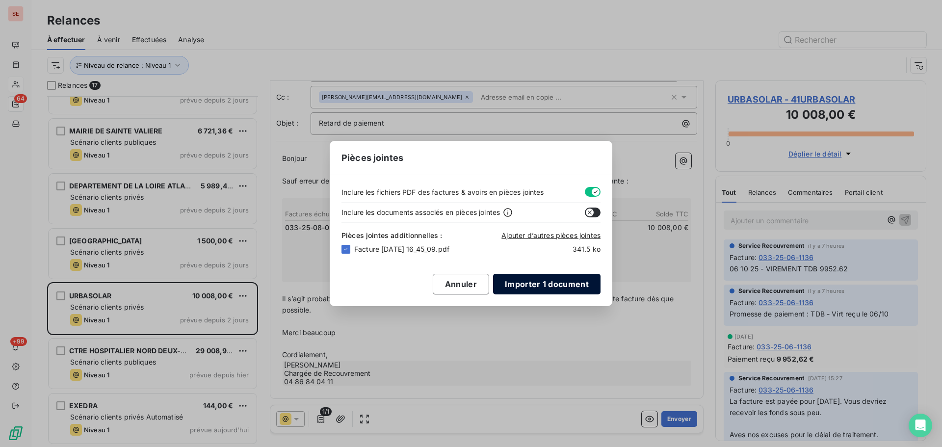
click at [549, 286] on button "Importer 1 document" at bounding box center [546, 284] width 107 height 21
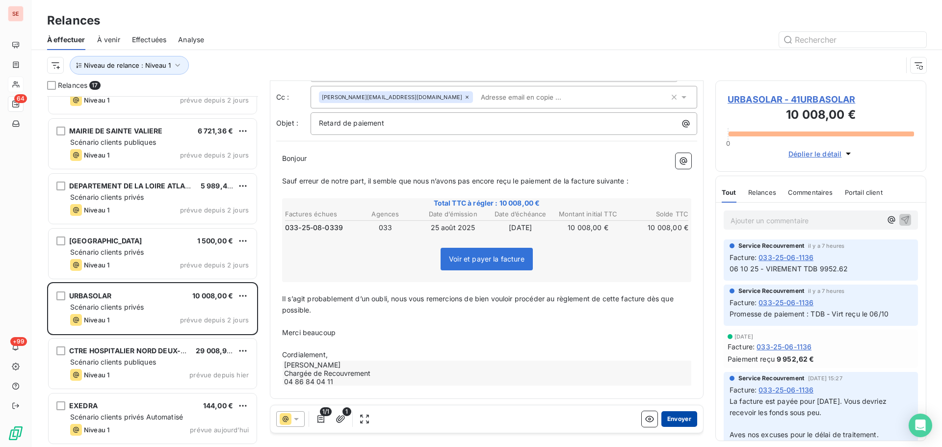
click at [667, 417] on button "Envoyer" at bounding box center [679, 419] width 36 height 16
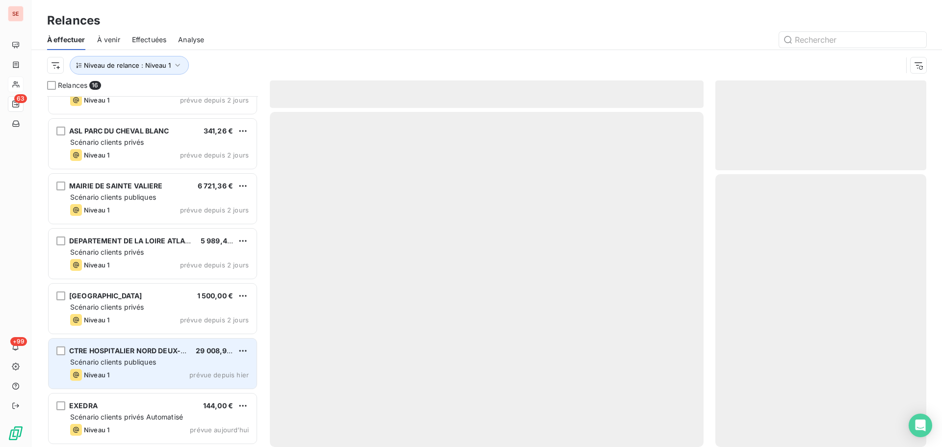
scroll to position [528, 0]
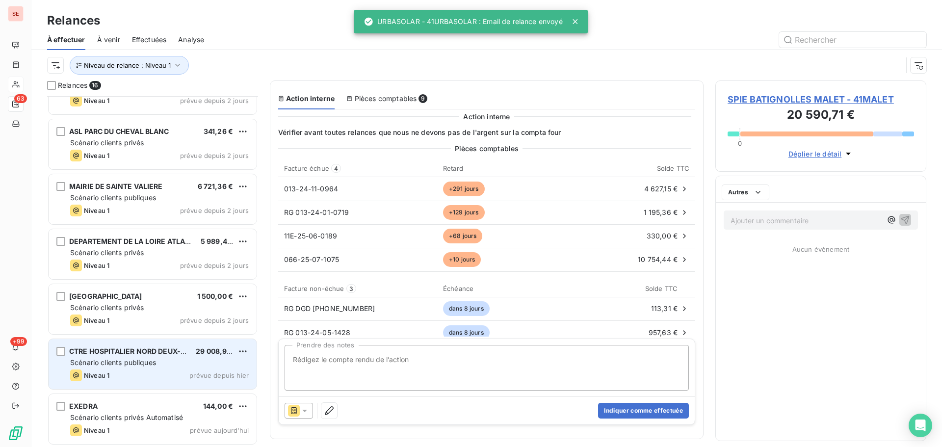
click at [142, 361] on span "Scénario clients publiques" at bounding box center [113, 362] width 86 height 8
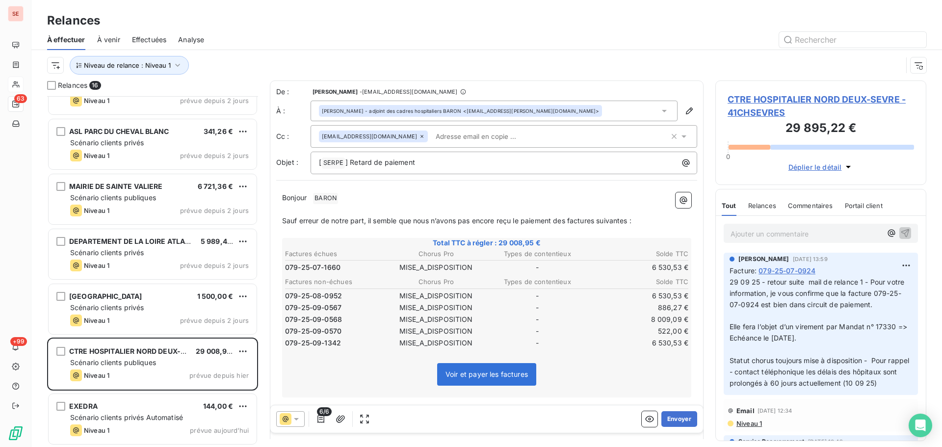
click at [813, 98] on span "CTRE HOSPITALIER NORD DEUX-SEVRE - 41CHSEVRES" at bounding box center [821, 106] width 186 height 26
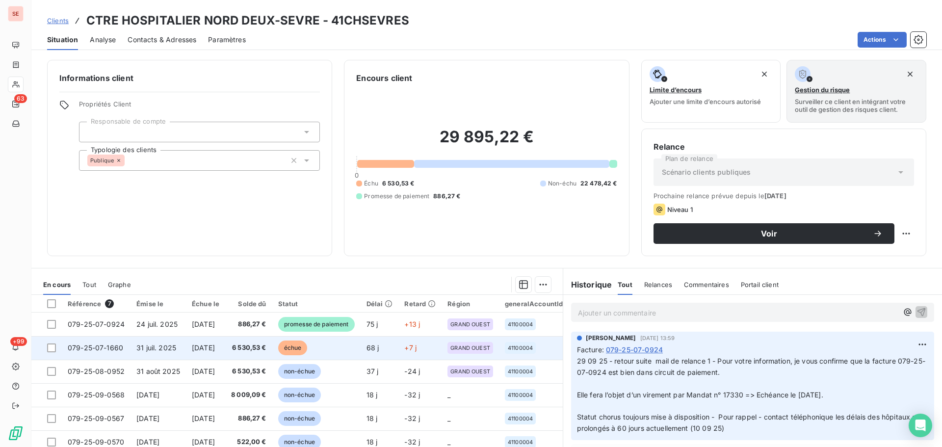
click at [266, 351] on span "6 530,53 €" at bounding box center [248, 348] width 35 height 10
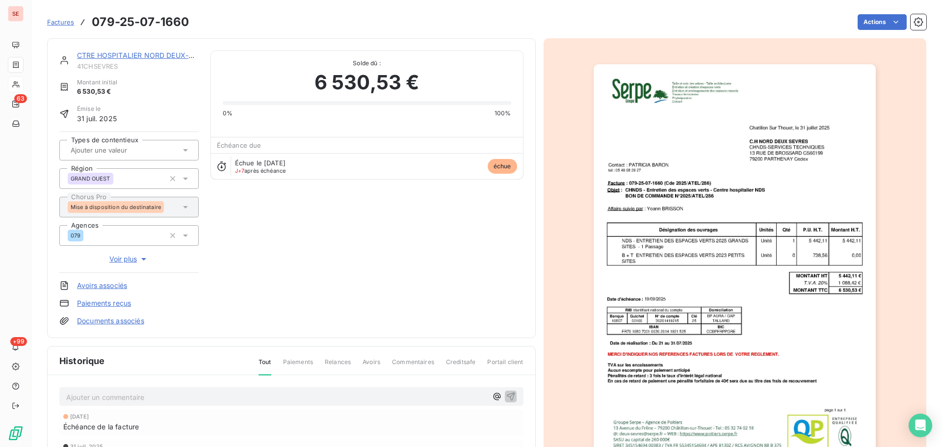
click at [785, 265] on img "button" at bounding box center [735, 263] width 282 height 399
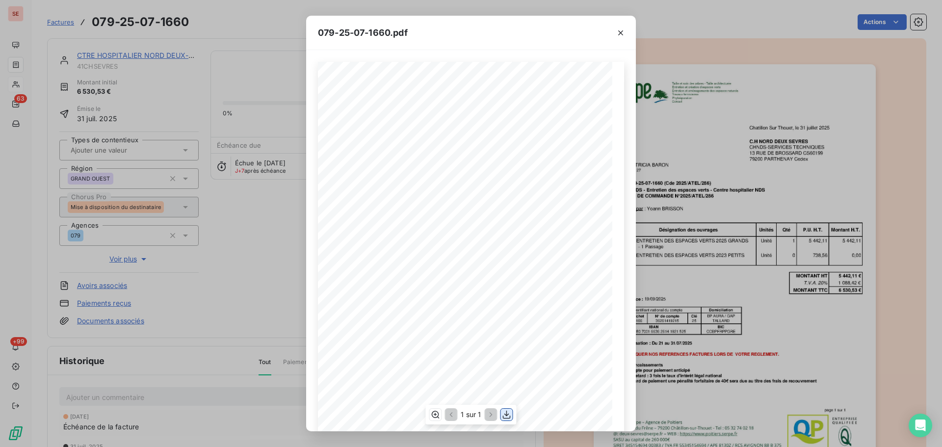
click at [511, 414] on icon "button" at bounding box center [507, 415] width 10 height 10
click at [149, 54] on div "079-25-07-1660.pdf Chatillon Sur Thouet, le [DATE] C.H NORD DEUX SEVRES CHNDS-S…" at bounding box center [471, 223] width 942 height 447
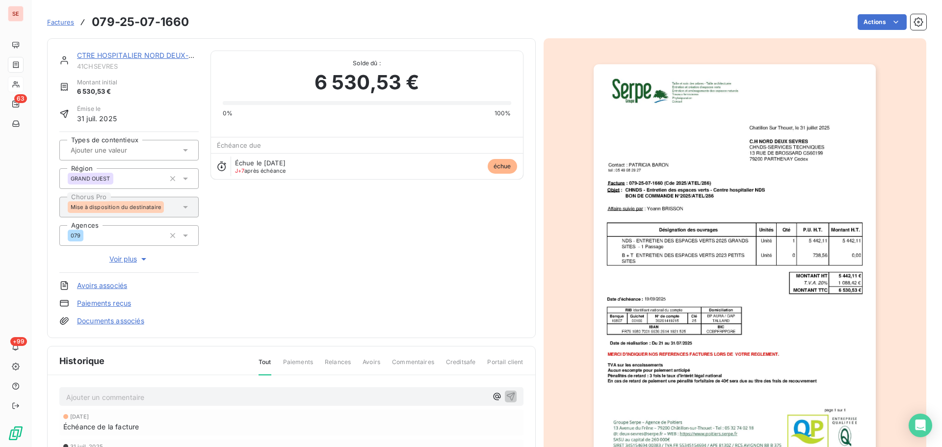
click at [149, 54] on link "CTRE HOSPITALIER NORD DEUX-SEVRE" at bounding box center [143, 55] width 133 height 8
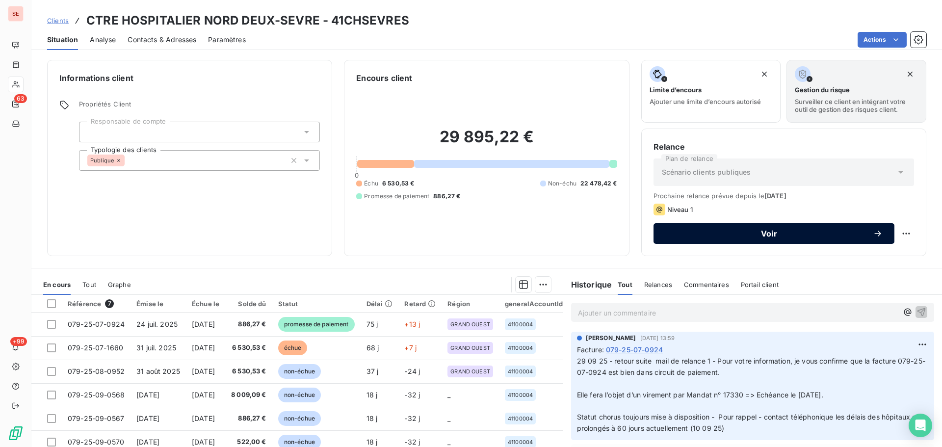
click at [741, 237] on span "Voir" at bounding box center [769, 234] width 208 height 8
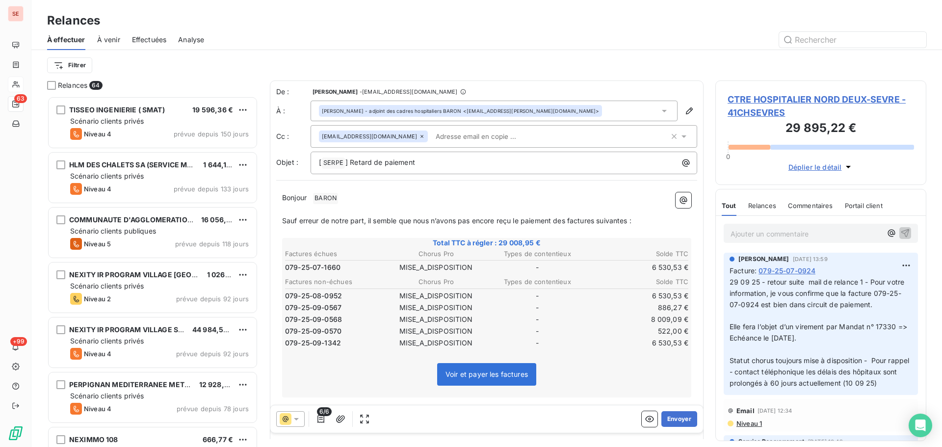
scroll to position [343, 204]
click at [349, 163] on span "] Retard de paiement" at bounding box center [380, 162] width 70 height 8
click at [321, 418] on icon "button" at bounding box center [321, 419] width 10 height 10
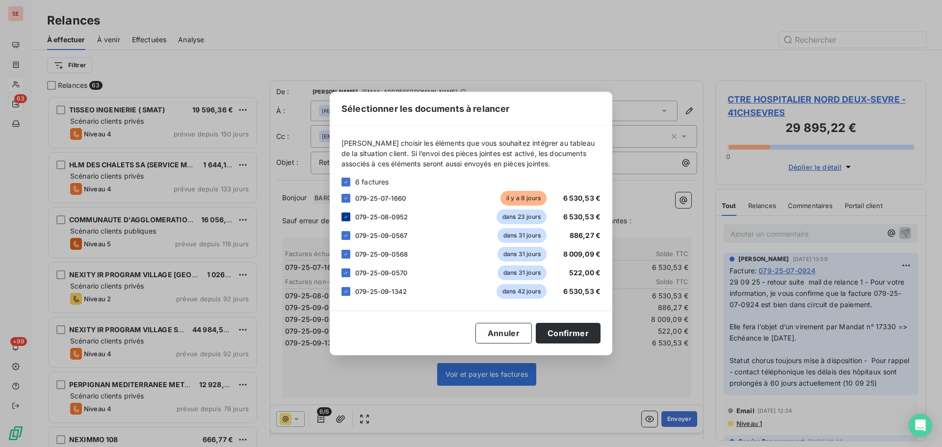
click at [341, 214] on div at bounding box center [345, 216] width 9 height 9
click at [346, 233] on div at bounding box center [345, 235] width 9 height 9
click at [346, 259] on div "079-25-09-0568 dans 31 jours 8 009,09 €" at bounding box center [470, 254] width 259 height 15
click at [345, 257] on icon at bounding box center [346, 254] width 6 height 6
click at [346, 268] on div "079-25-09-0570 dans 31 jours 522,00 €" at bounding box center [470, 272] width 259 height 15
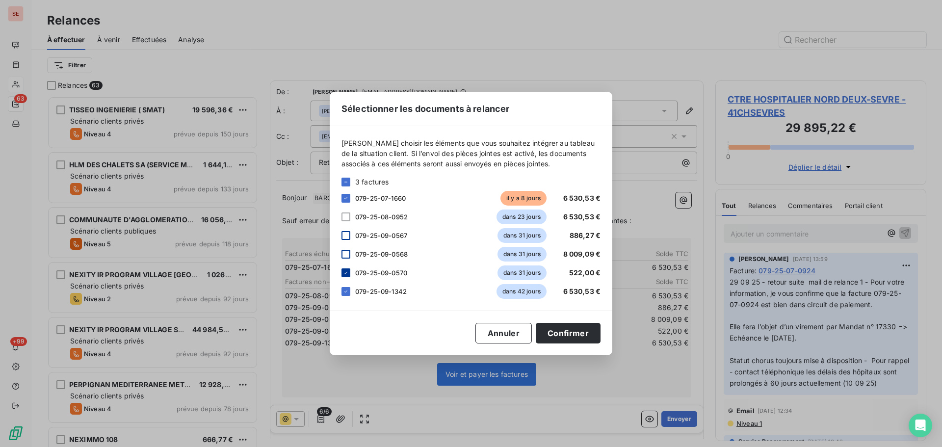
click at [346, 275] on icon at bounding box center [346, 273] width 6 height 6
click at [345, 292] on icon at bounding box center [345, 291] width 3 height 2
click at [578, 340] on button "Confirmer" at bounding box center [568, 333] width 65 height 21
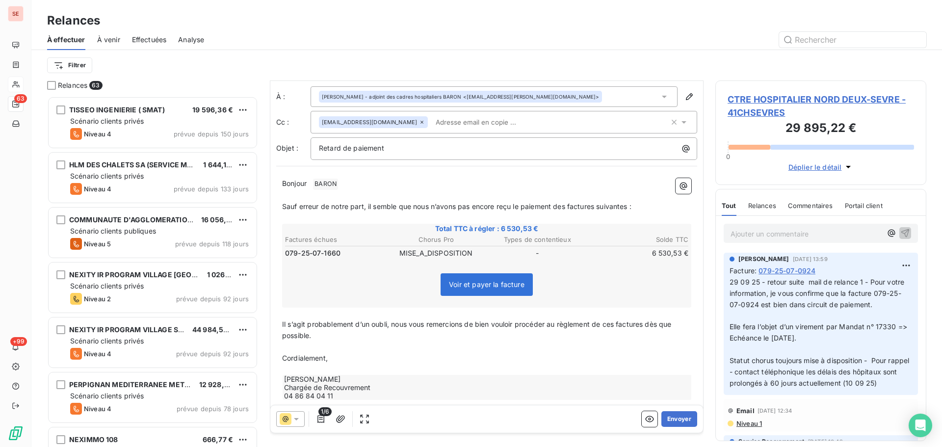
scroll to position [29, 0]
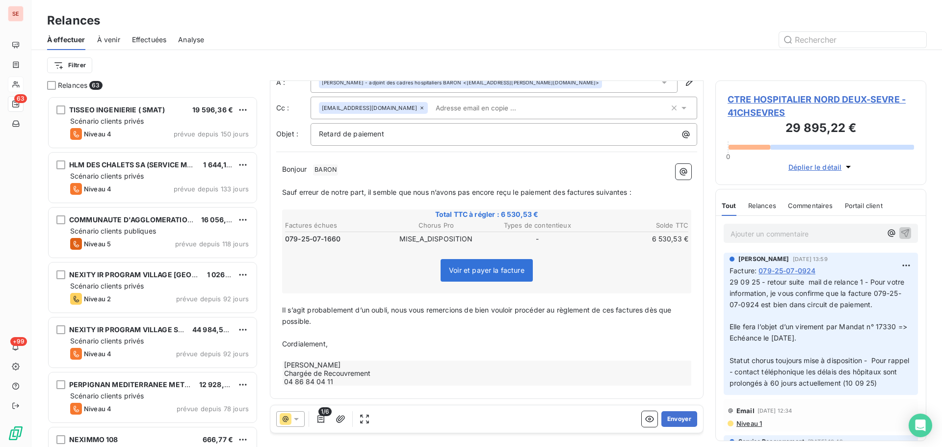
click at [567, 195] on span "Sauf erreur de notre part, il semble que nous n’avons pas encore reçu le paieme…" at bounding box center [456, 192] width 349 height 8
click at [601, 192] on span "Sauf erreur de notre part, il semble que nous n’avons pas encore reçu le paieme…" at bounding box center [458, 192] width 353 height 8
click at [630, 193] on span "Sauf erreur de notre part, il semble que nous n’avons pas encore reçu le paieme…" at bounding box center [457, 192] width 350 height 8
click at [617, 310] on span "Il s’agit probablement d’un oubli, nous vous remercions de bien vouloir procéde…" at bounding box center [477, 316] width 391 height 20
click at [651, 312] on span "Il s’agit probablement d’un oubli, nous vous remercions de bien vouloir procéde…" at bounding box center [480, 316] width 397 height 20
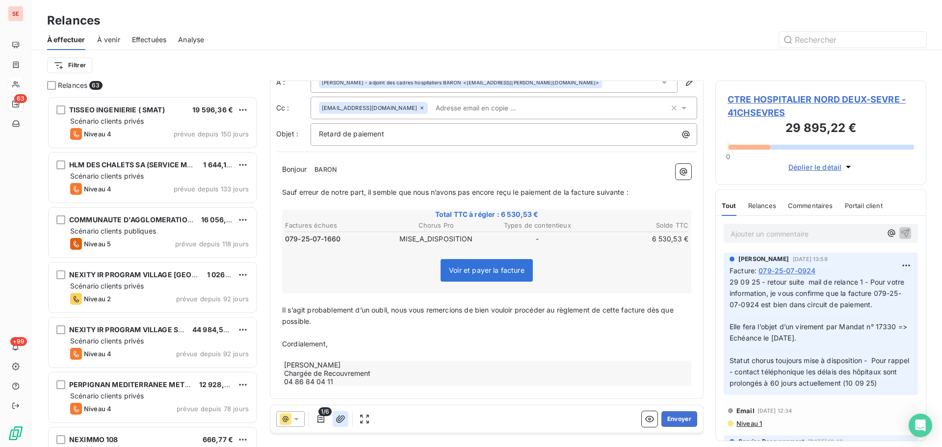
click at [341, 418] on icon "button" at bounding box center [341, 419] width 10 height 10
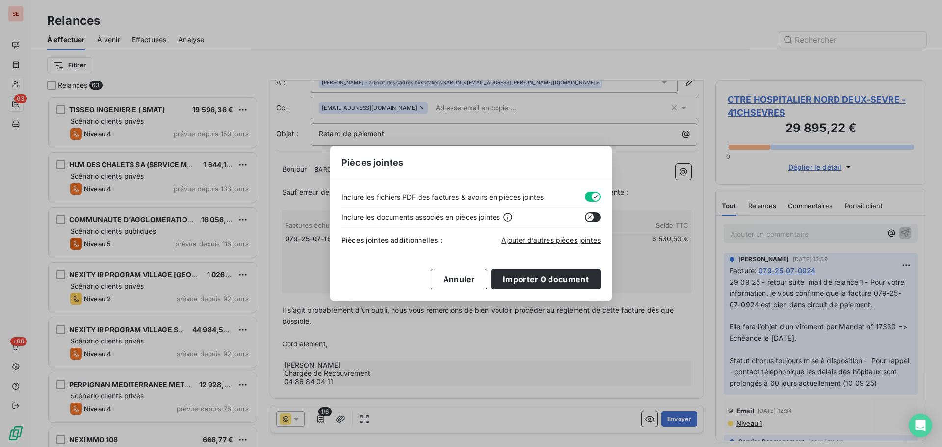
click at [566, 244] on div "Ajouter d’autres pièces jointes" at bounding box center [550, 240] width 99 height 10
click at [569, 238] on span "Ajouter d’autres pièces jointes" at bounding box center [550, 240] width 99 height 8
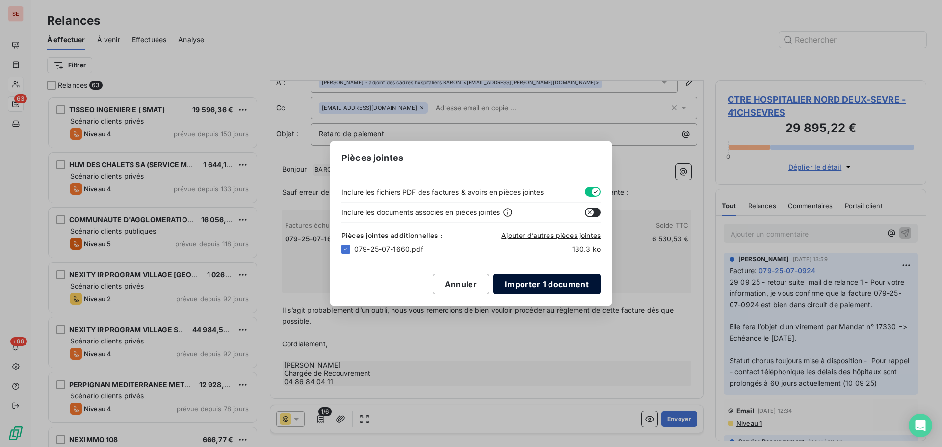
click at [564, 286] on button "Importer 1 document" at bounding box center [546, 284] width 107 height 21
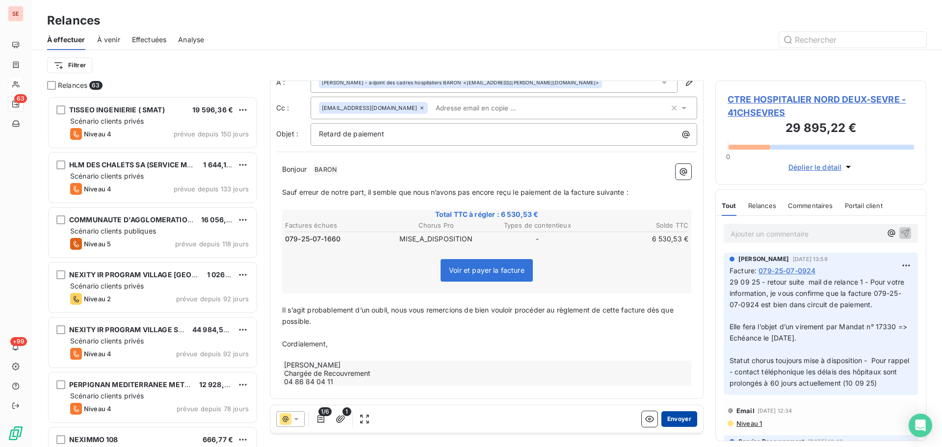
click at [686, 421] on button "Envoyer" at bounding box center [679, 419] width 36 height 16
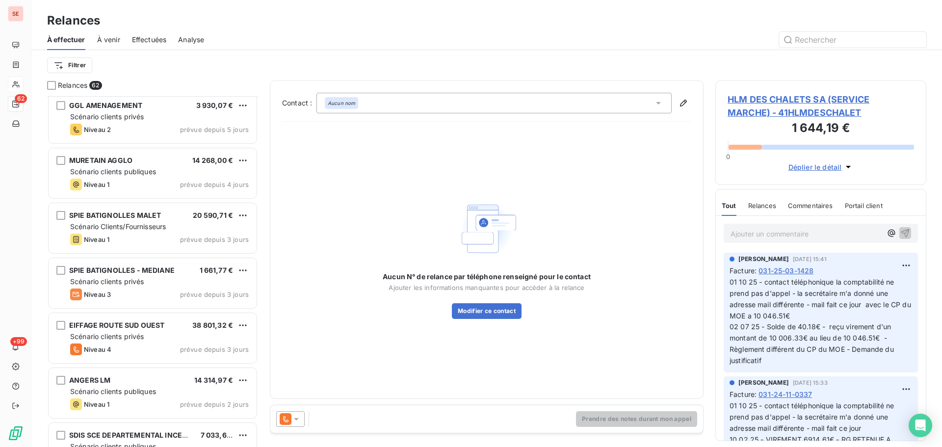
scroll to position [1832, 0]
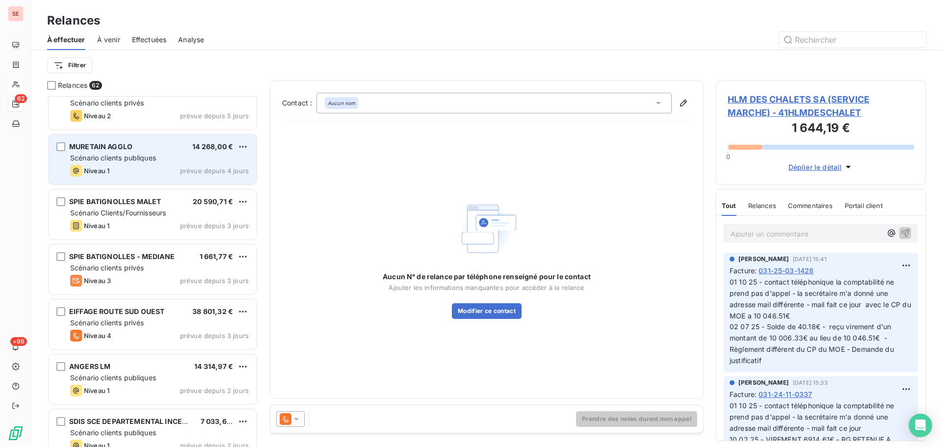
click at [174, 170] on div "Niveau 1 prévue depuis 4 jours" at bounding box center [159, 171] width 179 height 12
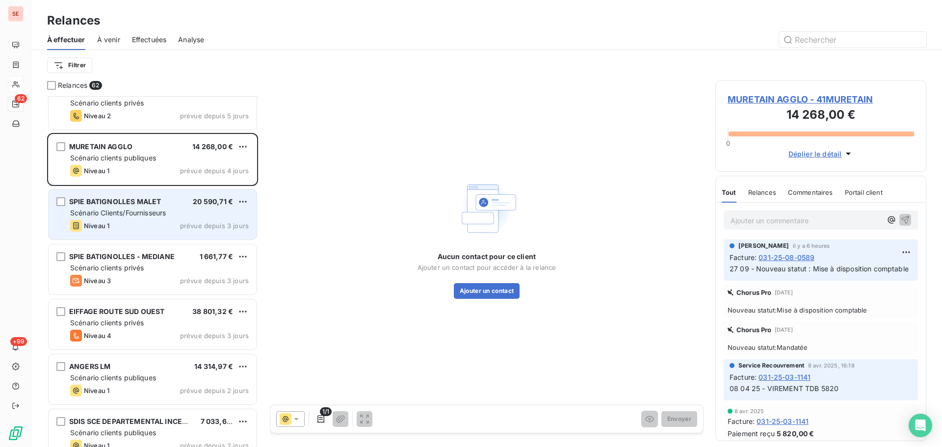
click at [181, 218] on div "SPIE BATIGNOLLES MALET 20 590,71 € Scénario Clients/Fournisseurs Niveau 1 prévu…" at bounding box center [153, 214] width 208 height 50
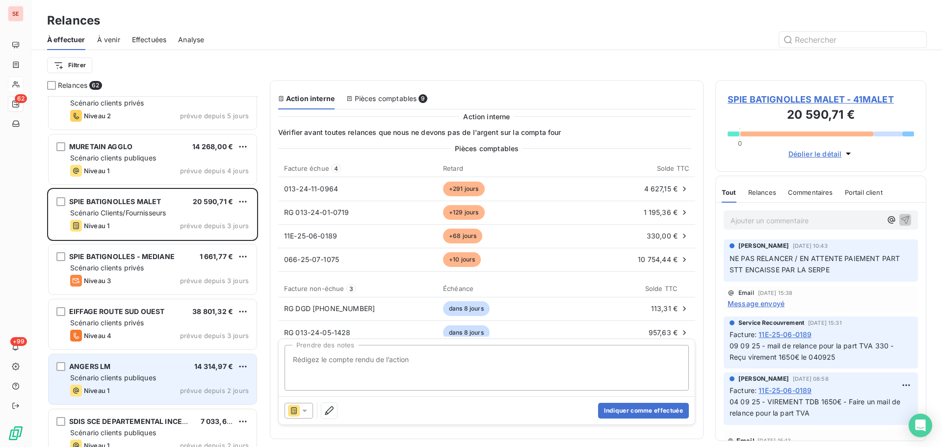
click at [151, 378] on span "Scénario clients publiques" at bounding box center [113, 377] width 86 height 8
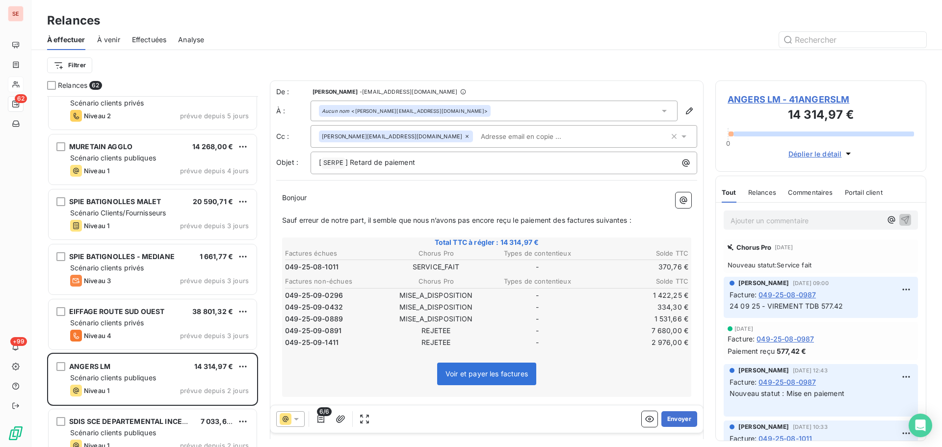
click at [762, 99] on span "ANGERS LM - 41ANGERSLM" at bounding box center [821, 99] width 186 height 13
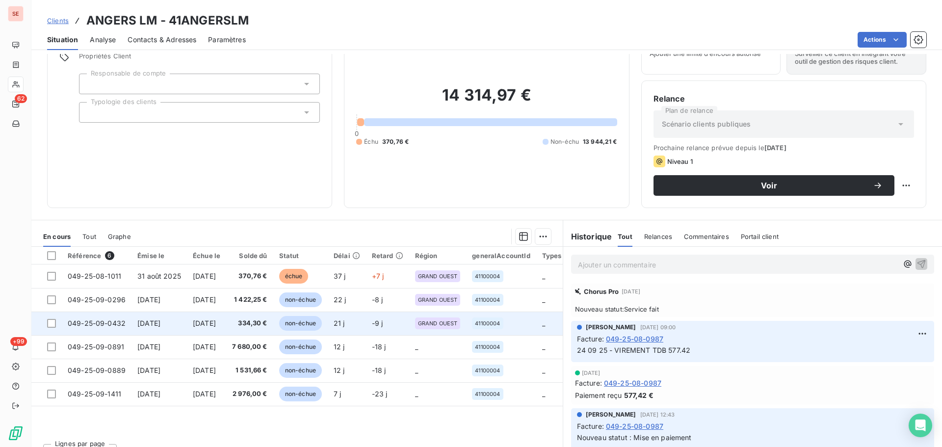
scroll to position [66, 0]
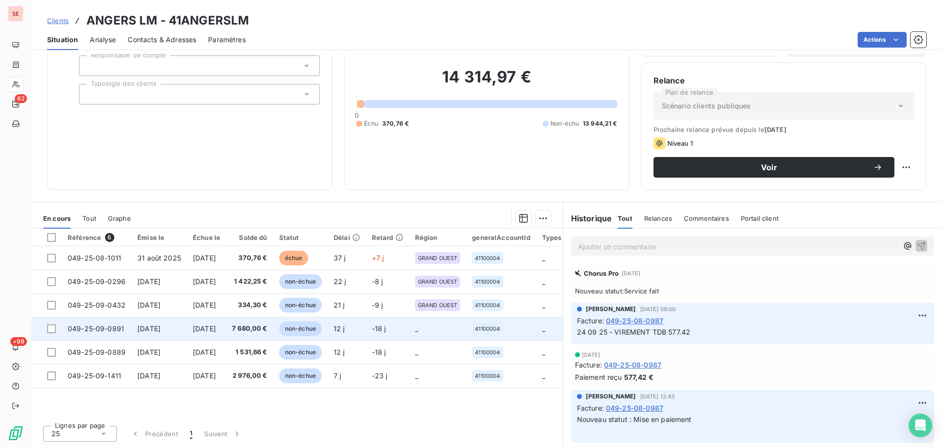
click at [226, 333] on td "[DATE]" at bounding box center [206, 329] width 39 height 24
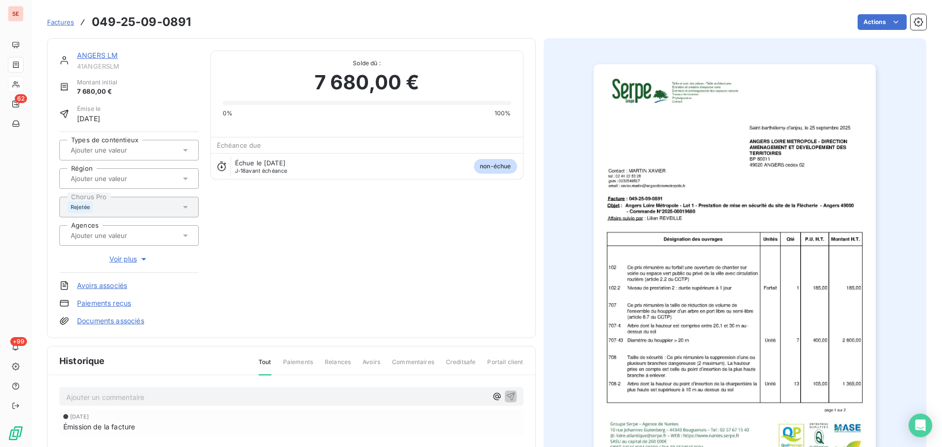
click at [119, 394] on p "Ajouter un commentaire ﻿" at bounding box center [276, 397] width 421 height 12
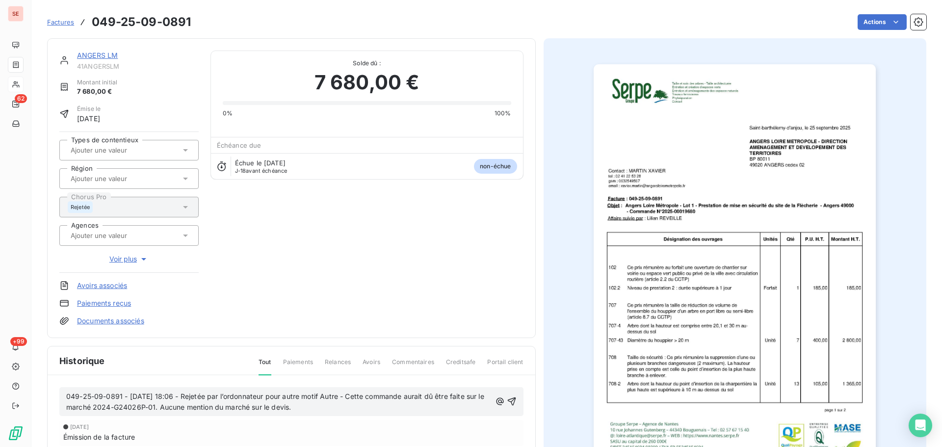
click at [68, 394] on span "049-25-09-0891 - [DATE] 18:06 - Rejetée par l’ordonnateur pour autre motif Autr…" at bounding box center [276, 402] width 420 height 20
click at [508, 399] on icon "button" at bounding box center [512, 401] width 10 height 10
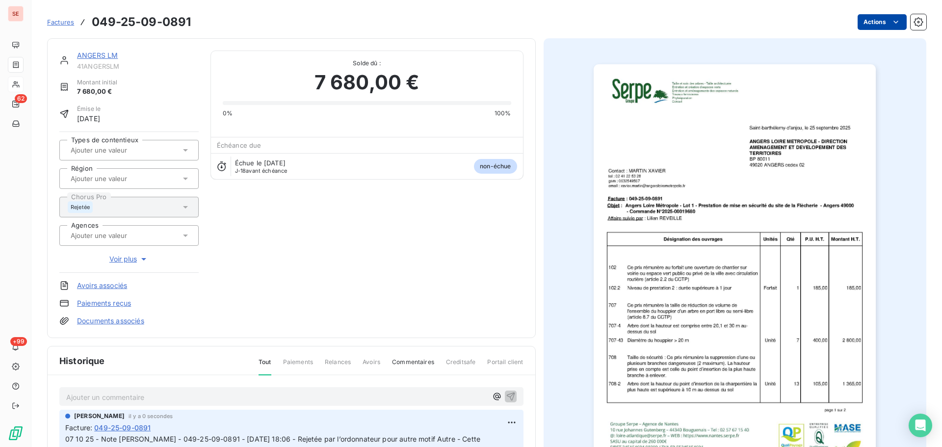
click at [860, 25] on html "SE 62 +99 Factures 049-25-09-0891 Actions [GEOGRAPHIC_DATA] LM 41ANGERSLM Monta…" at bounding box center [471, 223] width 942 height 447
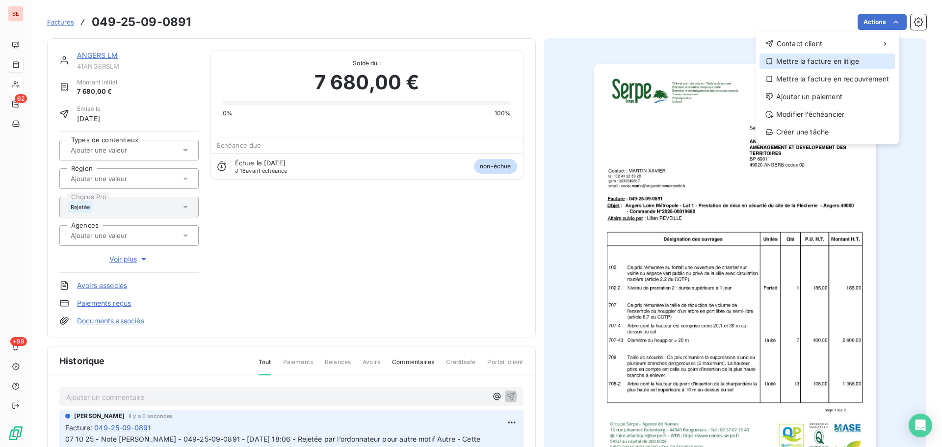
click at [823, 60] on div "Mettre la facture en litige" at bounding box center [826, 61] width 135 height 16
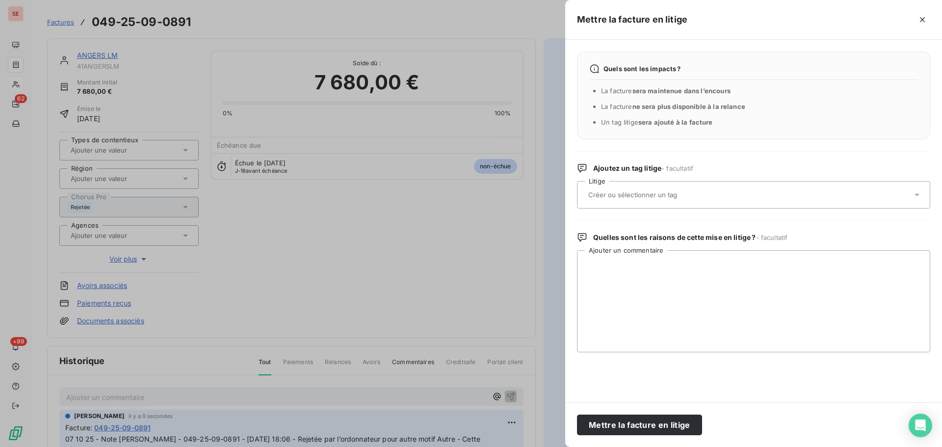
click at [700, 185] on div at bounding box center [748, 194] width 327 height 21
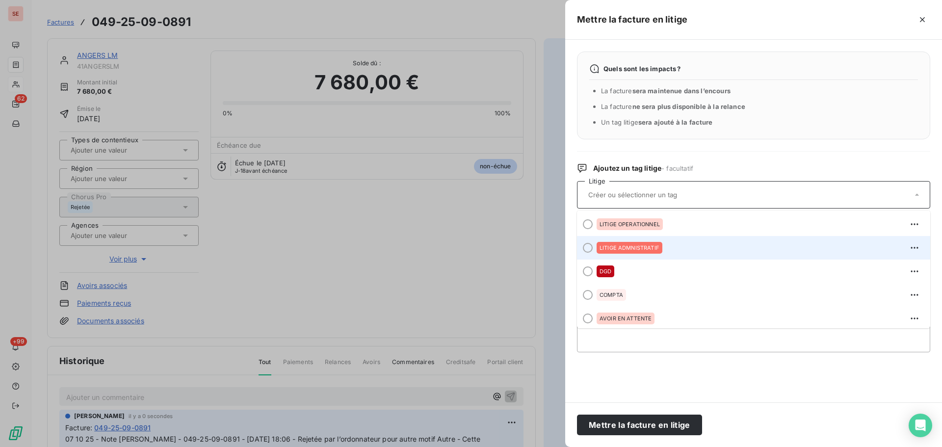
click at [686, 251] on div "LITIGE ADMNISTRATIF" at bounding box center [760, 248] width 326 height 16
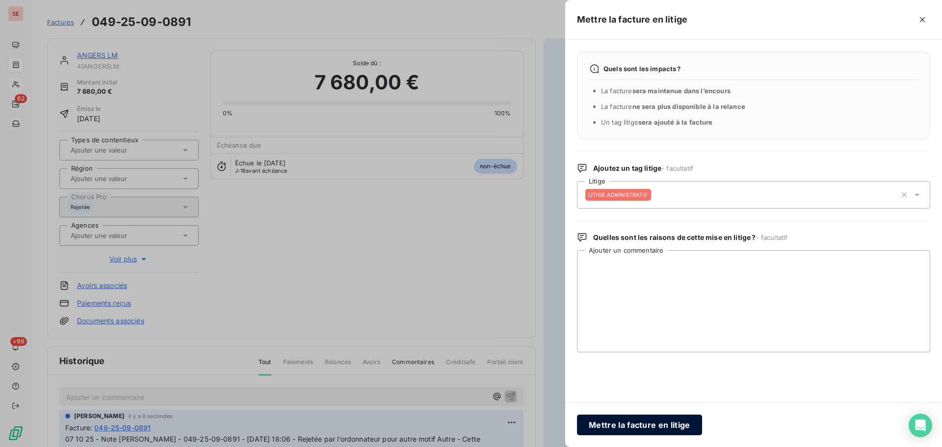
click at [645, 428] on button "Mettre la facture en litige" at bounding box center [639, 425] width 125 height 21
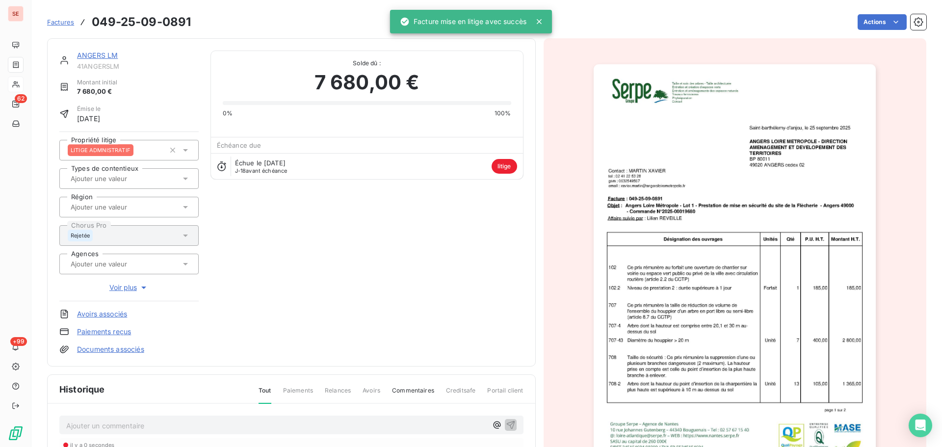
click at [104, 57] on link "ANGERS LM" at bounding box center [97, 55] width 41 height 8
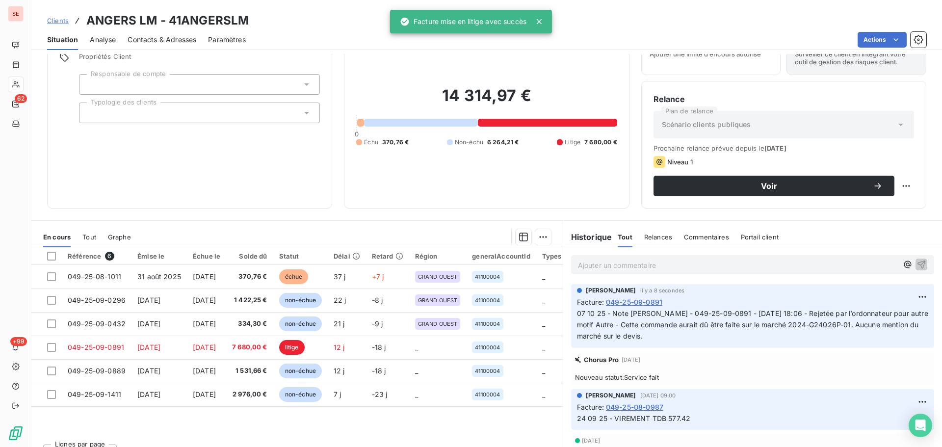
scroll to position [66, 0]
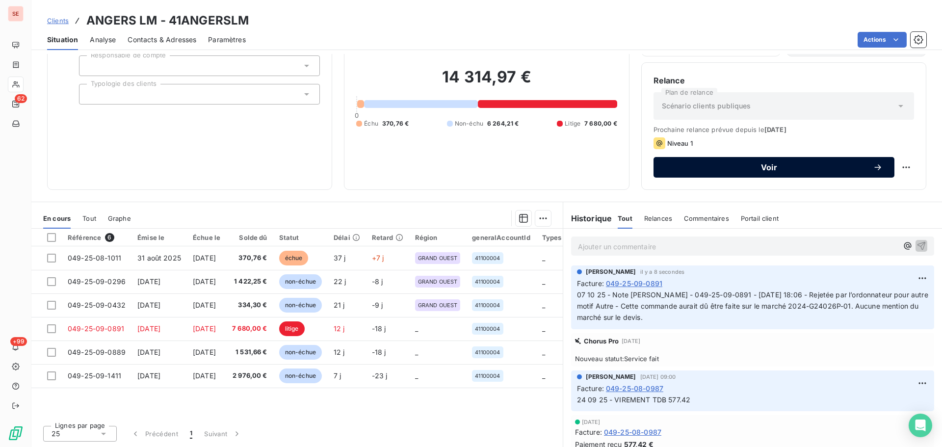
click at [728, 168] on span "Voir" at bounding box center [769, 167] width 208 height 8
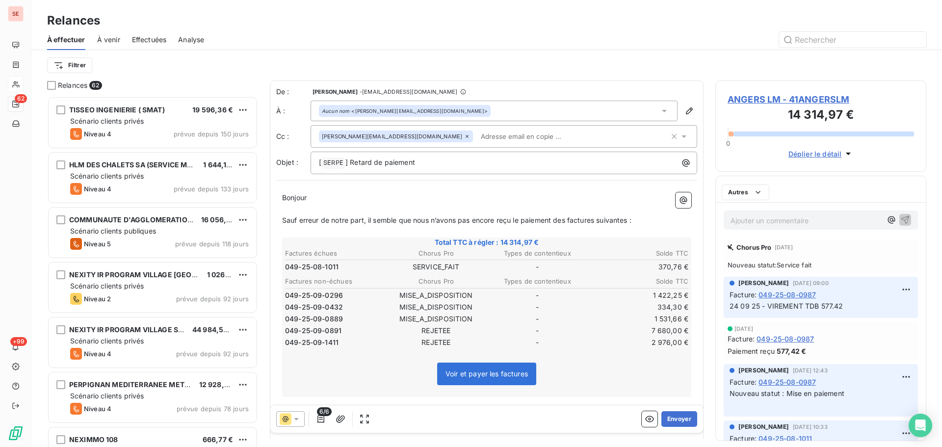
scroll to position [343, 204]
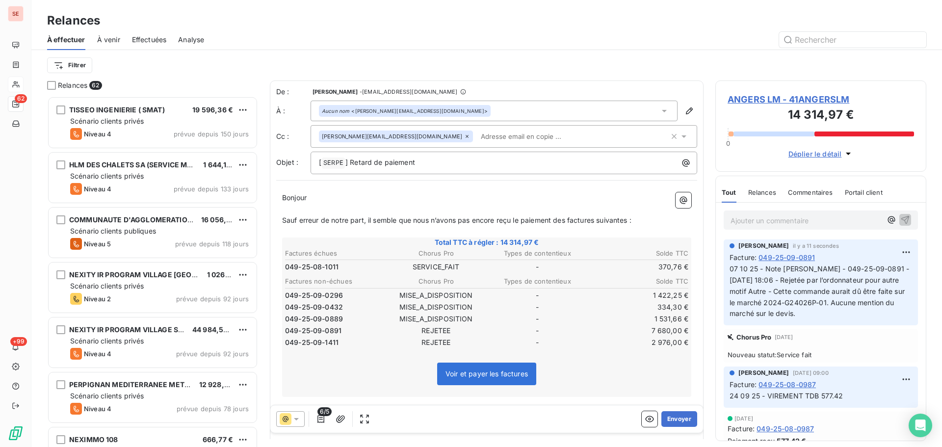
click at [763, 101] on span "ANGERS LM - 41ANGERSLM" at bounding box center [821, 99] width 186 height 13
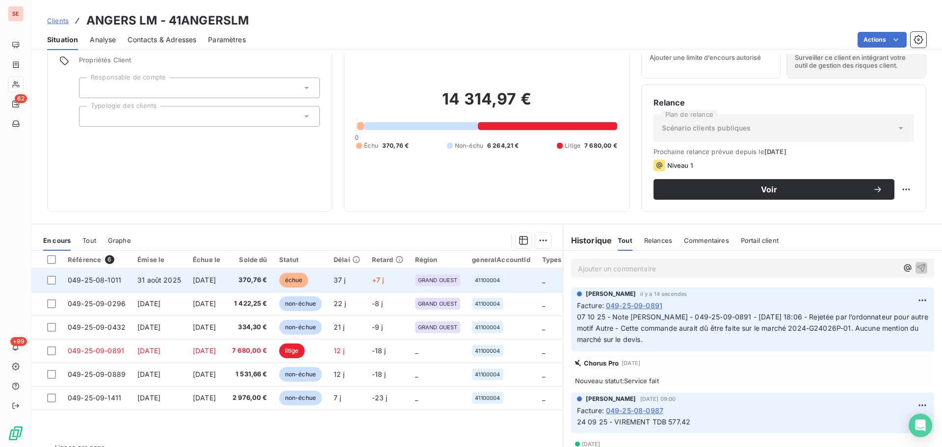
scroll to position [66, 0]
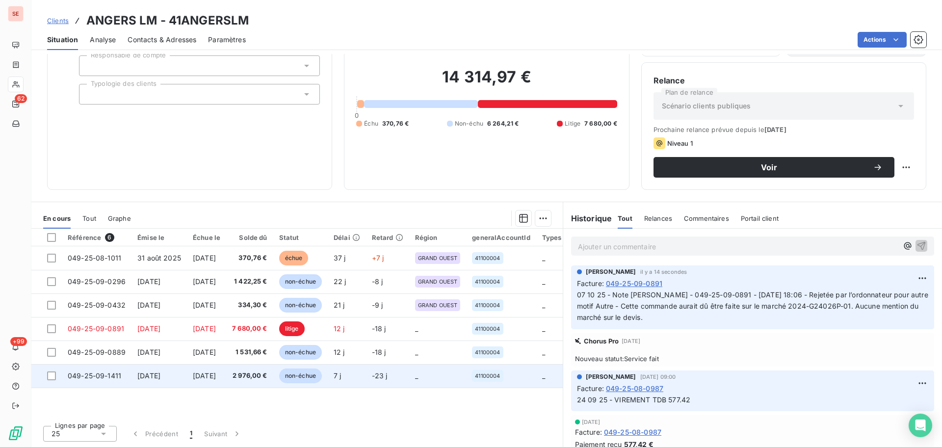
click at [118, 374] on span "049-25-09-1411" at bounding box center [94, 375] width 53 height 8
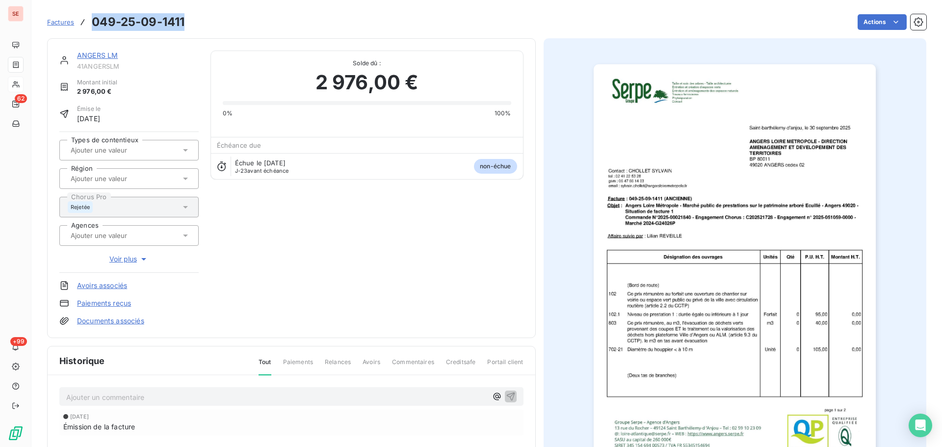
drag, startPoint x: 185, startPoint y: 19, endPoint x: 96, endPoint y: 23, distance: 88.9
click at [93, 22] on div "Factures 049-25-09-1411 Actions" at bounding box center [486, 22] width 879 height 21
copy h3 "049-25-09-1411"
click at [97, 53] on link "ANGERS LM" at bounding box center [97, 55] width 41 height 8
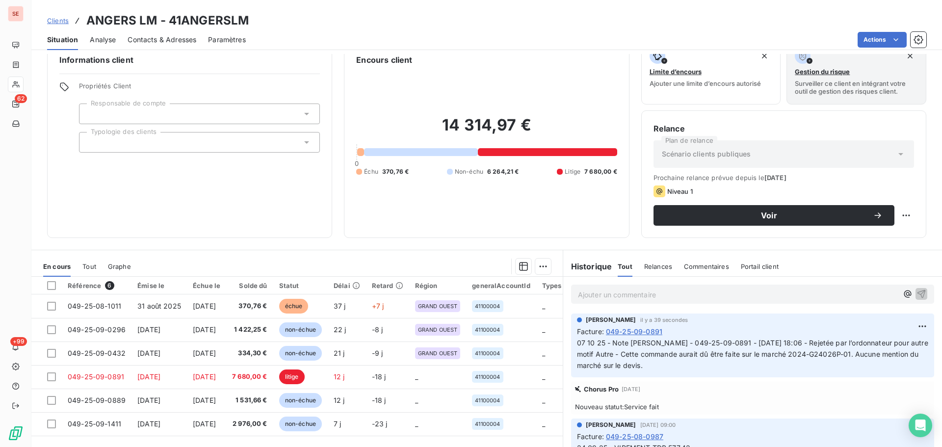
scroll to position [66, 0]
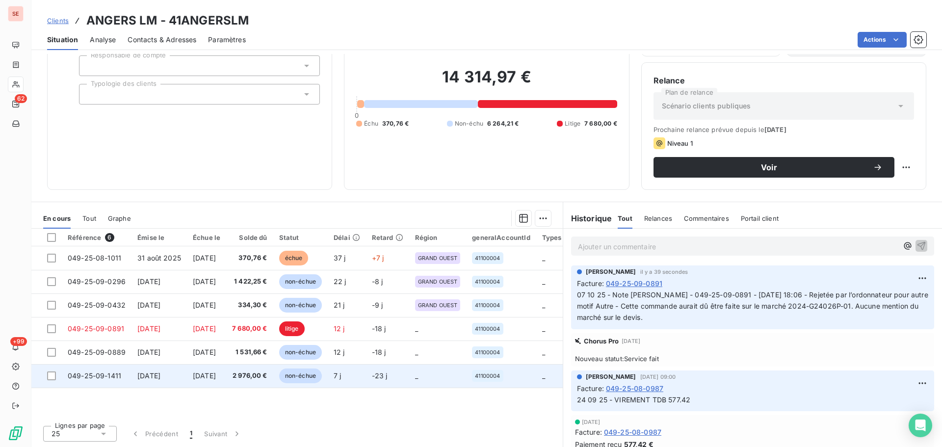
click at [216, 371] on span "[DATE]" at bounding box center [204, 375] width 23 height 8
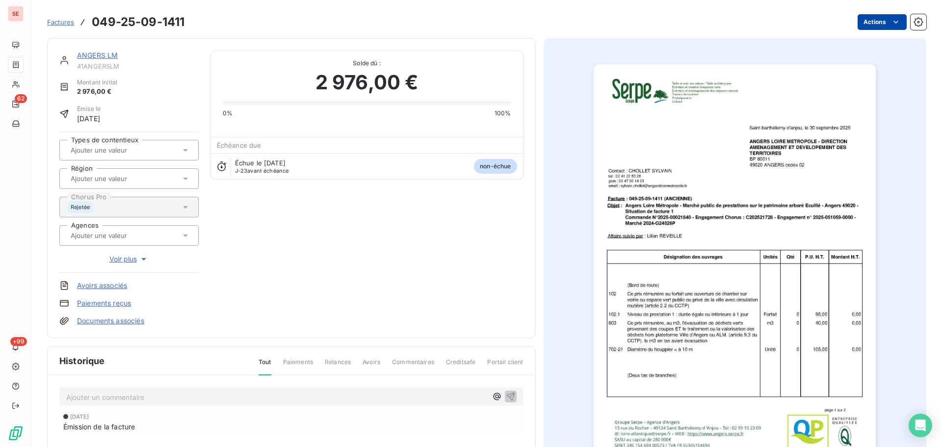
click at [880, 22] on html "SE 62 +99 Factures 049-25-09-1411 Actions ANGERS LM 41ANGERSLM Montant initial …" at bounding box center [471, 223] width 942 height 447
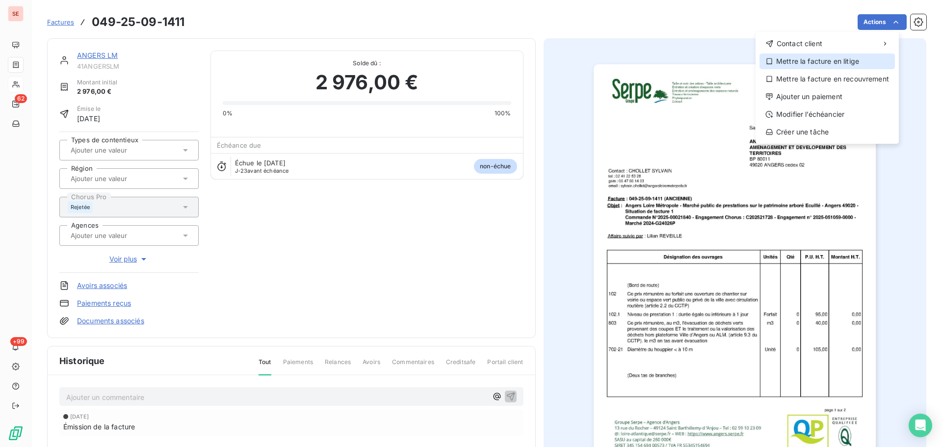
click at [856, 62] on div "Mettre la facture en litige" at bounding box center [826, 61] width 135 height 16
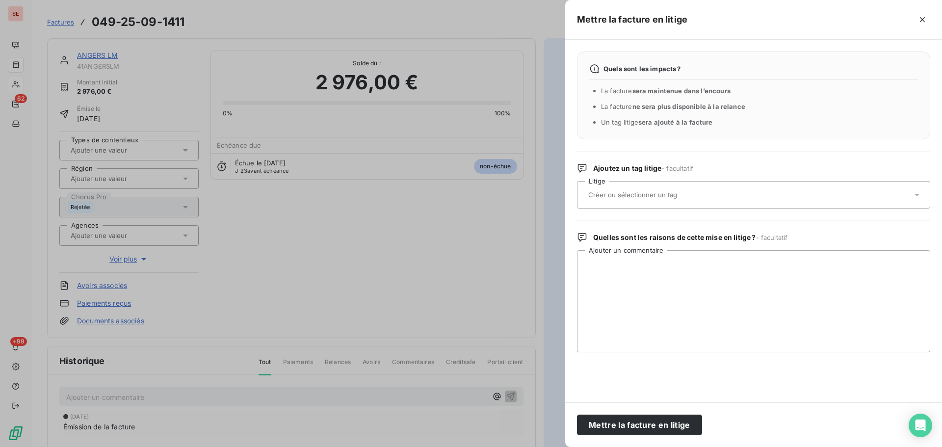
click at [723, 190] on div at bounding box center [748, 194] width 327 height 21
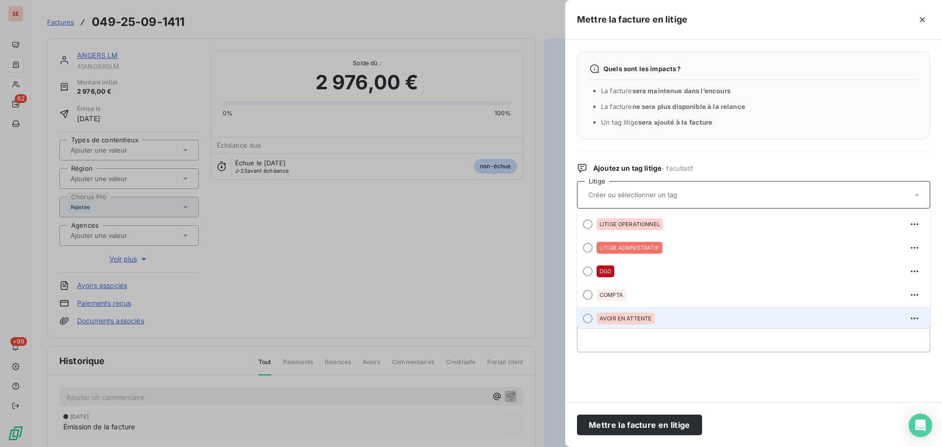
click at [672, 316] on div "AVOIR EN ATTENTE" at bounding box center [760, 319] width 326 height 16
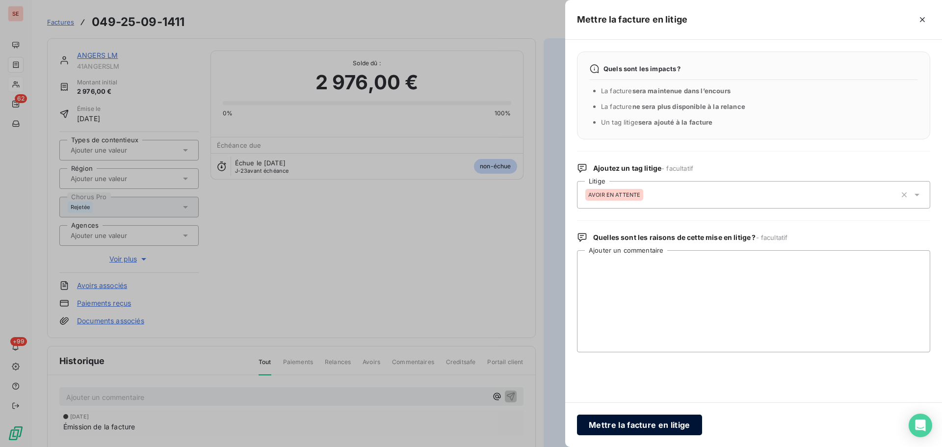
click at [652, 427] on button "Mettre la facture en litige" at bounding box center [639, 425] width 125 height 21
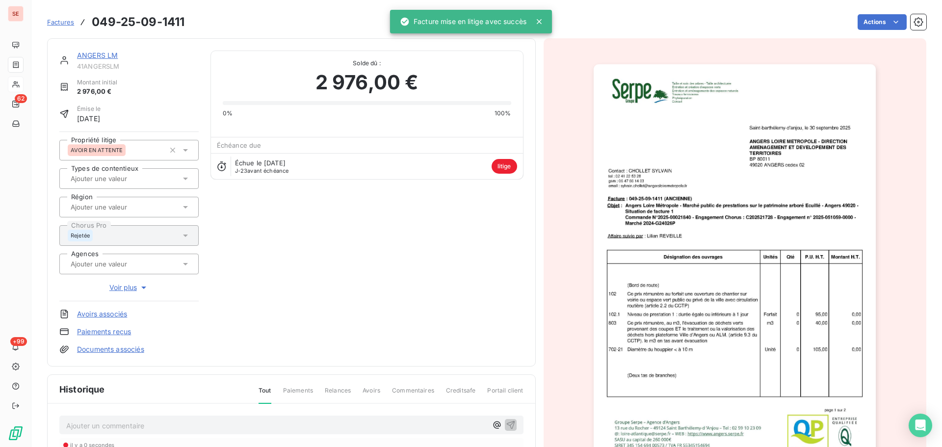
click at [291, 421] on p "Ajouter un commentaire ﻿" at bounding box center [276, 425] width 421 height 12
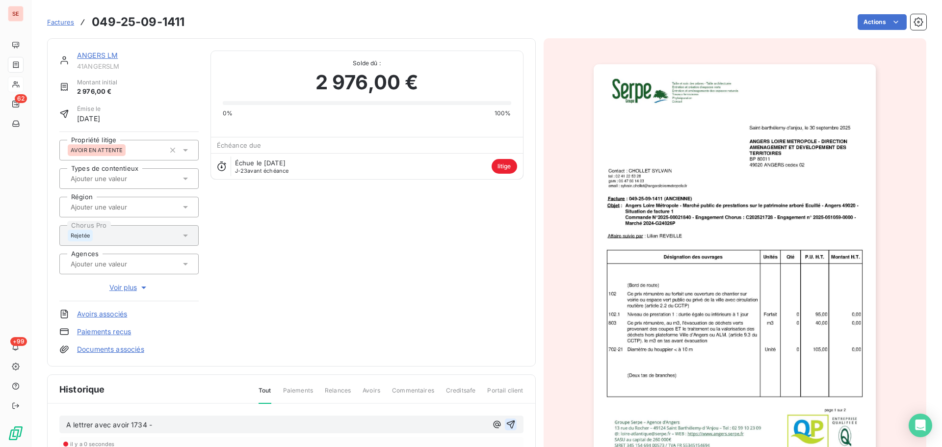
click at [506, 428] on icon "button" at bounding box center [511, 424] width 10 height 10
click at [108, 56] on link "ANGERS LM" at bounding box center [97, 55] width 41 height 8
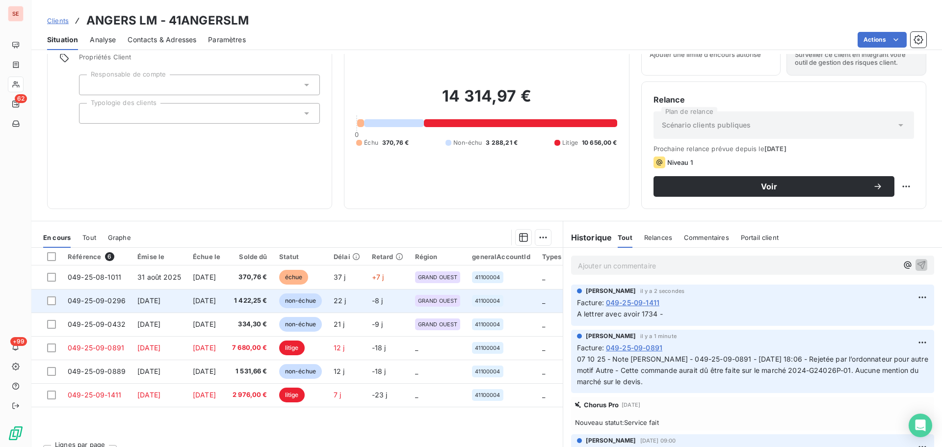
scroll to position [66, 0]
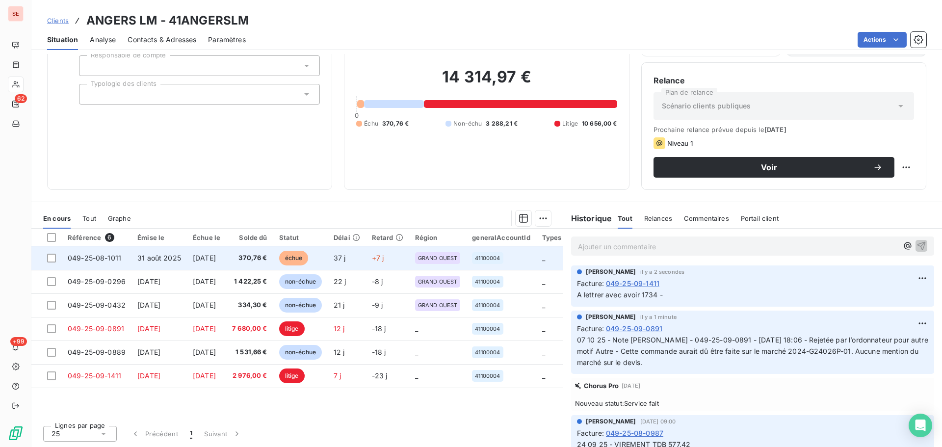
click at [195, 260] on td "[DATE]" at bounding box center [206, 258] width 39 height 24
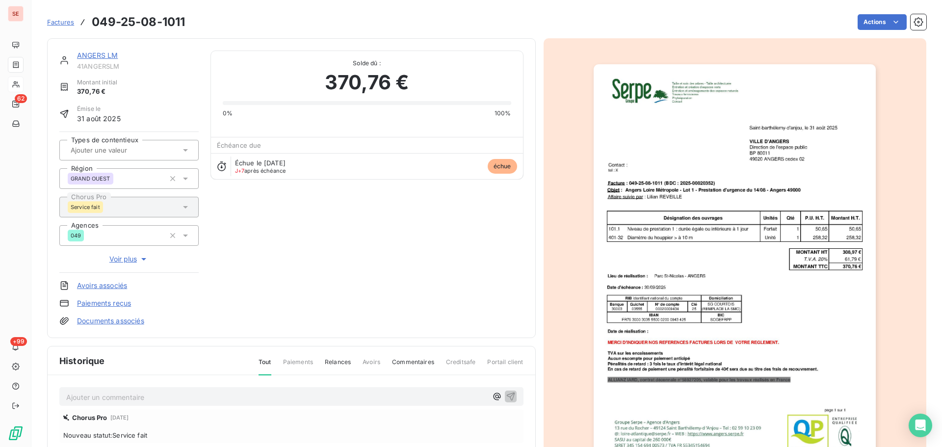
click at [93, 56] on link "ANGERS LM" at bounding box center [97, 55] width 41 height 8
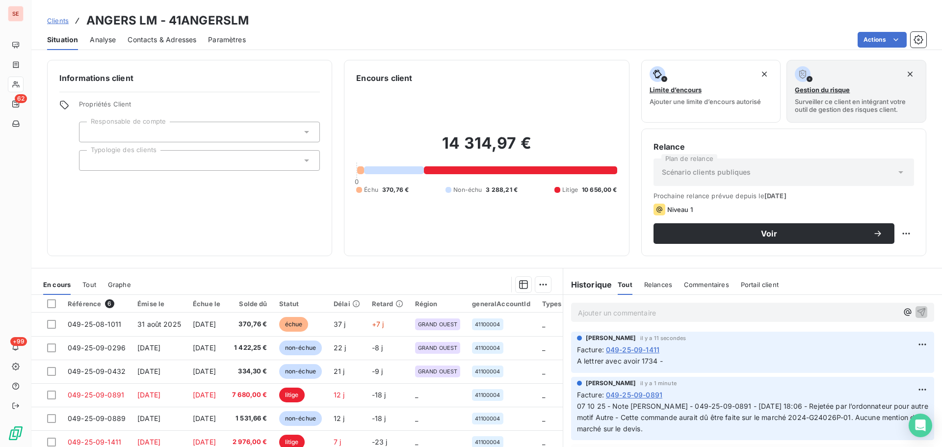
click at [148, 40] on span "Contacts & Adresses" at bounding box center [162, 40] width 69 height 10
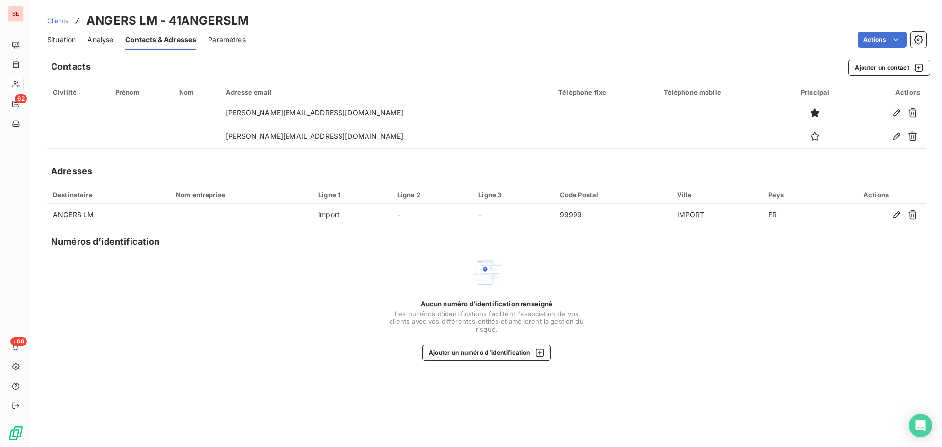
click at [66, 42] on span "Situation" at bounding box center [61, 40] width 28 height 10
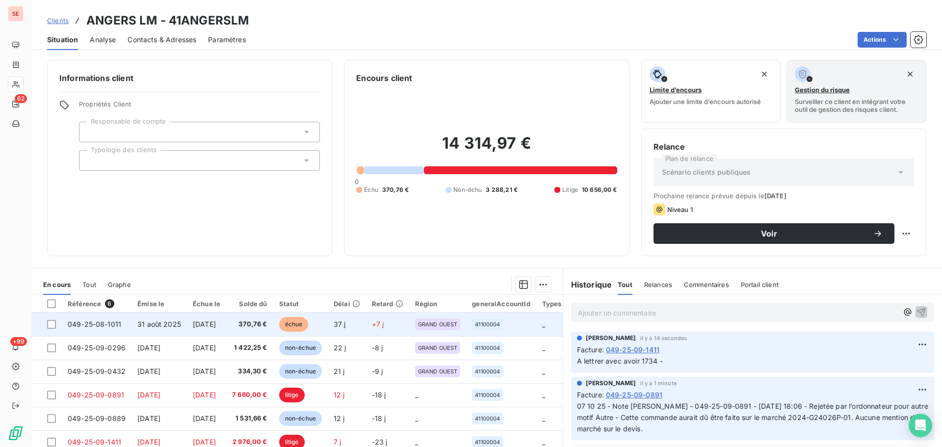
click at [297, 319] on td "échue" at bounding box center [300, 324] width 54 height 24
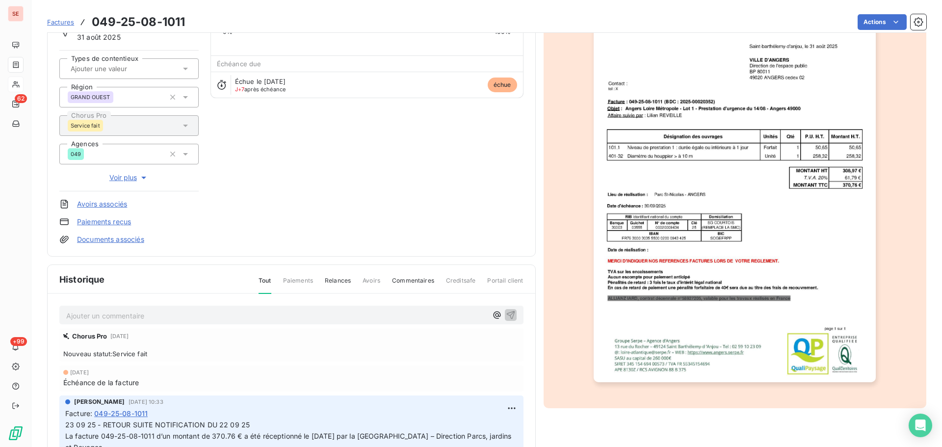
scroll to position [143, 0]
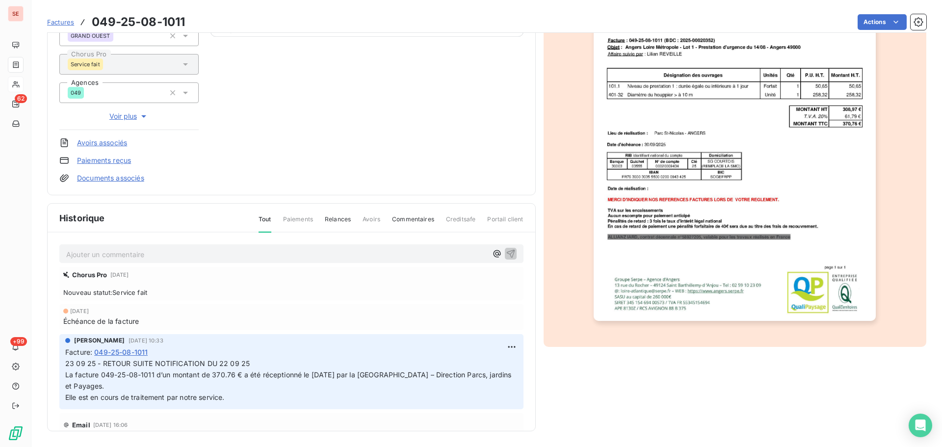
click at [182, 257] on p "Ajouter un commentaire ﻿" at bounding box center [276, 254] width 421 height 12
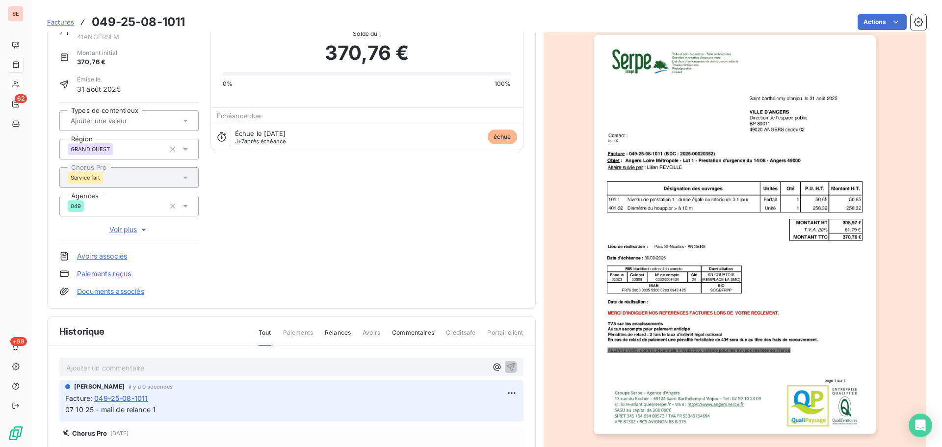
scroll to position [0, 0]
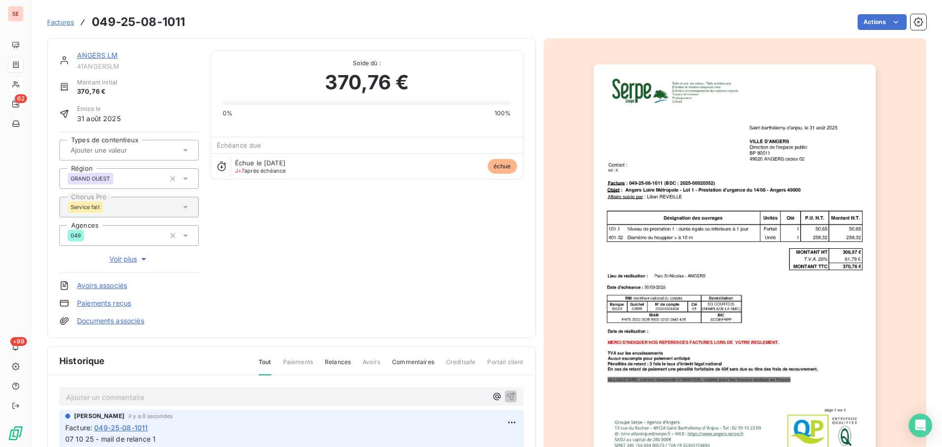
drag, startPoint x: 71, startPoint y: 54, endPoint x: 92, endPoint y: 52, distance: 21.2
click at [72, 54] on div "ANGERS LM 41ANGERSLM" at bounding box center [128, 61] width 139 height 20
click at [92, 52] on link "ANGERS LM" at bounding box center [97, 55] width 41 height 8
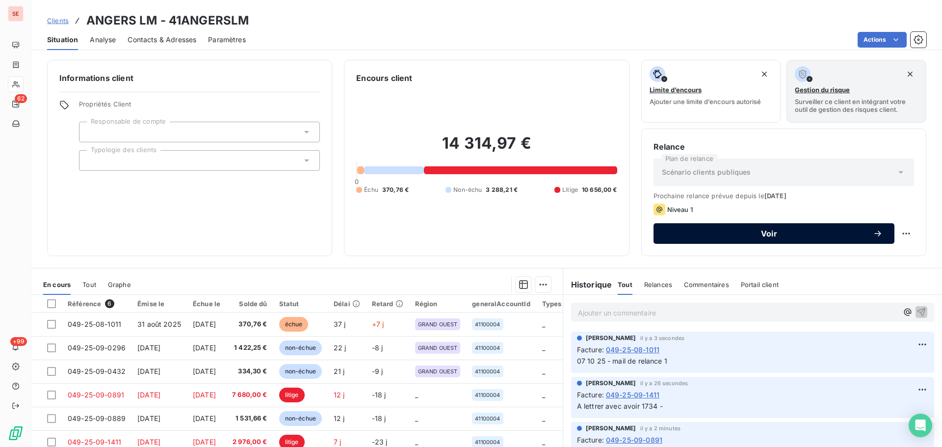
click at [720, 236] on span "Voir" at bounding box center [769, 234] width 208 height 8
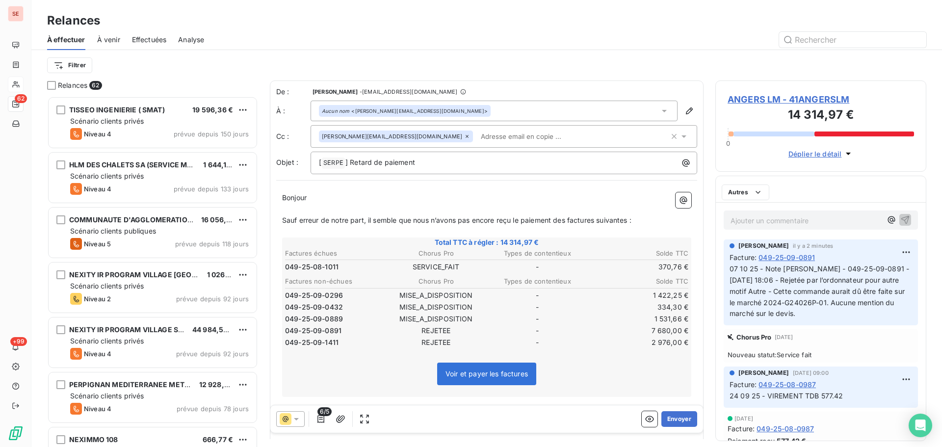
scroll to position [343, 204]
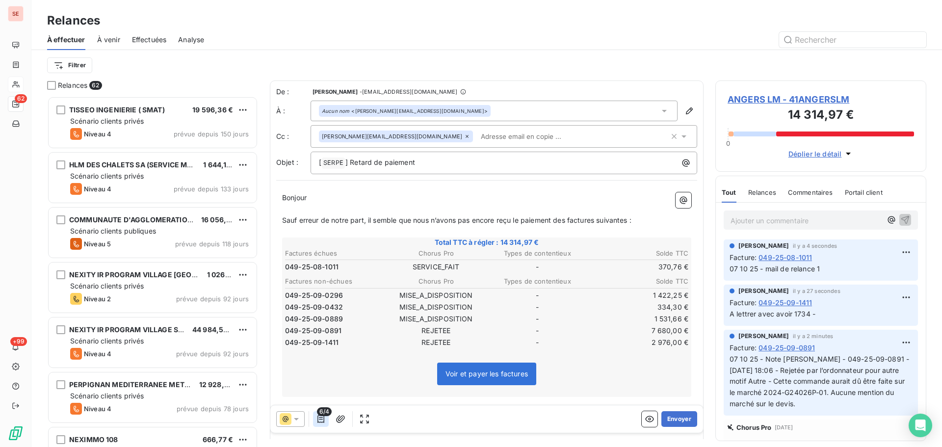
click at [324, 419] on icon "button" at bounding box center [320, 419] width 7 height 8
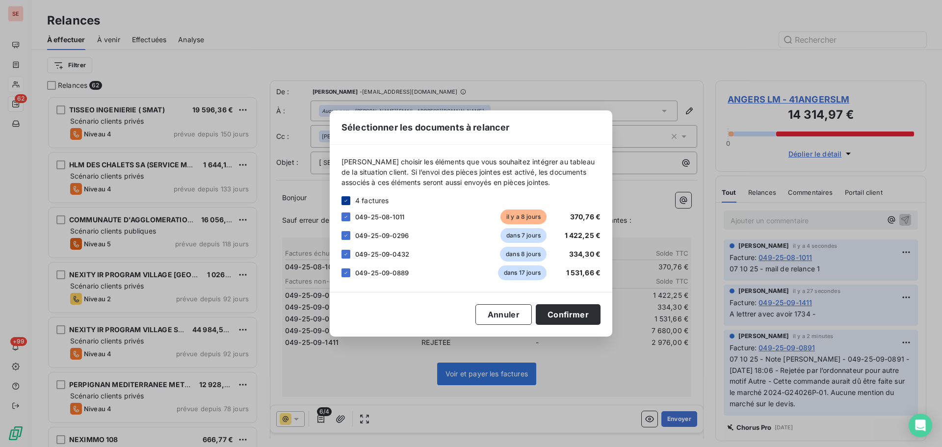
click at [344, 202] on icon at bounding box center [346, 201] width 6 height 6
click at [344, 218] on div at bounding box center [345, 216] width 9 height 9
click at [585, 312] on button "Confirmer" at bounding box center [568, 314] width 65 height 21
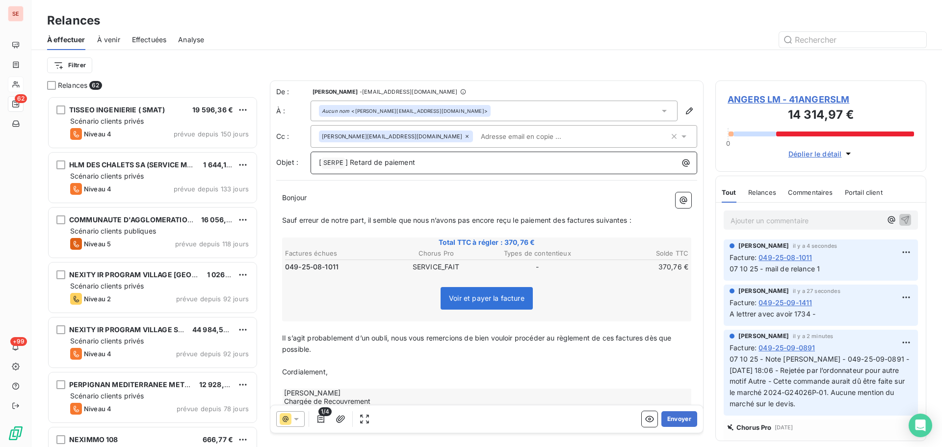
click at [347, 162] on span "] Retard de paiement" at bounding box center [380, 162] width 70 height 8
drag, startPoint x: 569, startPoint y: 220, endPoint x: 569, endPoint y: 226, distance: 5.9
click at [569, 220] on span "Sauf erreur de notre part, il semble que nous n’avons pas encore reçu le paieme…" at bounding box center [456, 220] width 349 height 8
click at [599, 221] on span "Sauf erreur de notre part, il semble que nous n’avons pas encore reçu le paieme…" at bounding box center [458, 220] width 353 height 8
click at [600, 222] on span "Sauf erreur de notre part, il semble que nous n’avons pas encore reçu le paieme…" at bounding box center [458, 220] width 353 height 8
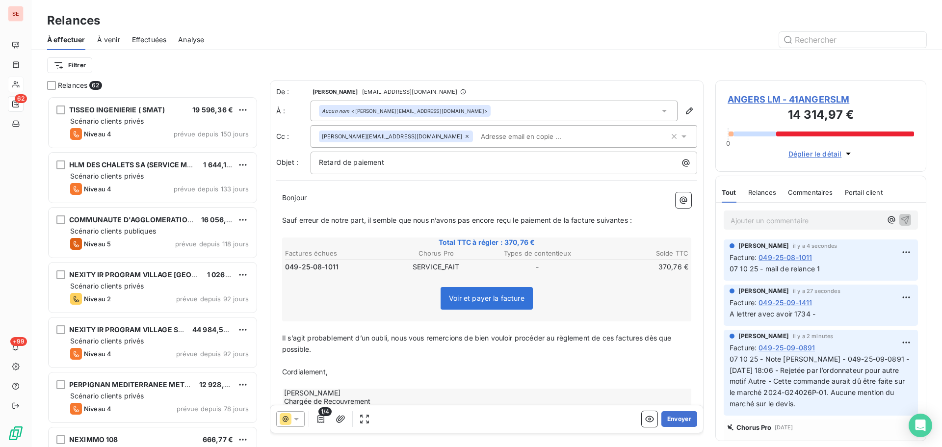
click at [628, 224] on p "Sauf erreur de notre part, il semble que nous n’avons pas encore reçu le paieme…" at bounding box center [486, 220] width 409 height 11
click at [629, 221] on span "Sauf erreur de notre part, il semble que nous n’avons pas encore reçu le paieme…" at bounding box center [457, 220] width 350 height 8
click at [618, 340] on span "Il s’agit probablement d’un oubli, nous vous remercions de bien vouloir procéde…" at bounding box center [477, 344] width 391 height 20
click at [650, 340] on span "Il s’agit probablement d’un oubli, nous vous remercions de bien vouloir procéde…" at bounding box center [480, 344] width 397 height 20
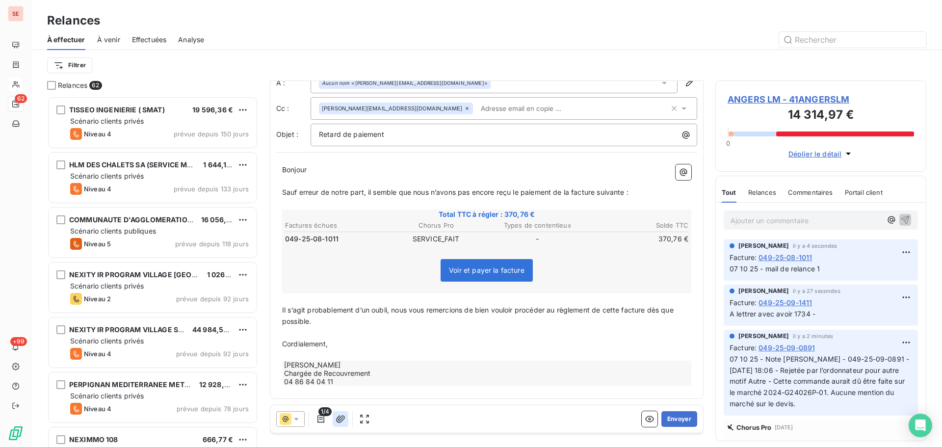
click at [346, 416] on button "button" at bounding box center [341, 419] width 16 height 16
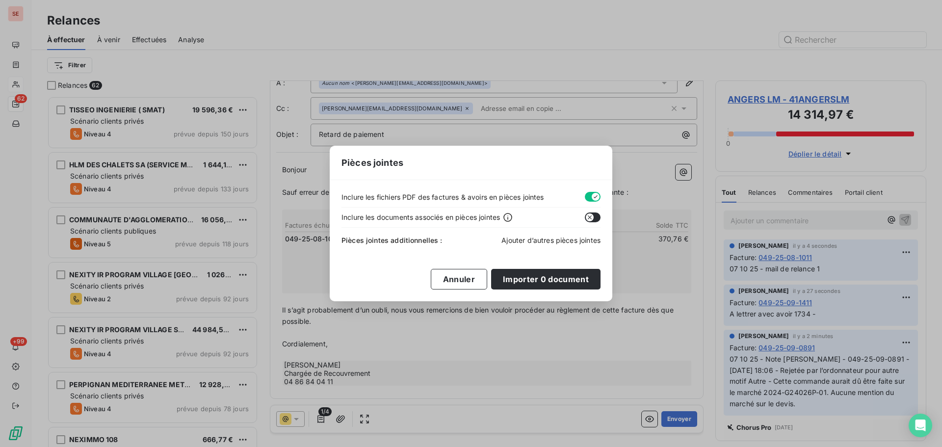
click at [551, 241] on span "Ajouter d’autres pièces jointes" at bounding box center [550, 240] width 99 height 8
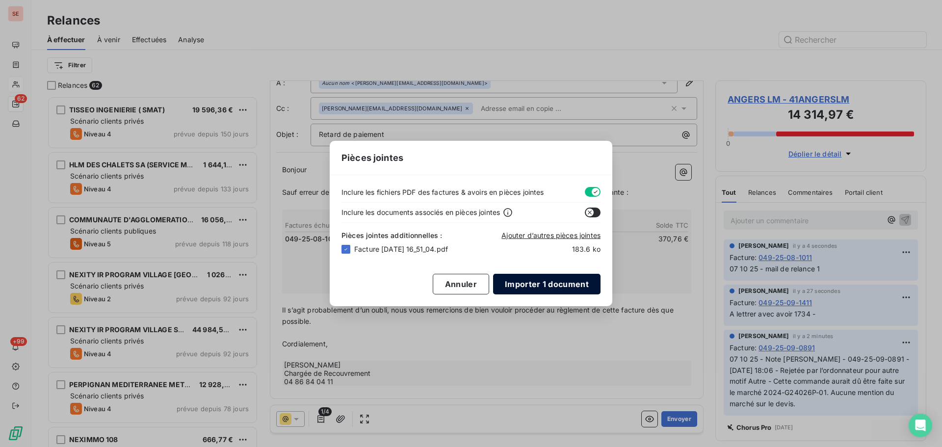
click at [549, 286] on button "Importer 1 document" at bounding box center [546, 284] width 107 height 21
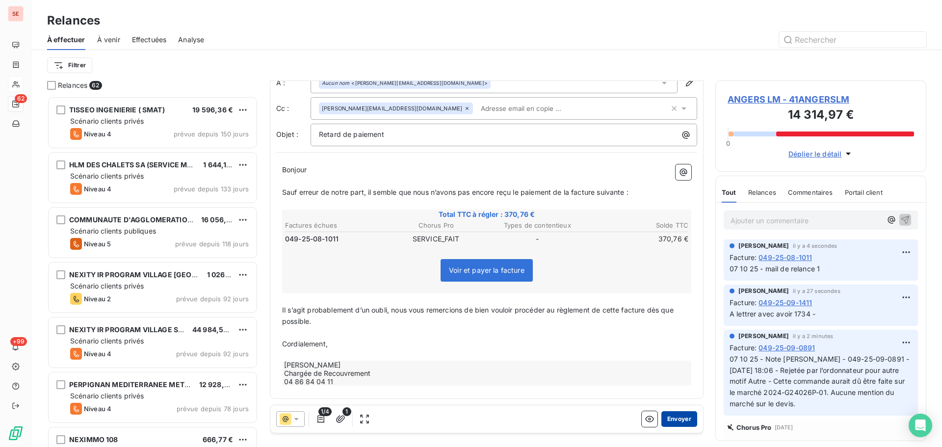
click at [670, 418] on button "Envoyer" at bounding box center [679, 419] width 36 height 16
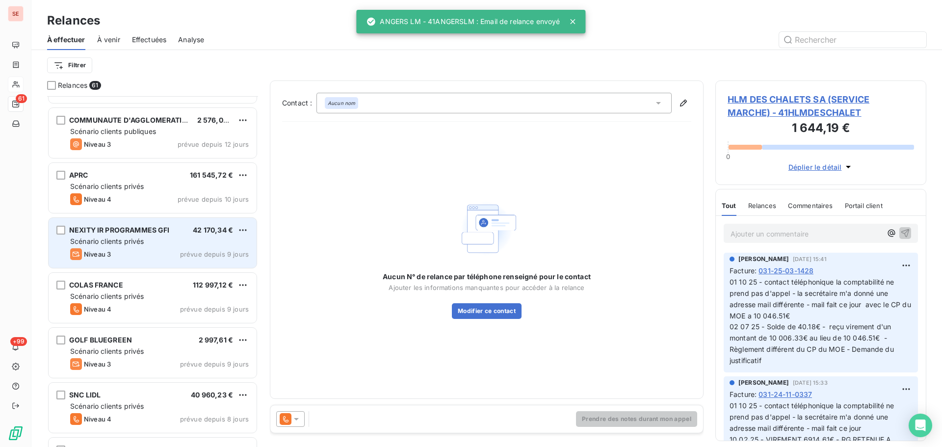
scroll to position [1178, 0]
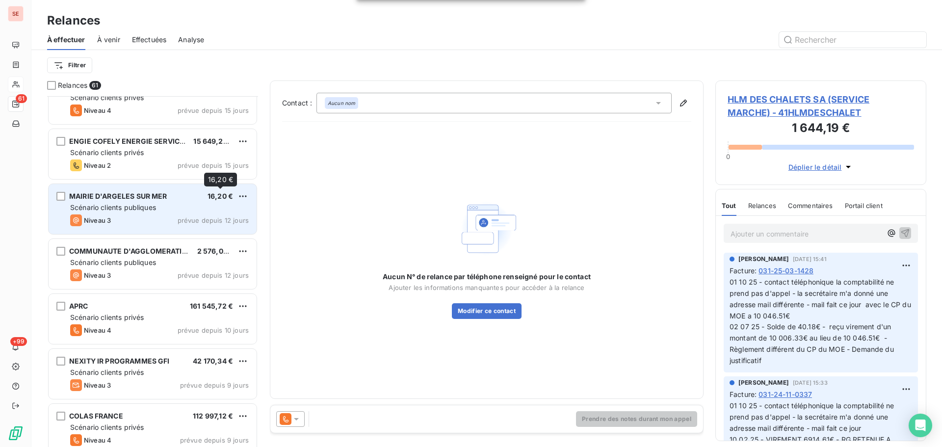
click at [209, 200] on div "16,20 €" at bounding box center [221, 196] width 26 height 10
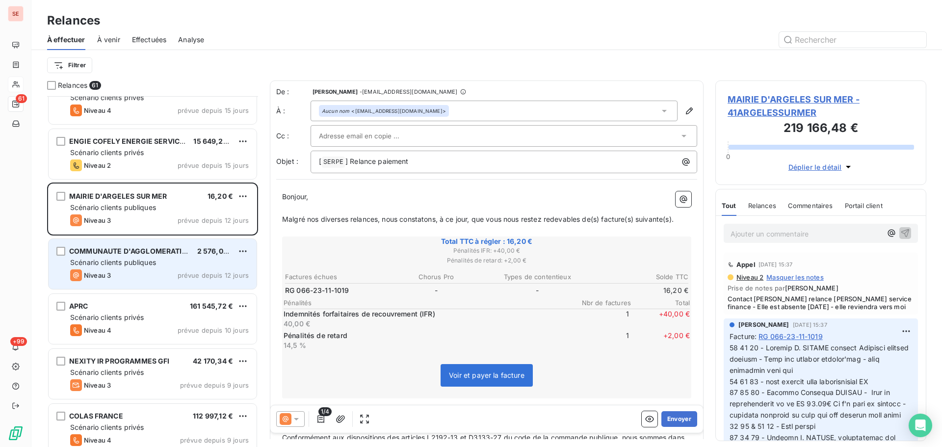
click at [210, 254] on span "2 576,00 €" at bounding box center [215, 251] width 37 height 8
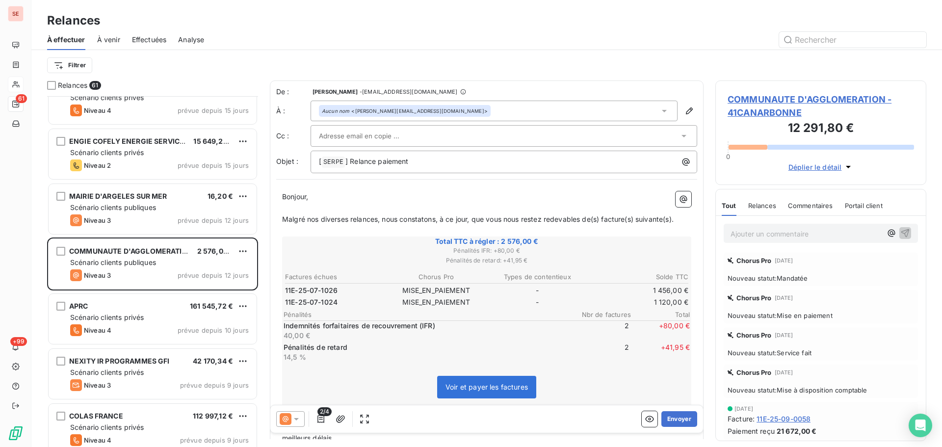
click at [780, 106] on span "COMMUNAUTE D'AGGLOMERATION - 41CANARBONNE" at bounding box center [821, 106] width 186 height 26
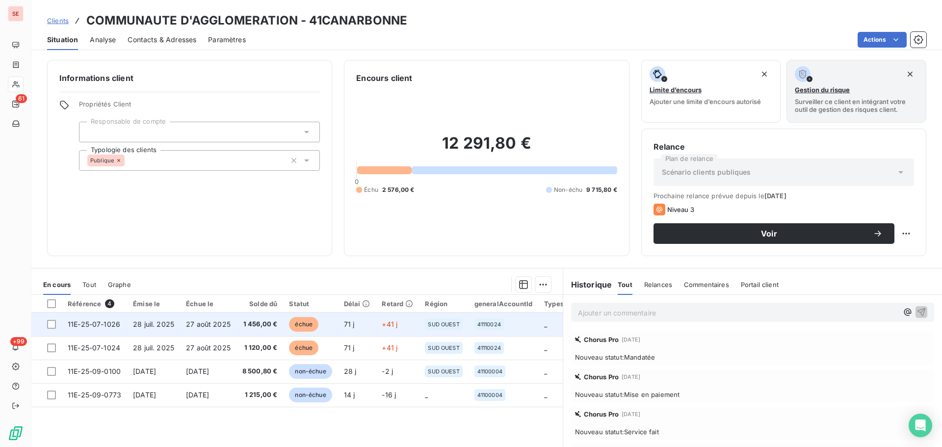
click at [267, 326] on span "1 456,00 €" at bounding box center [259, 324] width 35 height 10
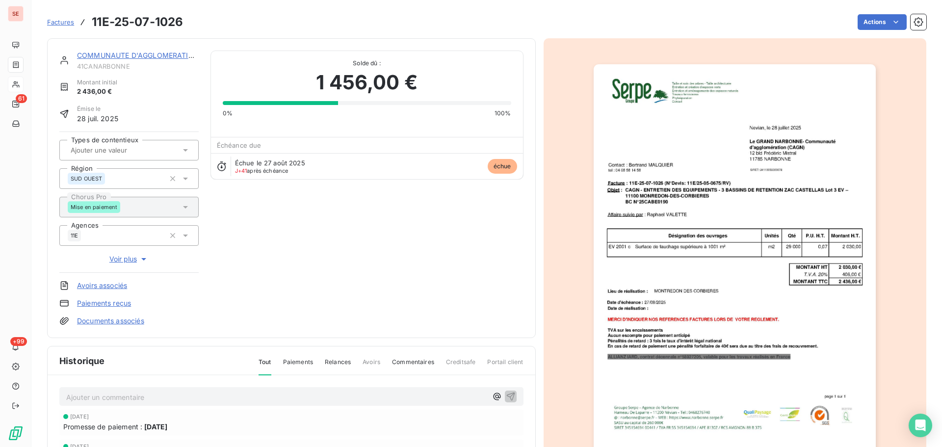
click at [112, 54] on link "COMMUNAUTE D'AGGLOMERATION" at bounding box center [138, 55] width 122 height 8
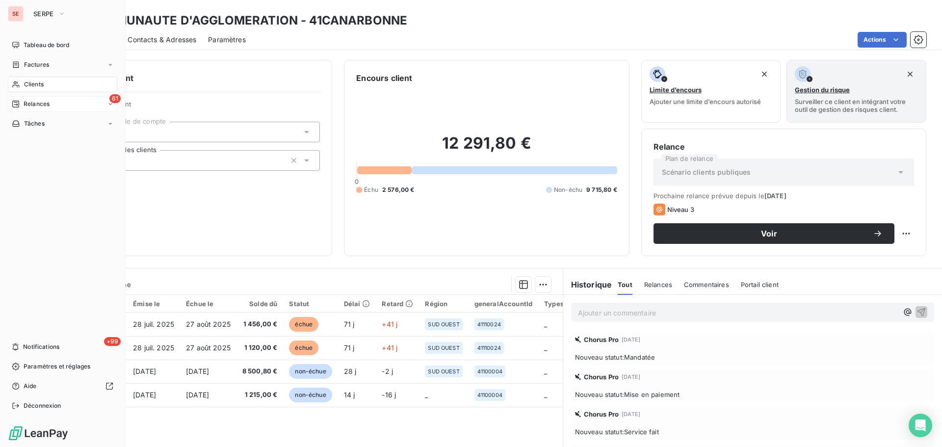
click at [34, 109] on div "61 Relances" at bounding box center [62, 104] width 109 height 16
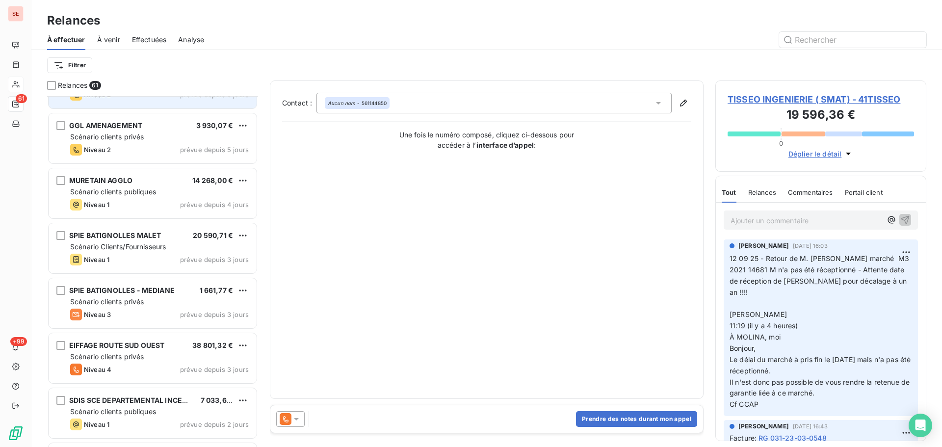
scroll to position [1832, 0]
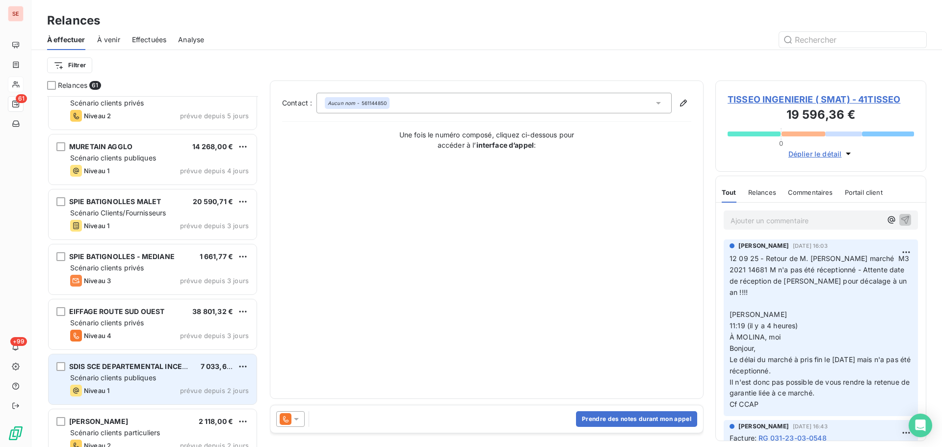
click at [175, 382] on div "Scénario clients publiques" at bounding box center [159, 378] width 179 height 10
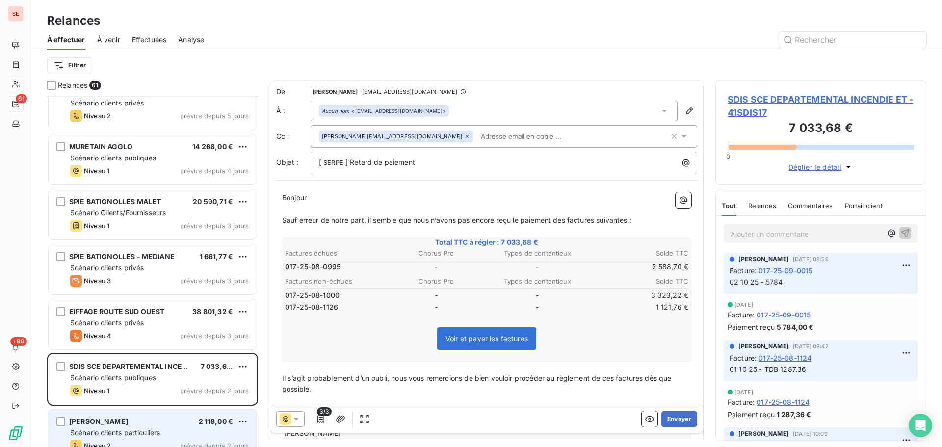
click at [170, 420] on div "[PERSON_NAME] 2 118,00 €" at bounding box center [159, 421] width 179 height 9
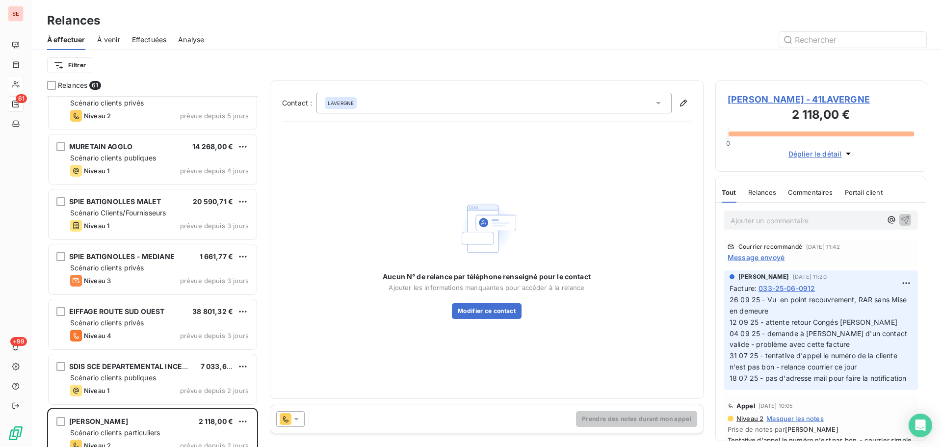
click at [802, 98] on span "[PERSON_NAME] - 41LAVERGNE" at bounding box center [821, 99] width 186 height 13
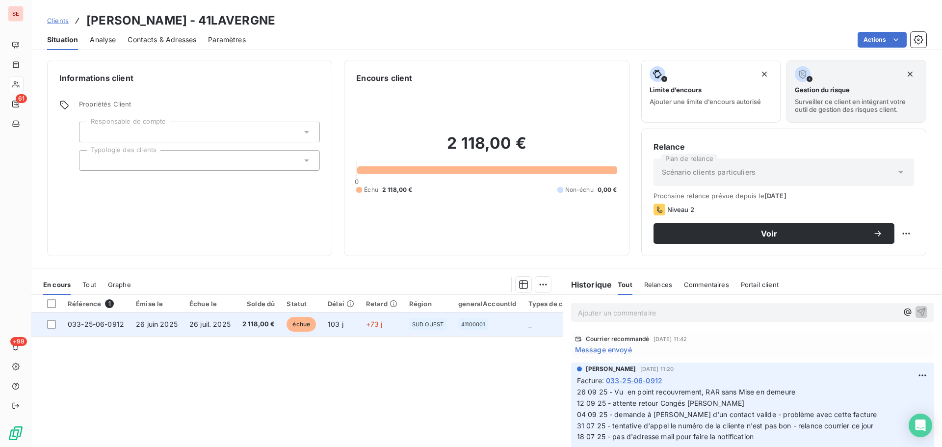
click at [191, 321] on span "26 juil. 2025" at bounding box center [209, 324] width 41 height 8
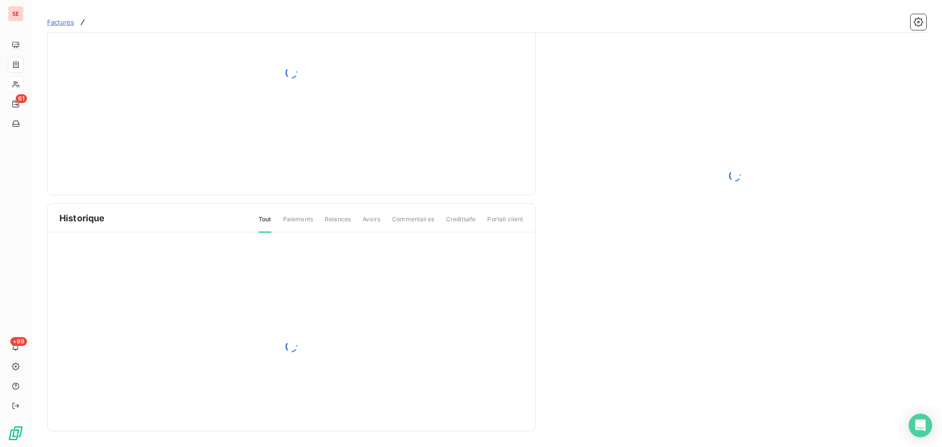
scroll to position [29, 0]
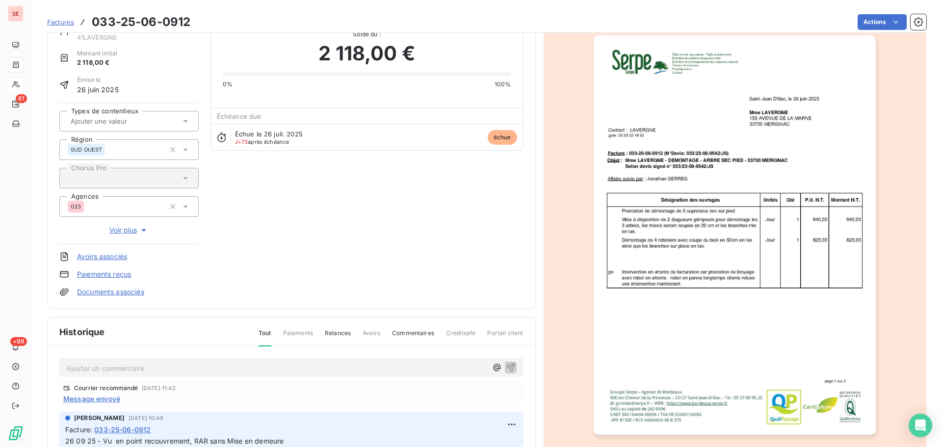
click at [186, 373] on p "Ajouter un commentaire ﻿" at bounding box center [276, 368] width 421 height 12
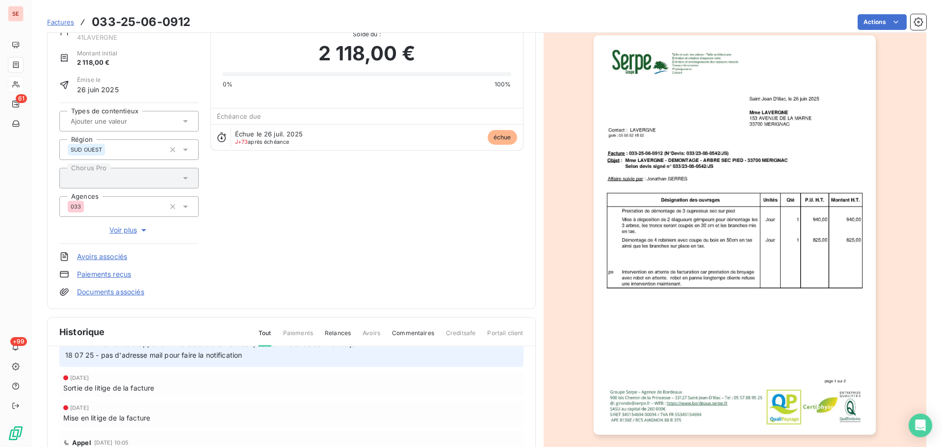
scroll to position [0, 0]
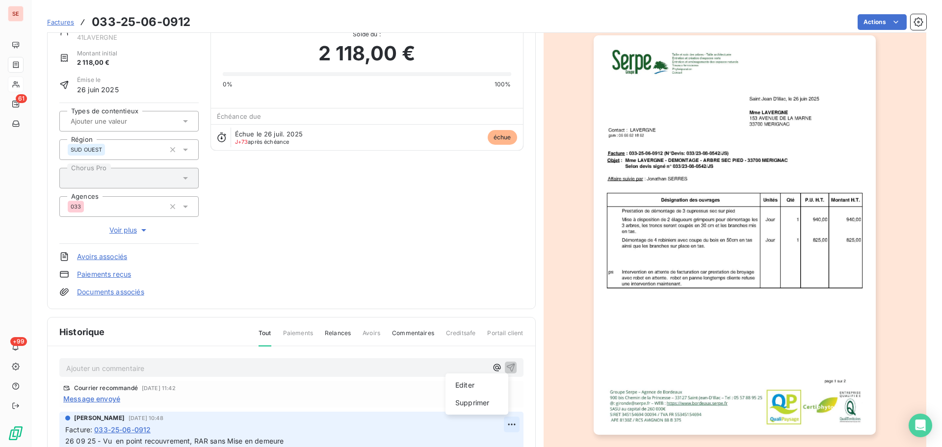
click at [499, 424] on html "SE 61 +99 Factures 033-25-06-0912 Actions [PERSON_NAME] 41LAVERGNE Montant init…" at bounding box center [471, 223] width 942 height 447
click at [472, 387] on div "Editer" at bounding box center [476, 385] width 55 height 16
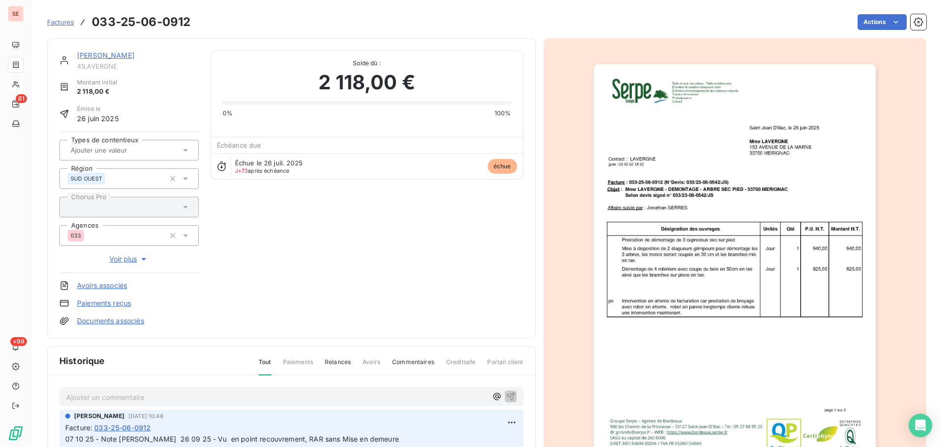
click at [120, 52] on link "[PERSON_NAME]" at bounding box center [105, 55] width 57 height 8
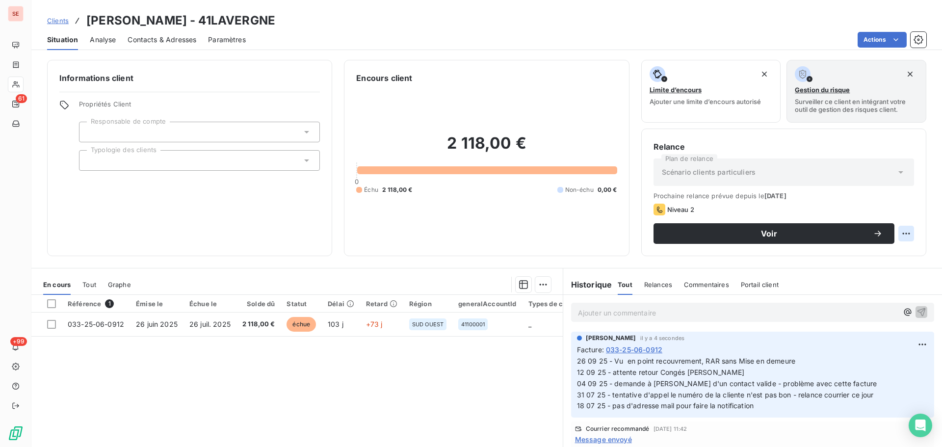
click at [897, 231] on html "SE 61 +99 Clients [PERSON_NAME] - 41LAVERGNE Situation Analyse Contacts & Adres…" at bounding box center [471, 223] width 942 height 447
click at [827, 257] on div "Replanifier cette action" at bounding box center [858, 255] width 88 height 16
select select "9"
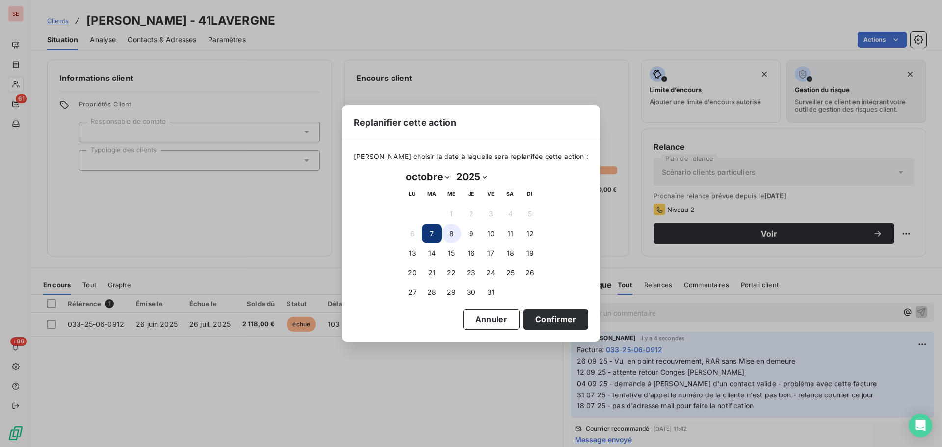
click at [455, 237] on button "8" at bounding box center [452, 234] width 20 height 20
click at [540, 322] on button "Confirmer" at bounding box center [555, 319] width 65 height 21
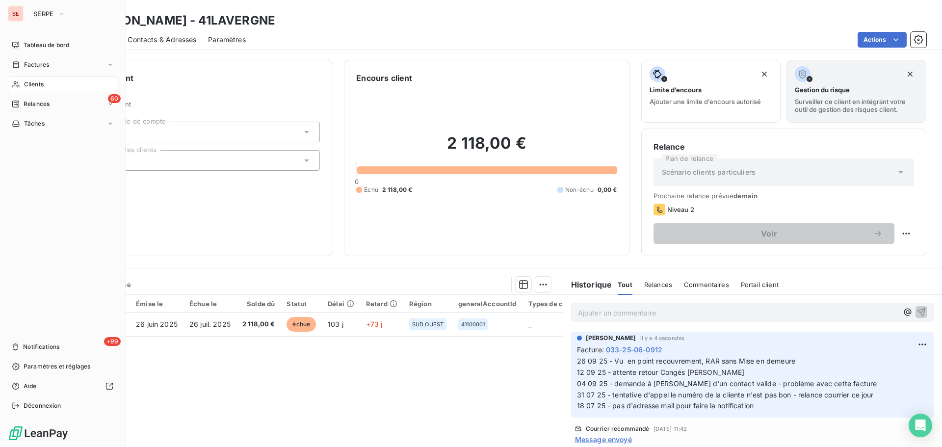
click at [37, 102] on span "Relances" at bounding box center [37, 104] width 26 height 9
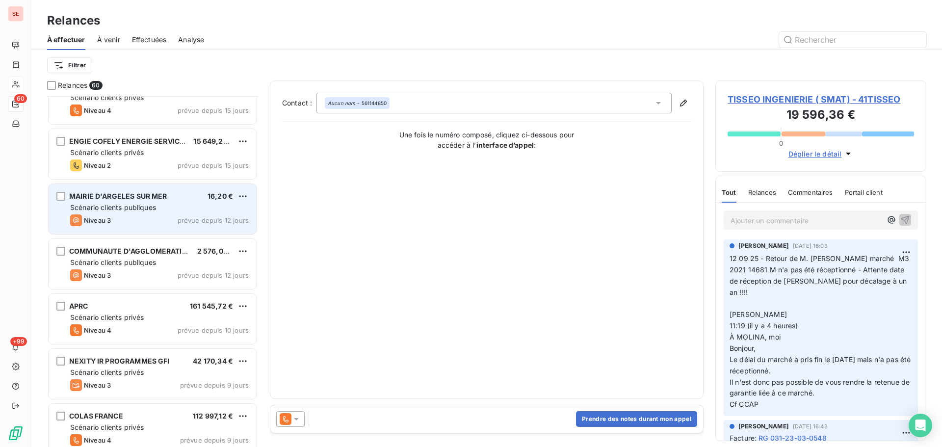
scroll to position [1309, 0]
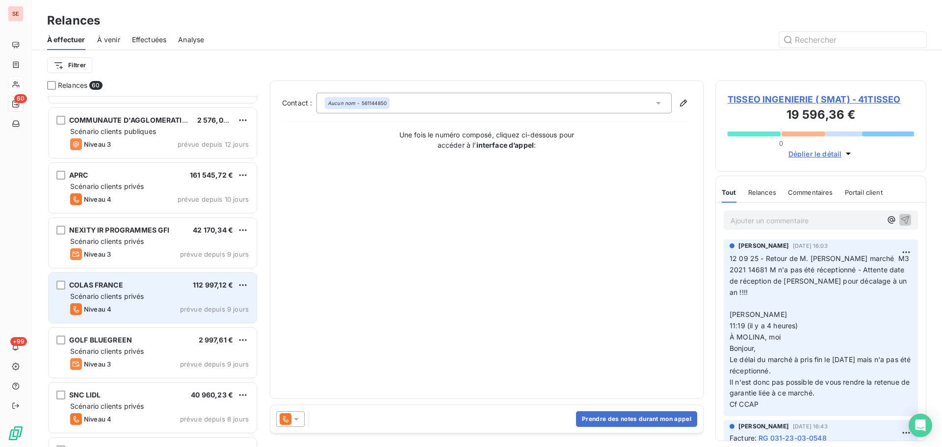
click at [177, 293] on div "Scénario clients privés" at bounding box center [159, 296] width 179 height 10
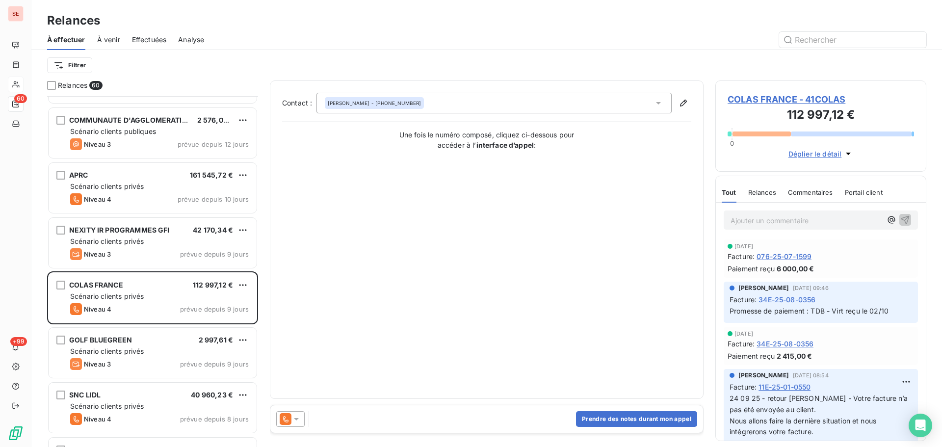
click at [760, 97] on span "COLAS FRANCE - 41COLAS" at bounding box center [821, 99] width 186 height 13
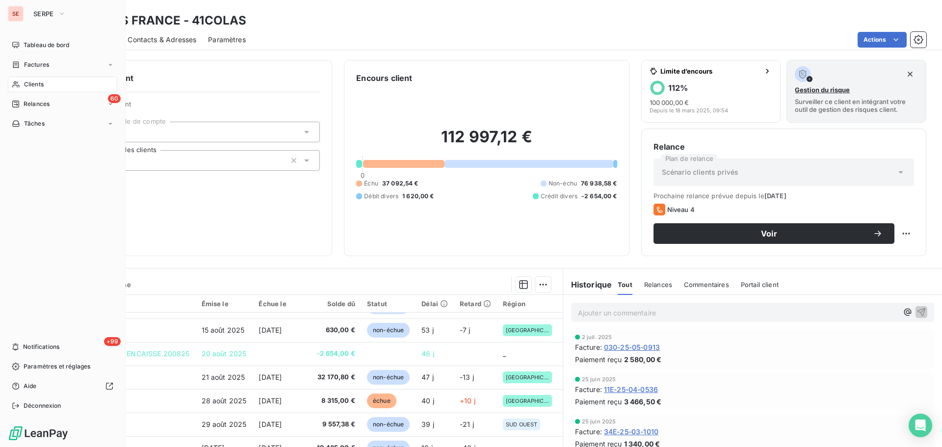
click at [49, 106] on span "Relances" at bounding box center [37, 104] width 26 height 9
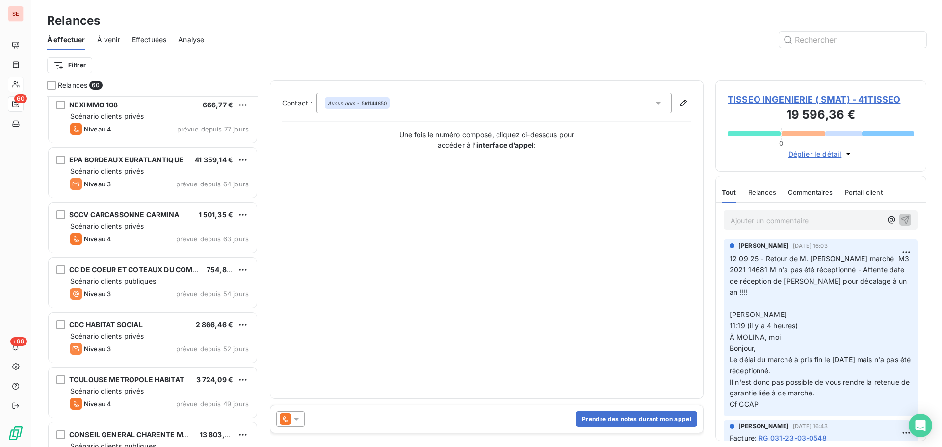
scroll to position [785, 0]
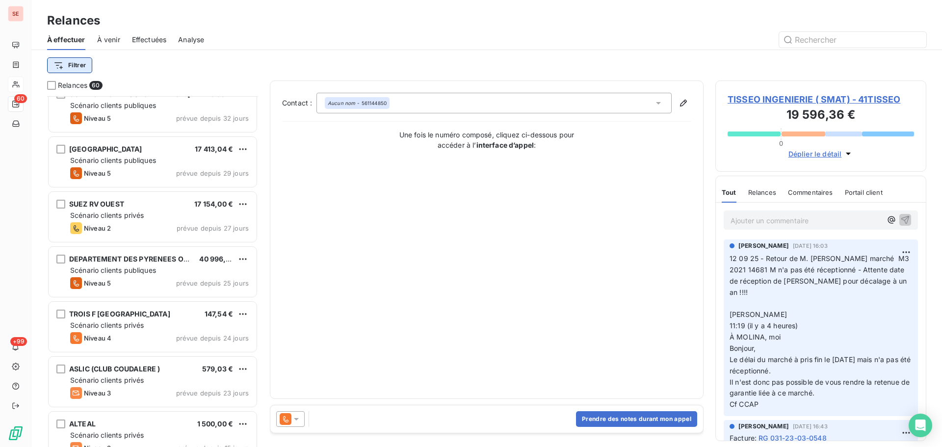
click at [75, 64] on html "SE 60 +99 Relances À effectuer À venir Effectuées Analyse Filtrer Relances 60 […" at bounding box center [471, 223] width 942 height 447
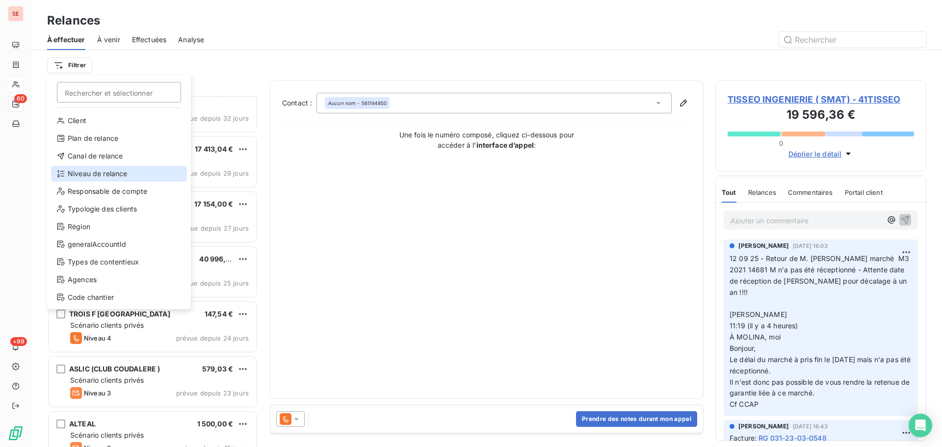
click at [107, 171] on div "Niveau de relance" at bounding box center [119, 174] width 136 height 16
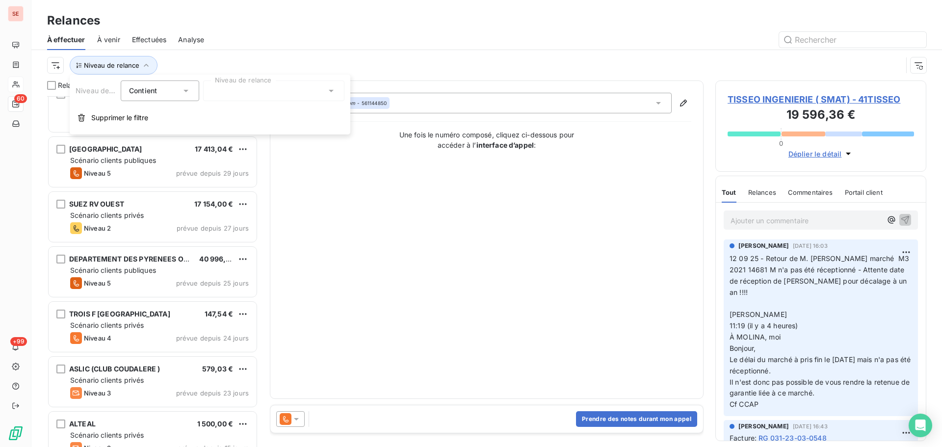
click at [272, 85] on div at bounding box center [273, 90] width 141 height 21
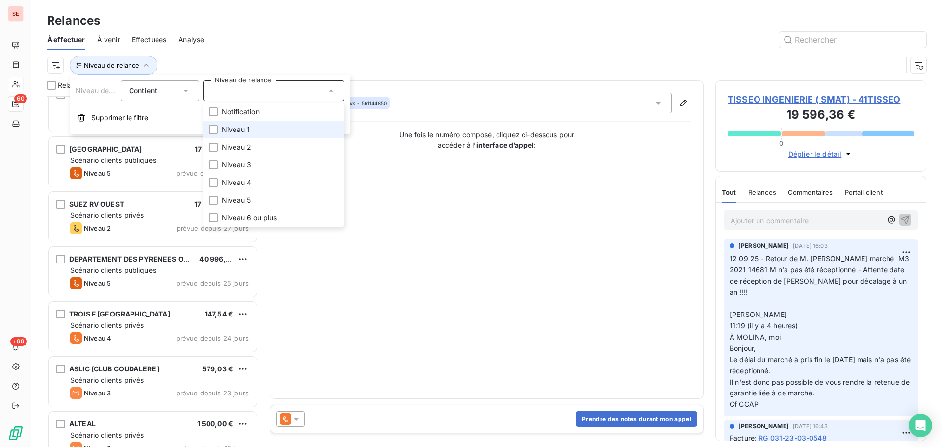
click at [257, 131] on li "Niveau 1" at bounding box center [273, 130] width 141 height 18
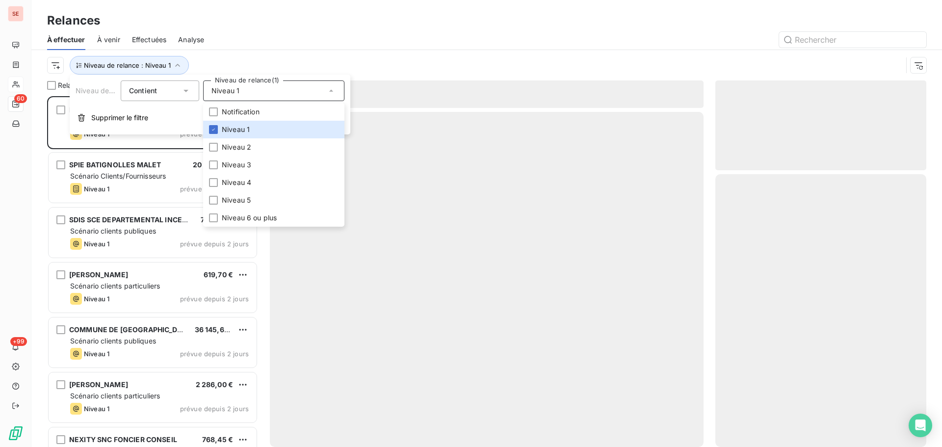
scroll to position [343, 204]
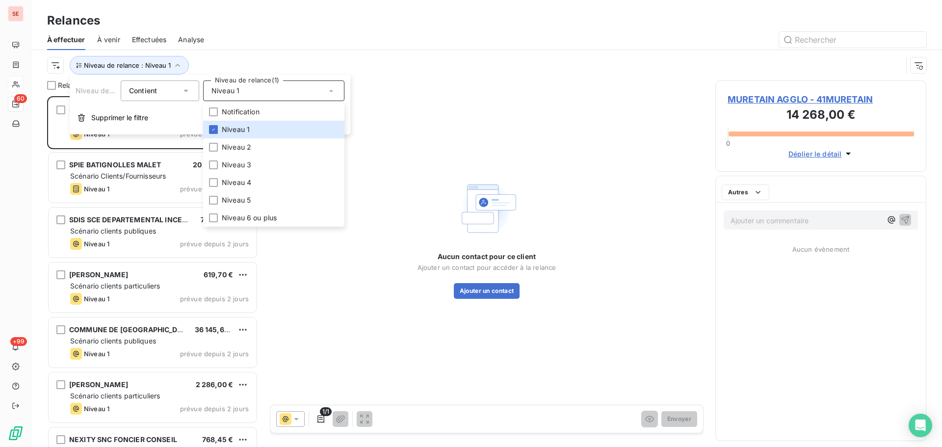
click at [322, 50] on div "À effectuer À venir Effectuées Analyse" at bounding box center [486, 39] width 910 height 21
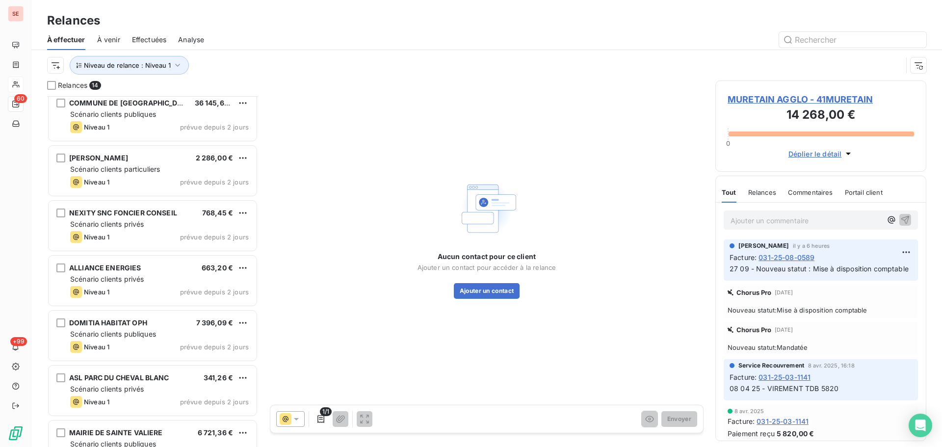
scroll to position [419, 0]
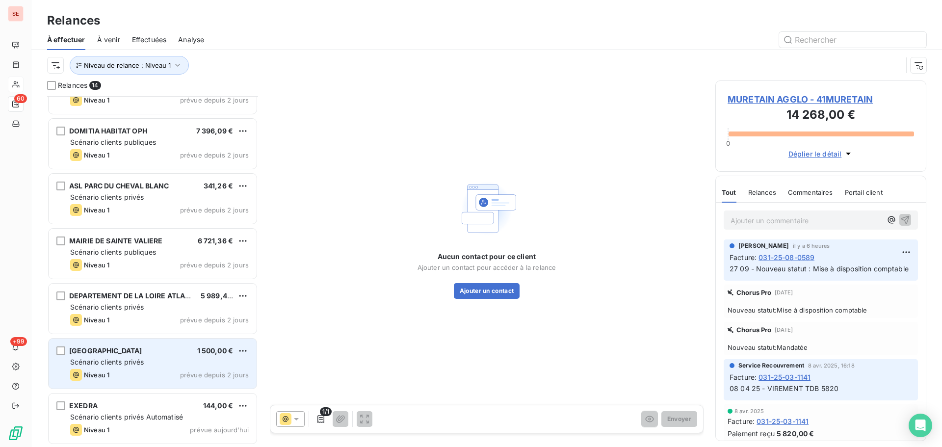
click at [167, 371] on div "Niveau 1 prévue depuis 2 jours" at bounding box center [159, 375] width 179 height 12
